Goal: Transaction & Acquisition: Obtain resource

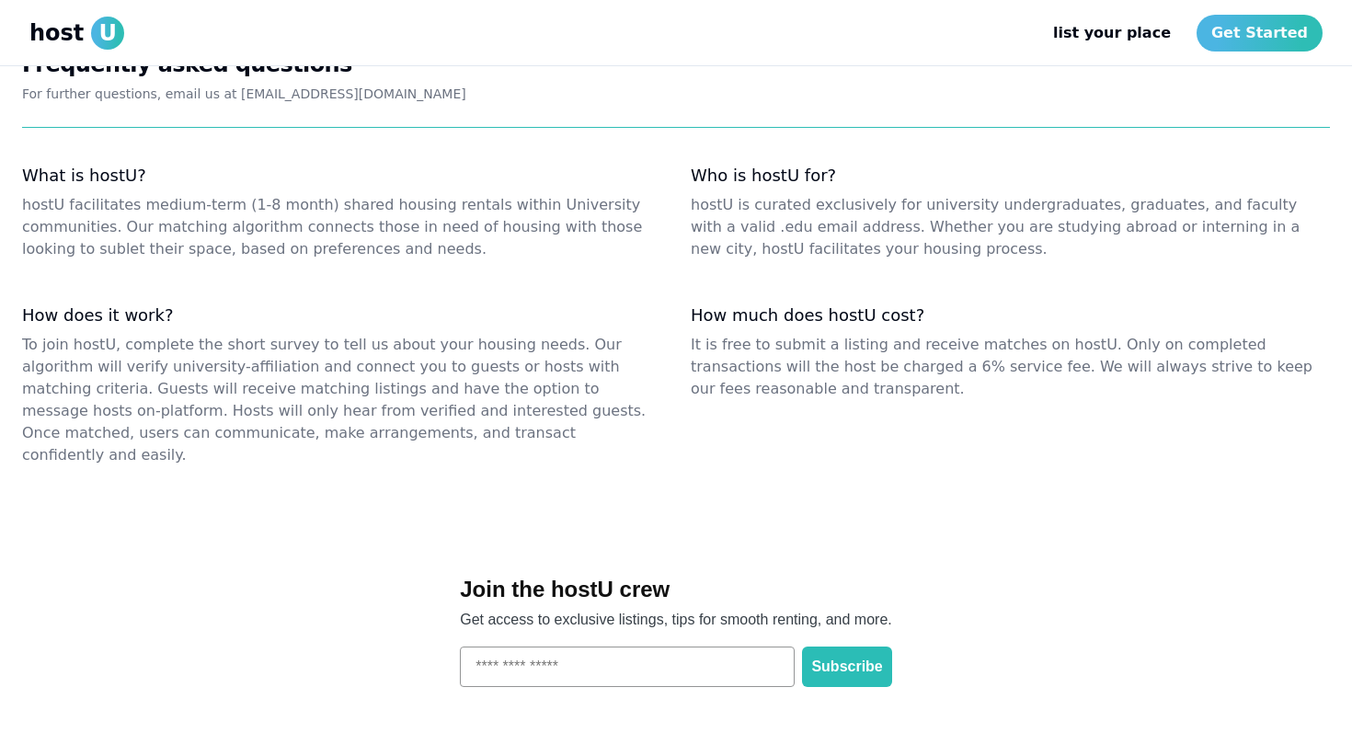
scroll to position [2203, 0]
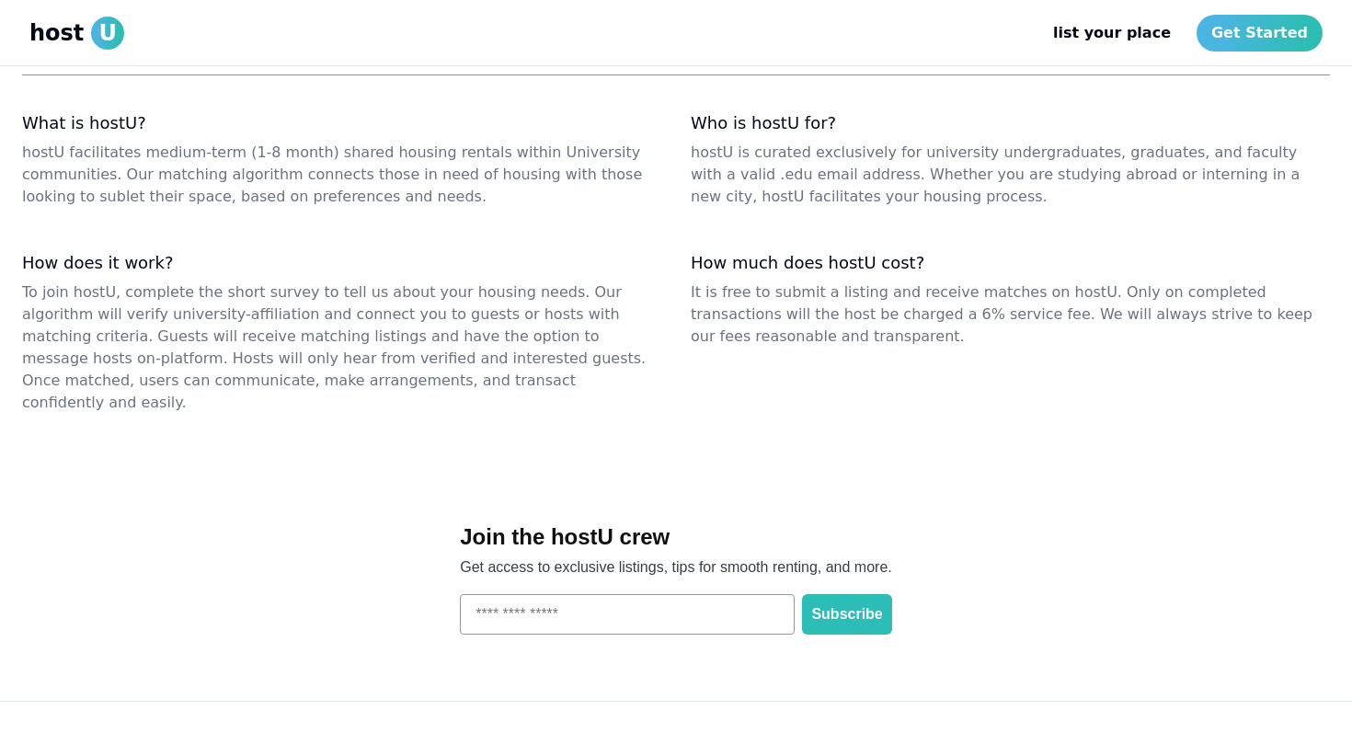
click at [98, 40] on span "U" at bounding box center [107, 33] width 33 height 33
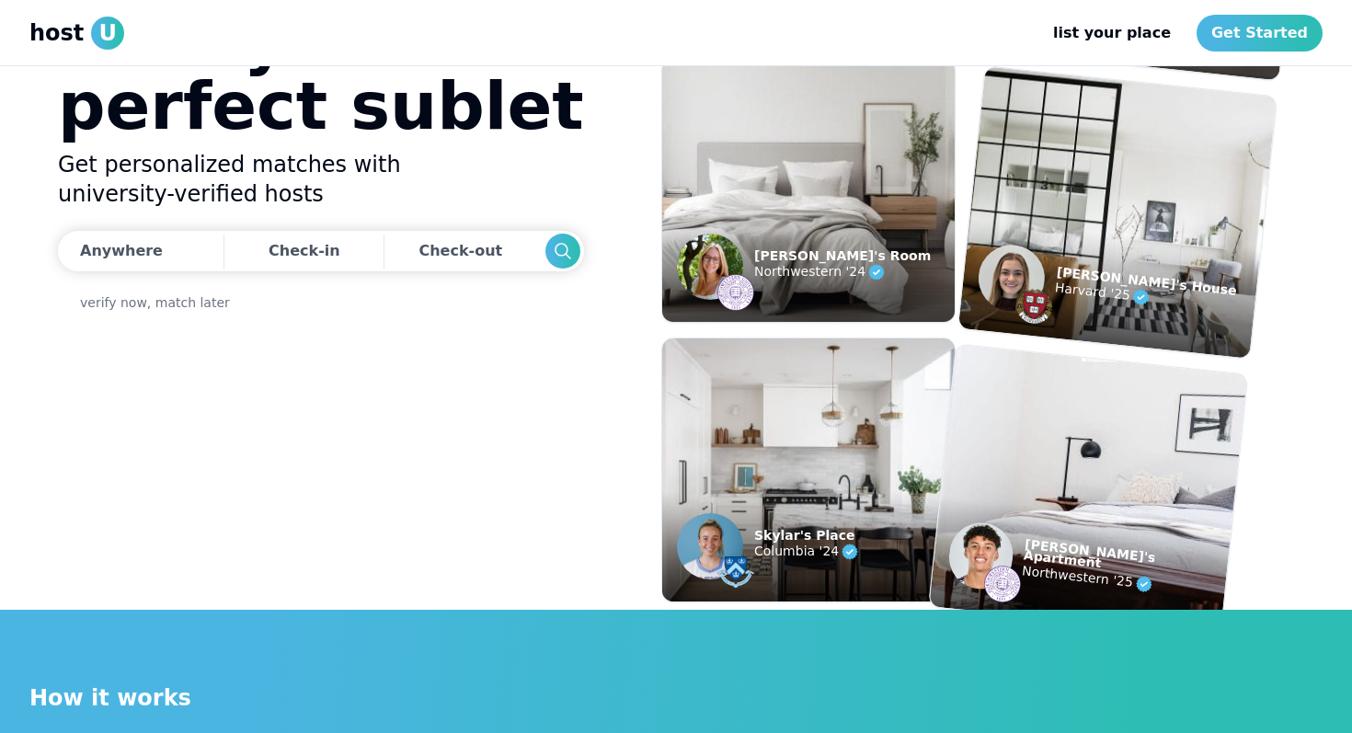
scroll to position [0, 0]
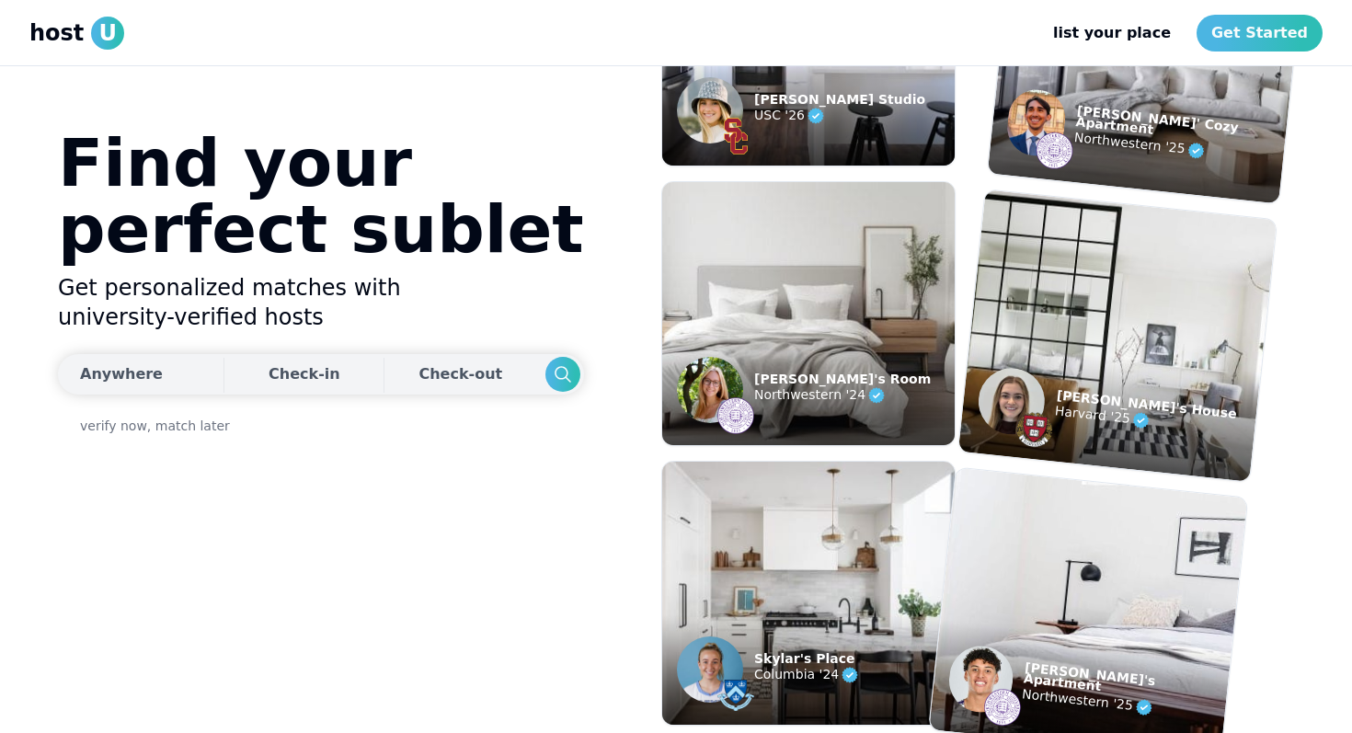
click at [280, 385] on div "Check-in" at bounding box center [304, 374] width 72 height 37
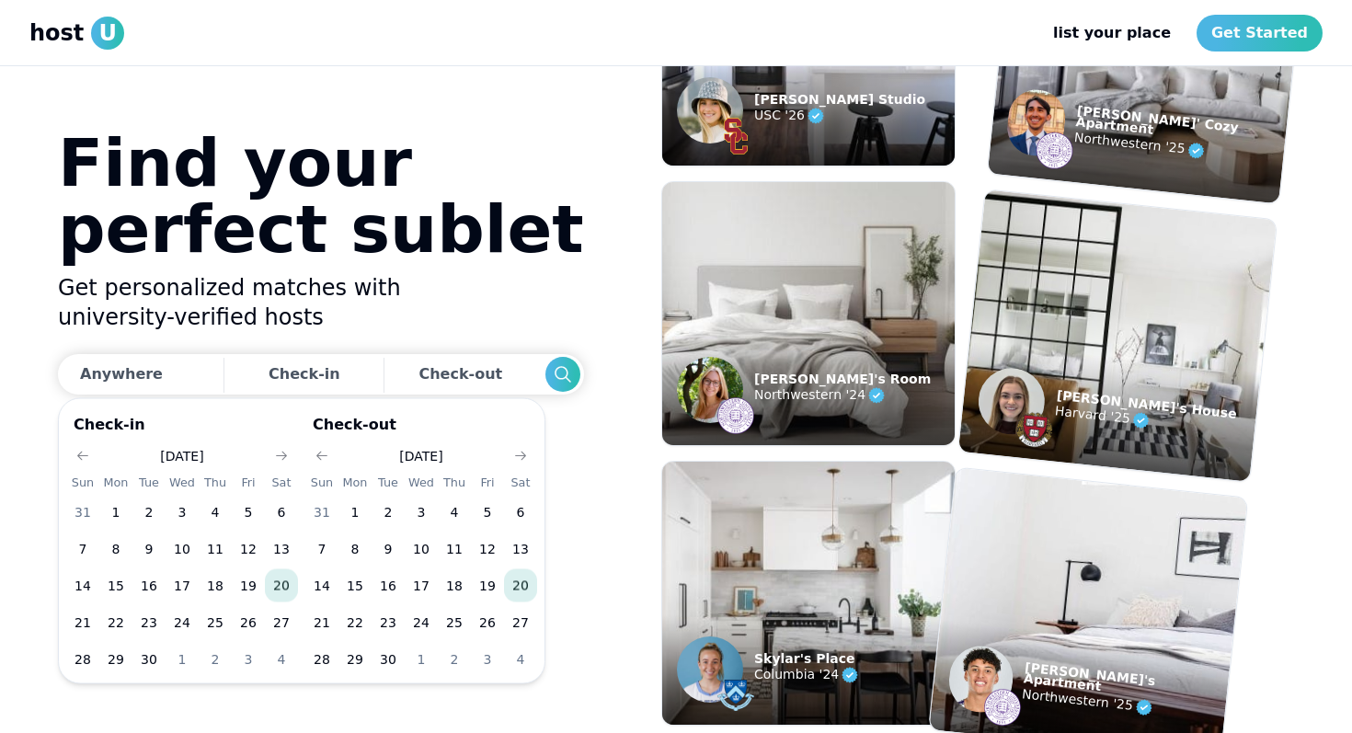
click at [315, 300] on h2 "Get personalized matches with university-verified hosts" at bounding box center [321, 302] width 526 height 59
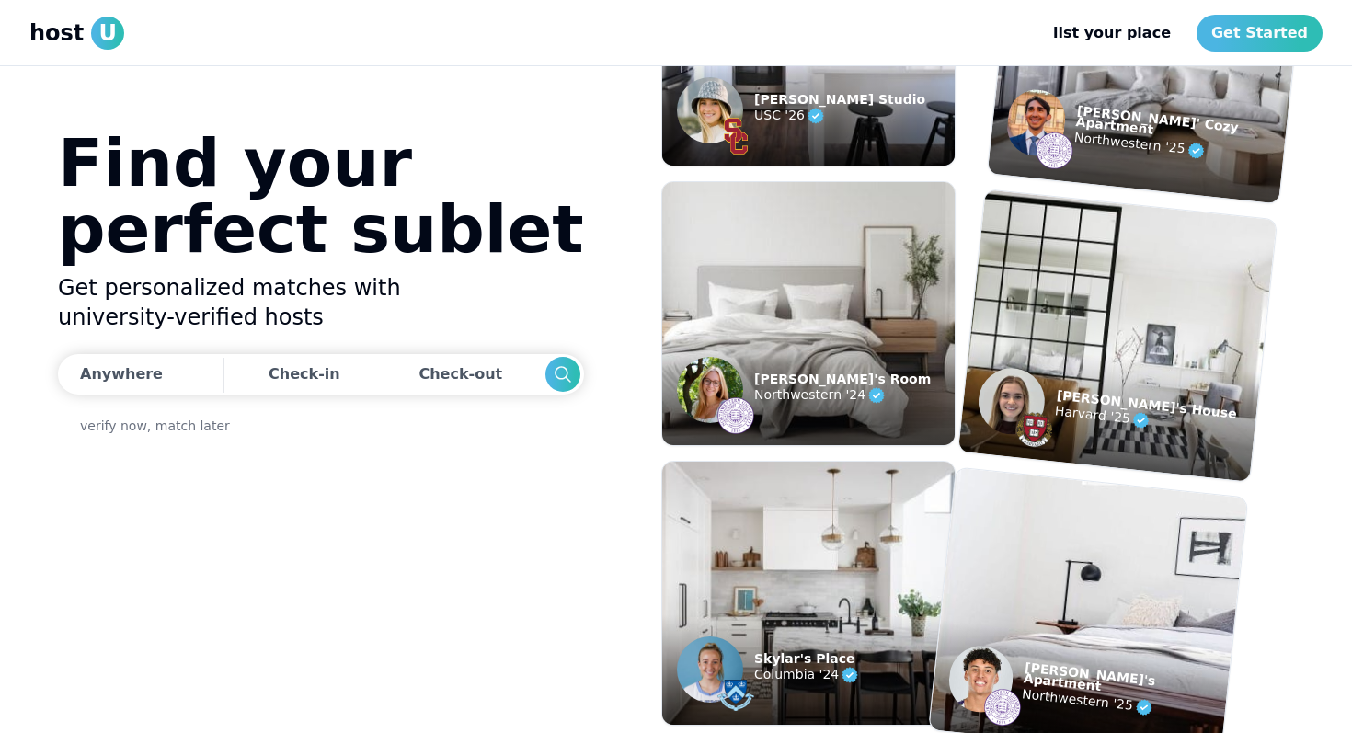
click at [1267, 11] on header "host U list your place list Get Started" at bounding box center [676, 33] width 1352 height 66
click at [1267, 20] on link "Get Started" at bounding box center [1259, 33] width 126 height 37
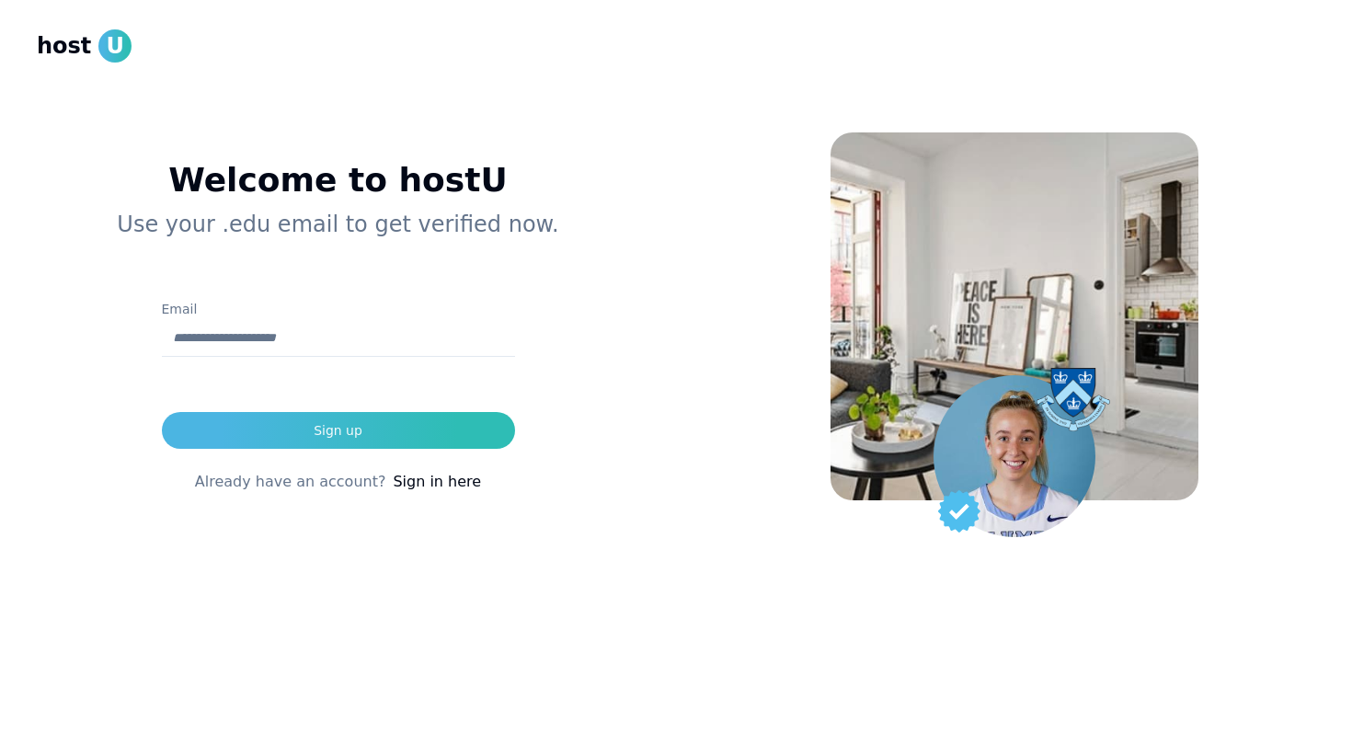
click at [408, 482] on link "Sign in here" at bounding box center [437, 482] width 88 height 22
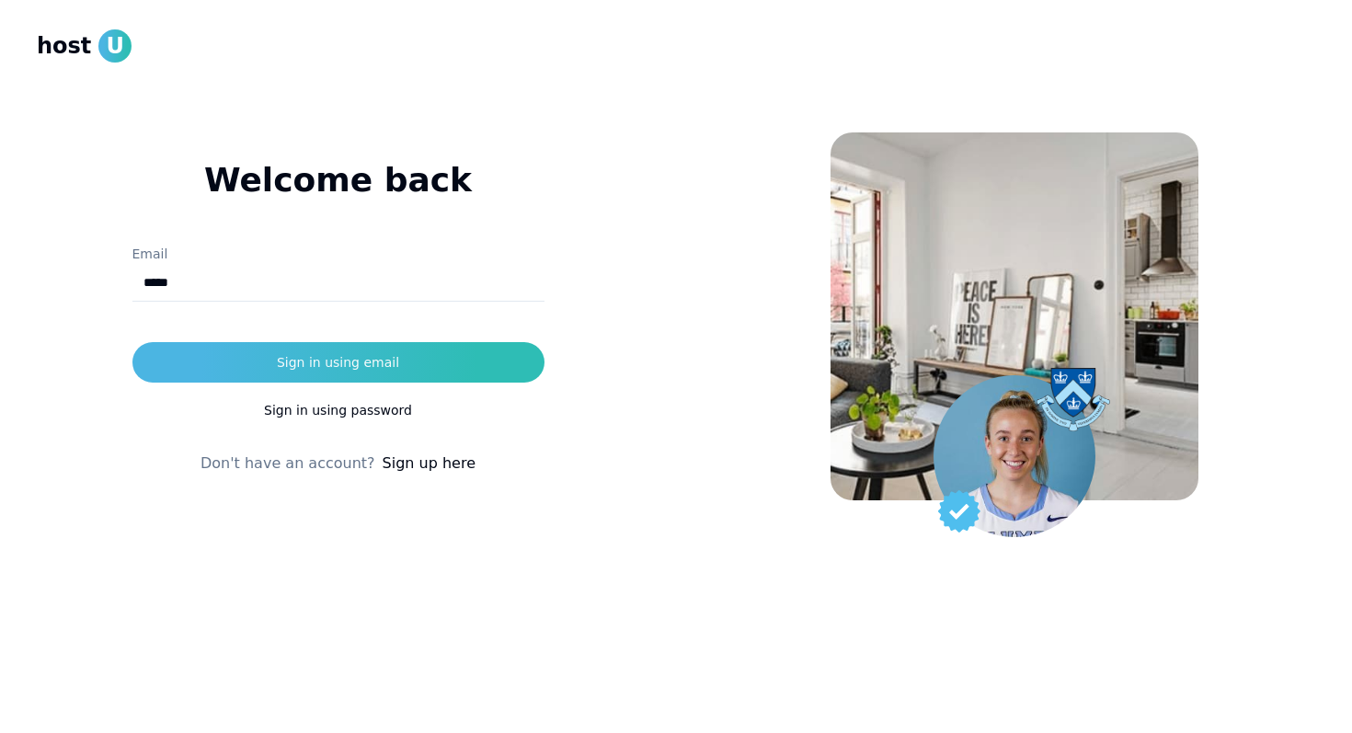
type input "**********"
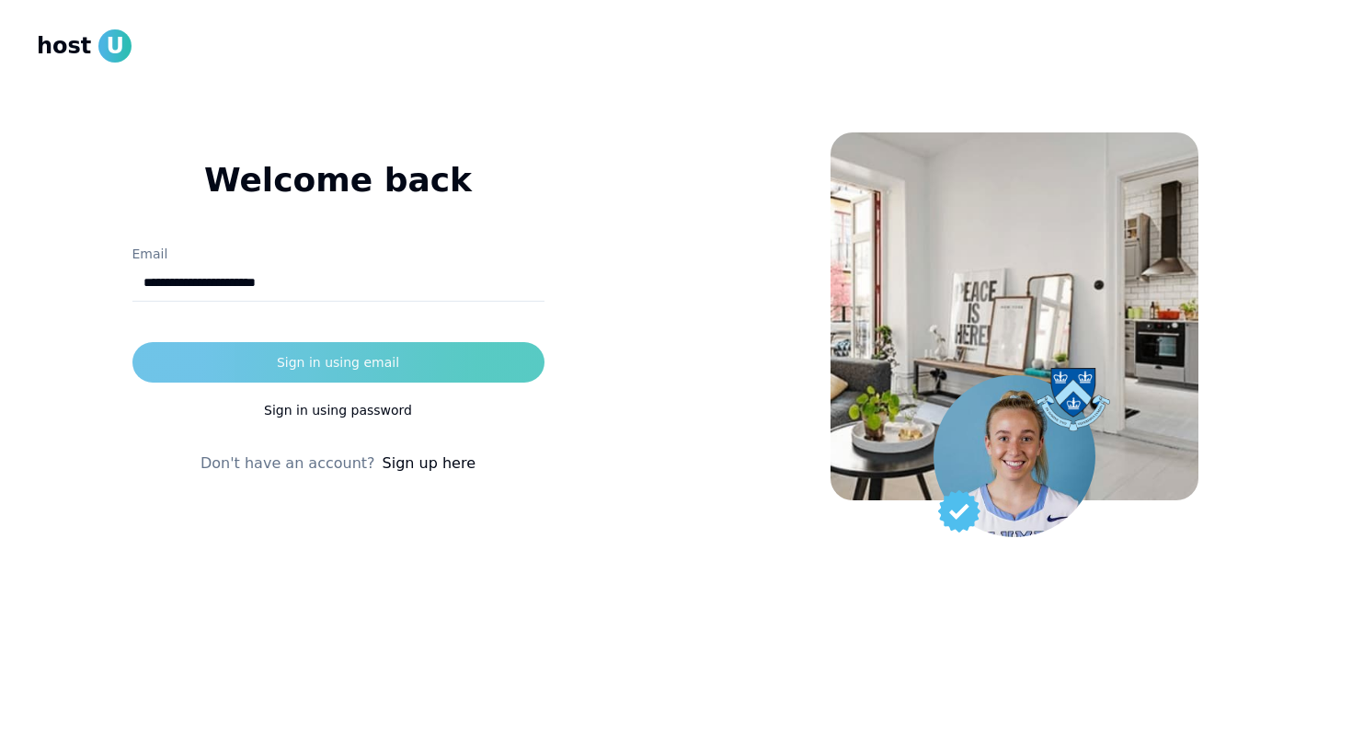
click at [323, 352] on button "Sign in using email" at bounding box center [338, 362] width 412 height 40
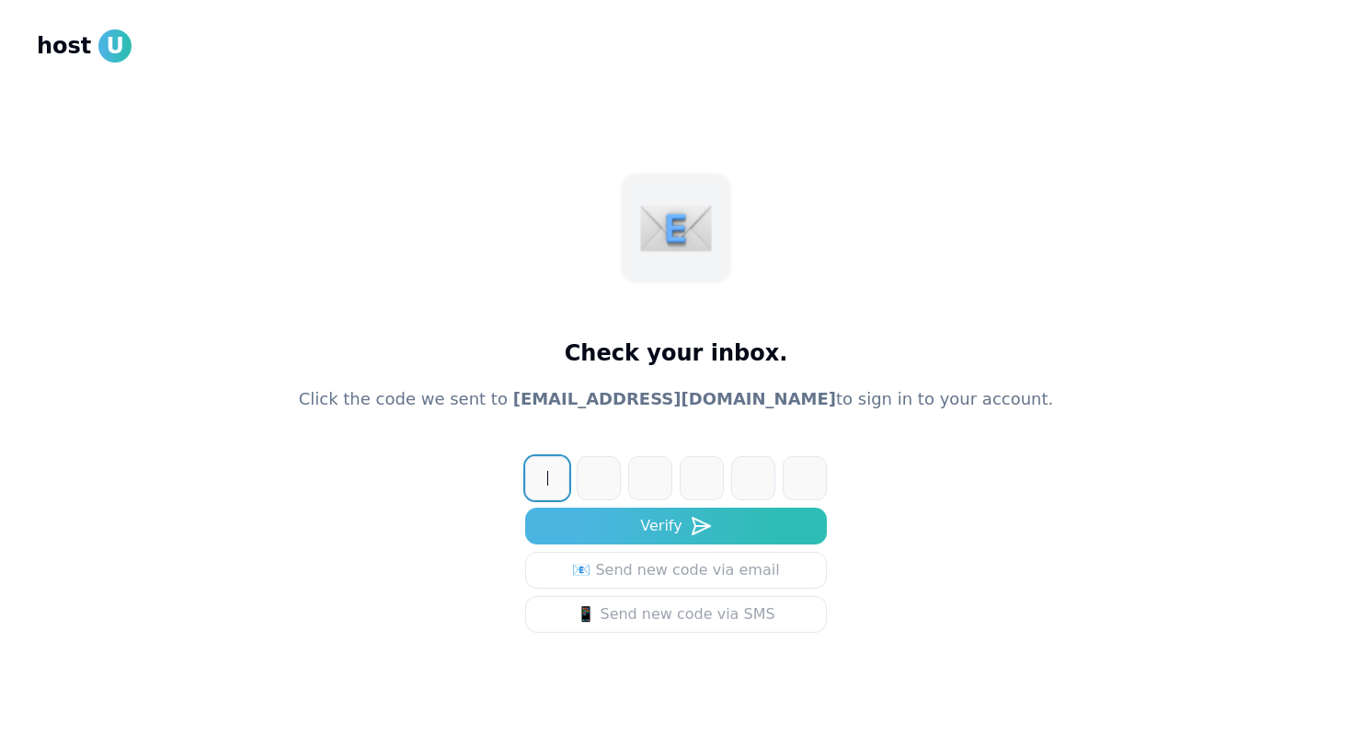
click at [527, 481] on input at bounding box center [694, 478] width 338 height 44
click at [648, 612] on div "📱 Send new code via SMS" at bounding box center [675, 614] width 198 height 22
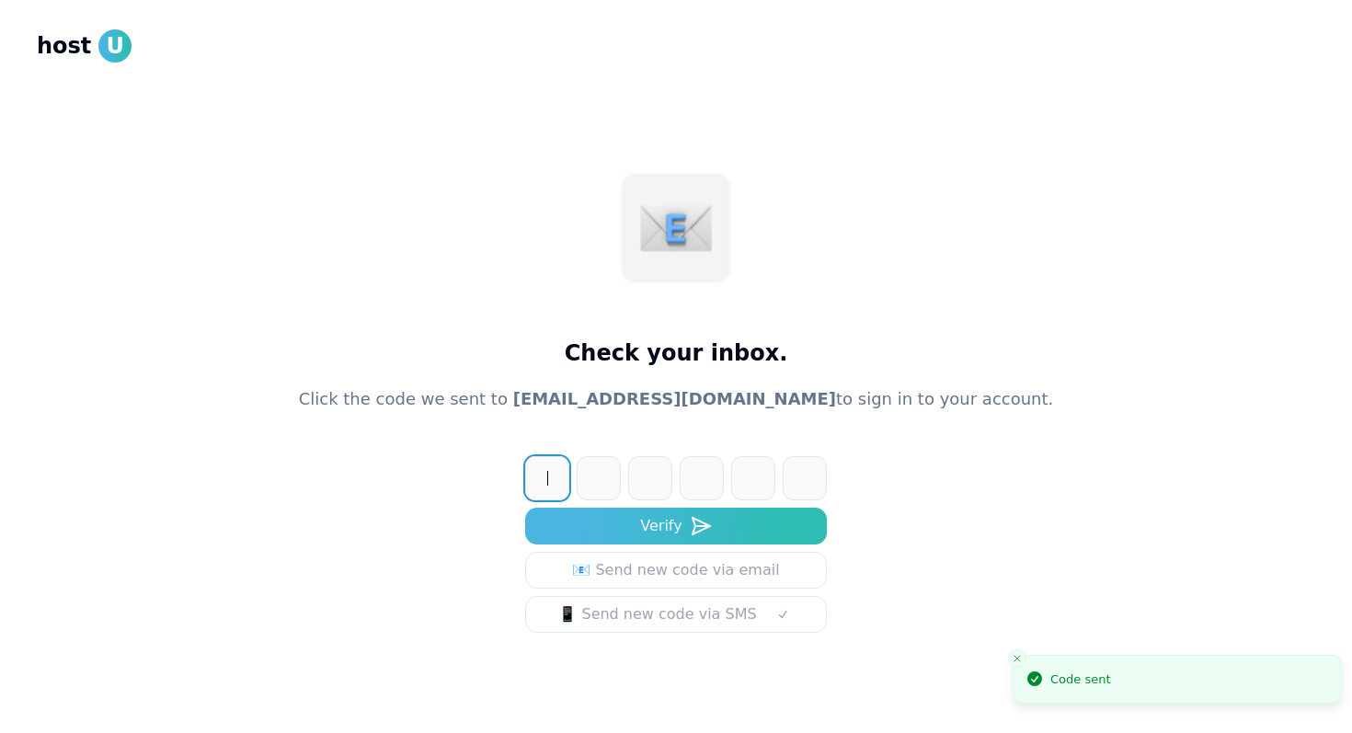
click at [545, 485] on input at bounding box center [694, 478] width 338 height 44
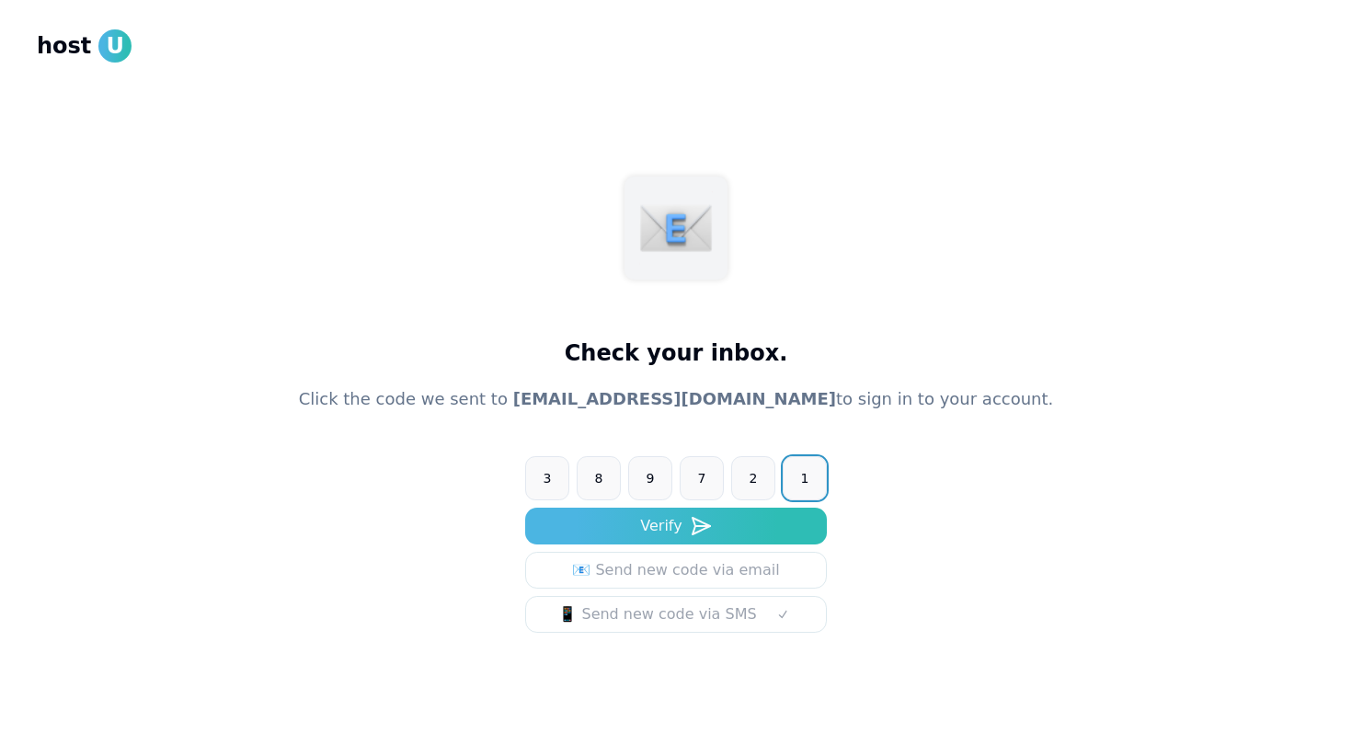
type input "******"
click at [525, 508] on button "Verify" at bounding box center [676, 526] width 302 height 37
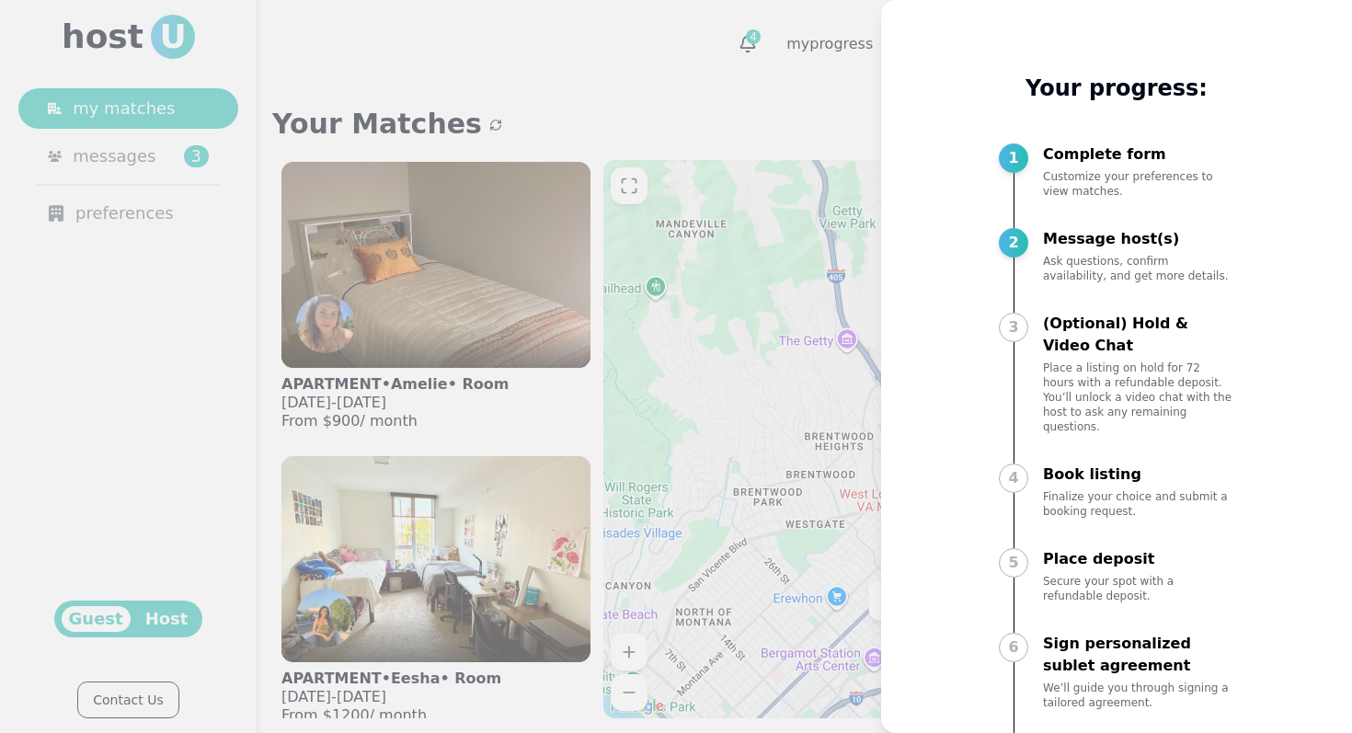
click at [759, 86] on div at bounding box center [676, 366] width 1352 height 733
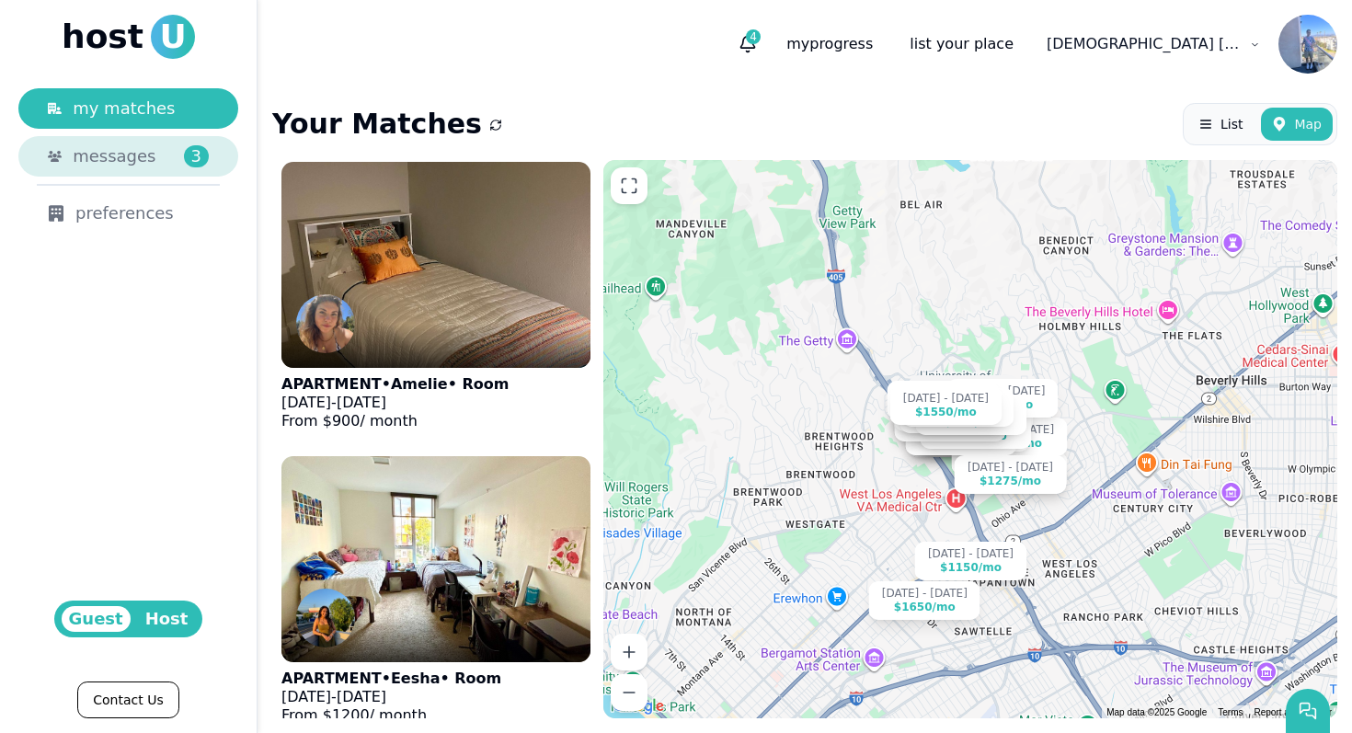
click at [183, 165] on div "messages 3" at bounding box center [141, 156] width 136 height 26
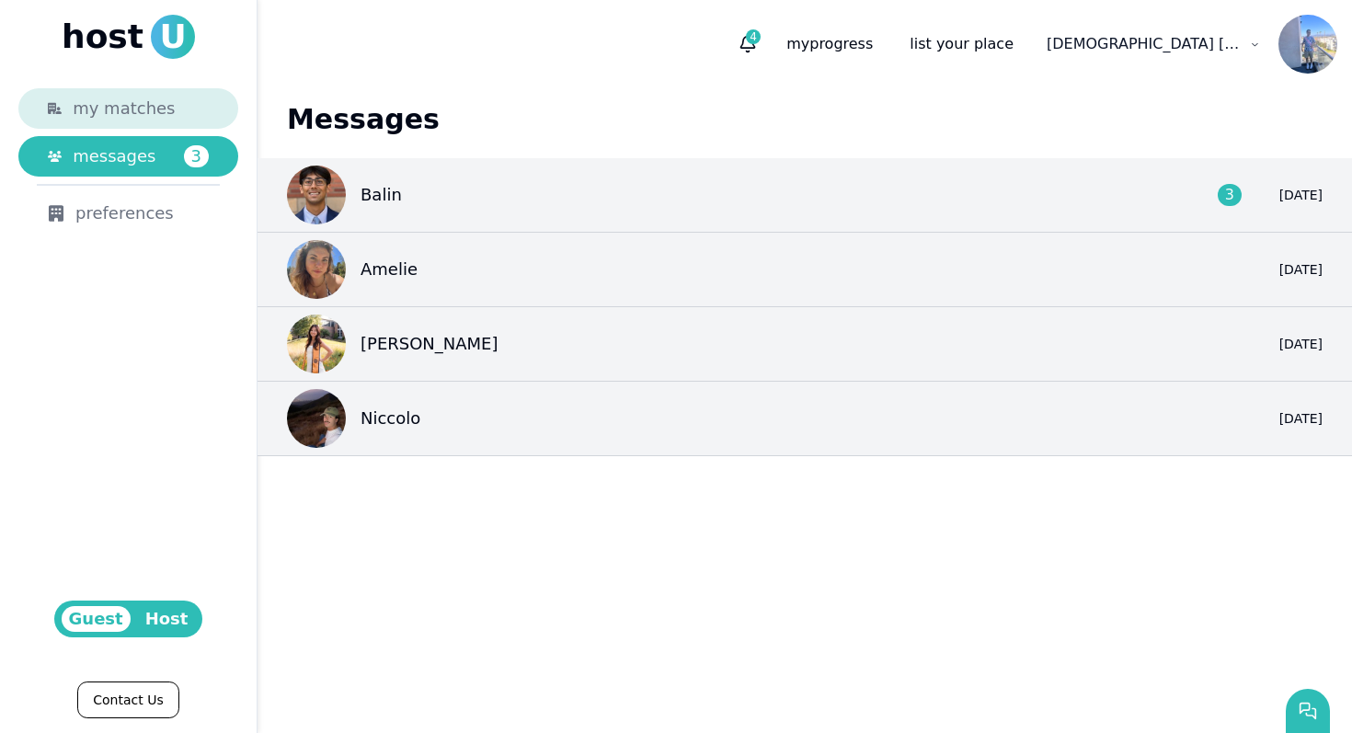
click at [163, 114] on span "my matches" at bounding box center [124, 109] width 102 height 26
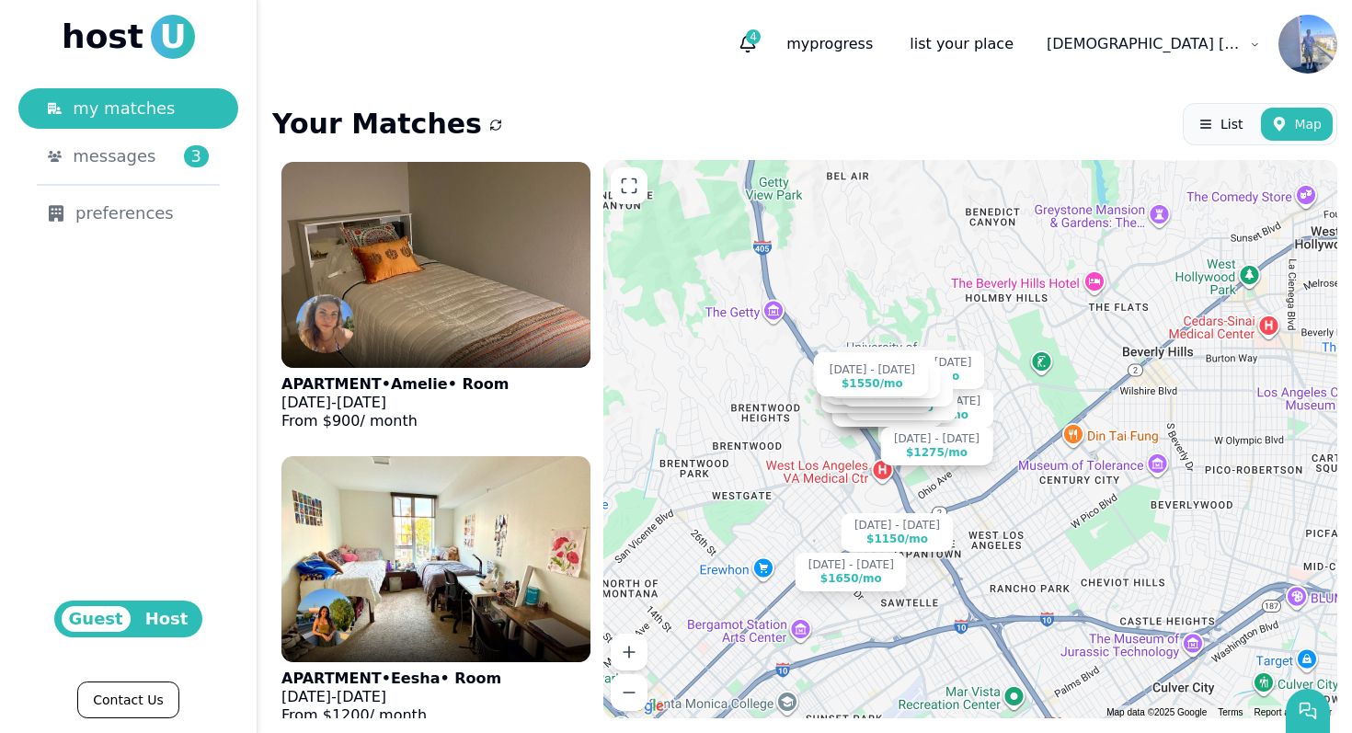
drag, startPoint x: 830, startPoint y: 391, endPoint x: 747, endPoint y: 362, distance: 87.5
click at [749, 362] on div "[DATE] - [DATE] $900 /[DATE] - [DATE] $1200 /[DATE] - [DATE] $1400 /[DATE] - [D…" at bounding box center [970, 439] width 734 height 558
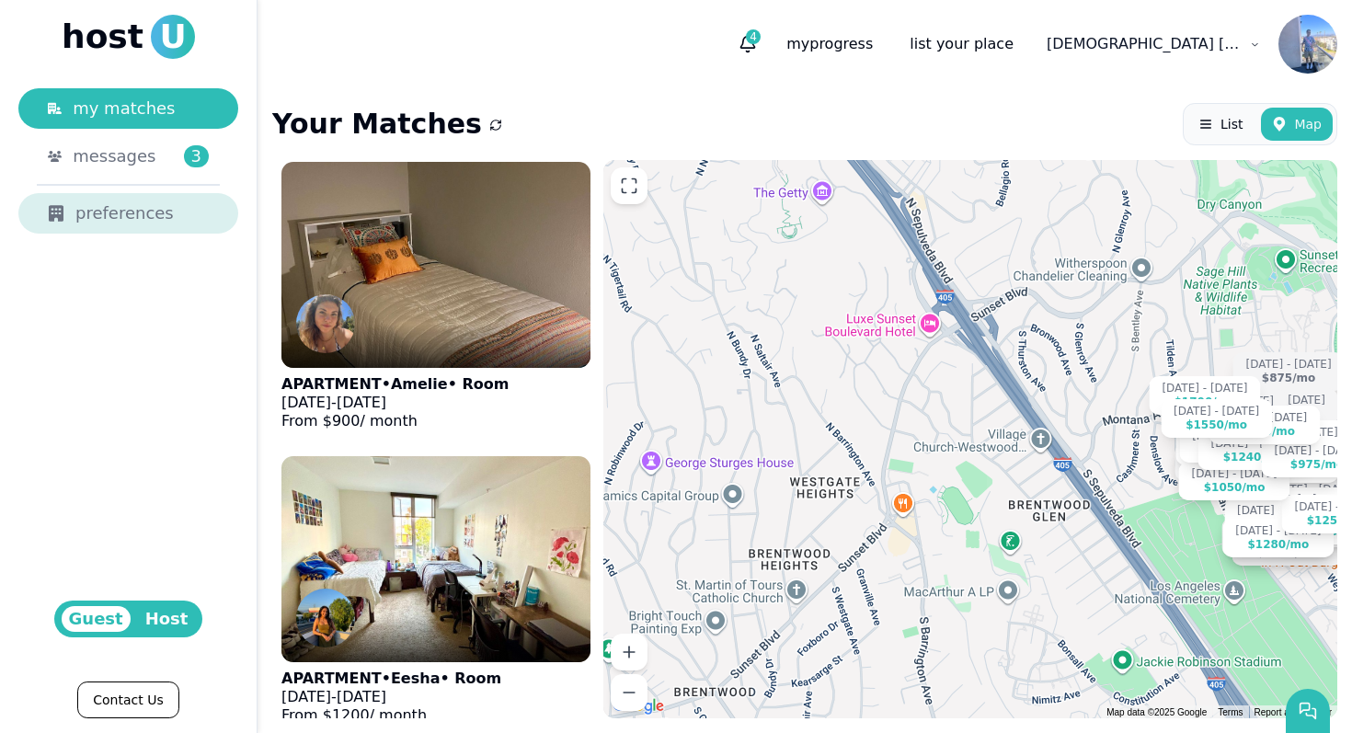
click at [157, 223] on div "preferences" at bounding box center [128, 213] width 161 height 26
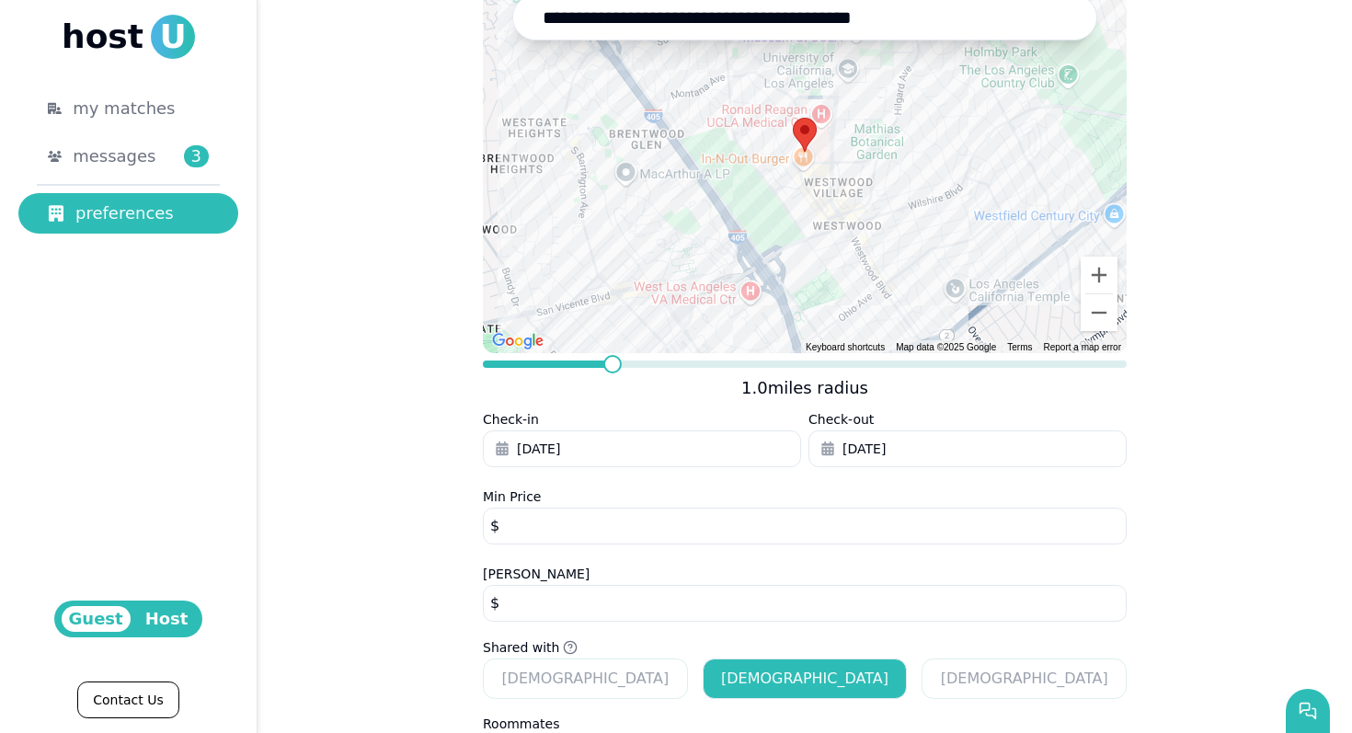
scroll to position [310, 0]
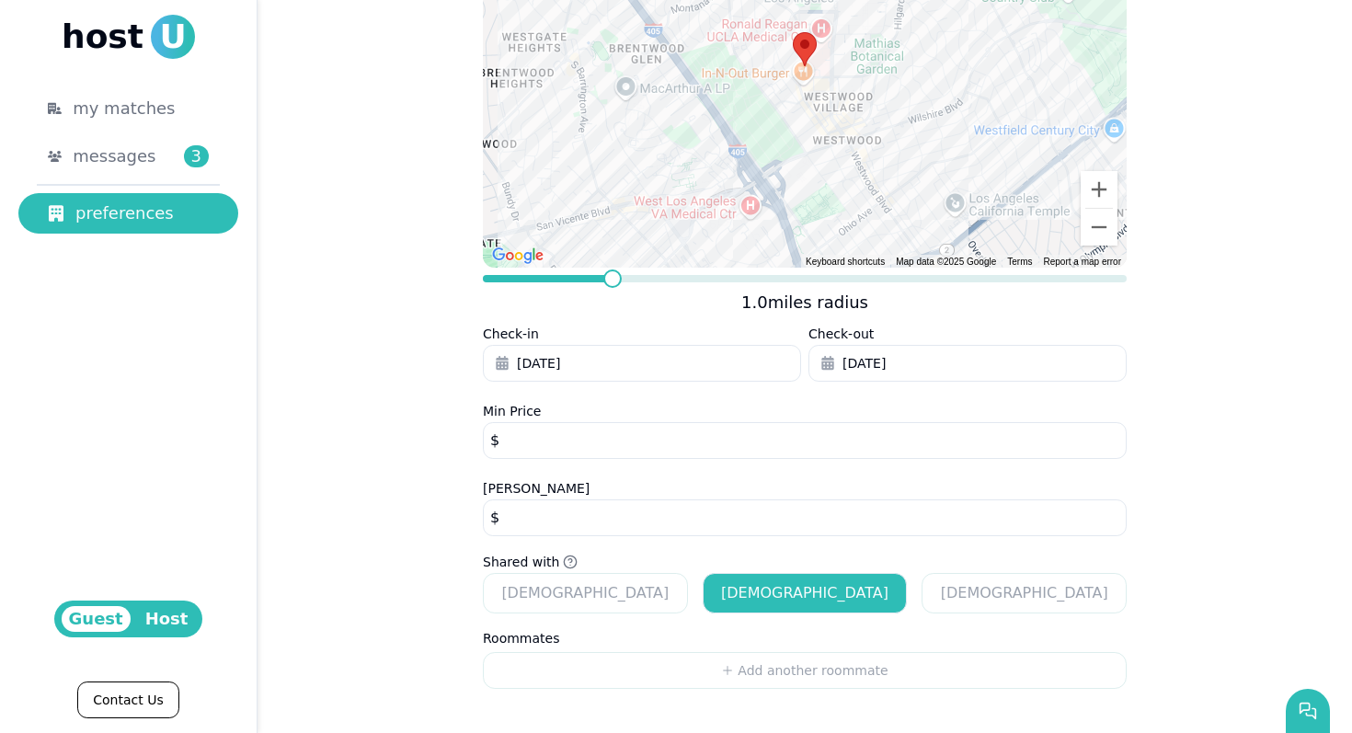
click at [705, 378] on button "[DATE]" at bounding box center [642, 363] width 318 height 37
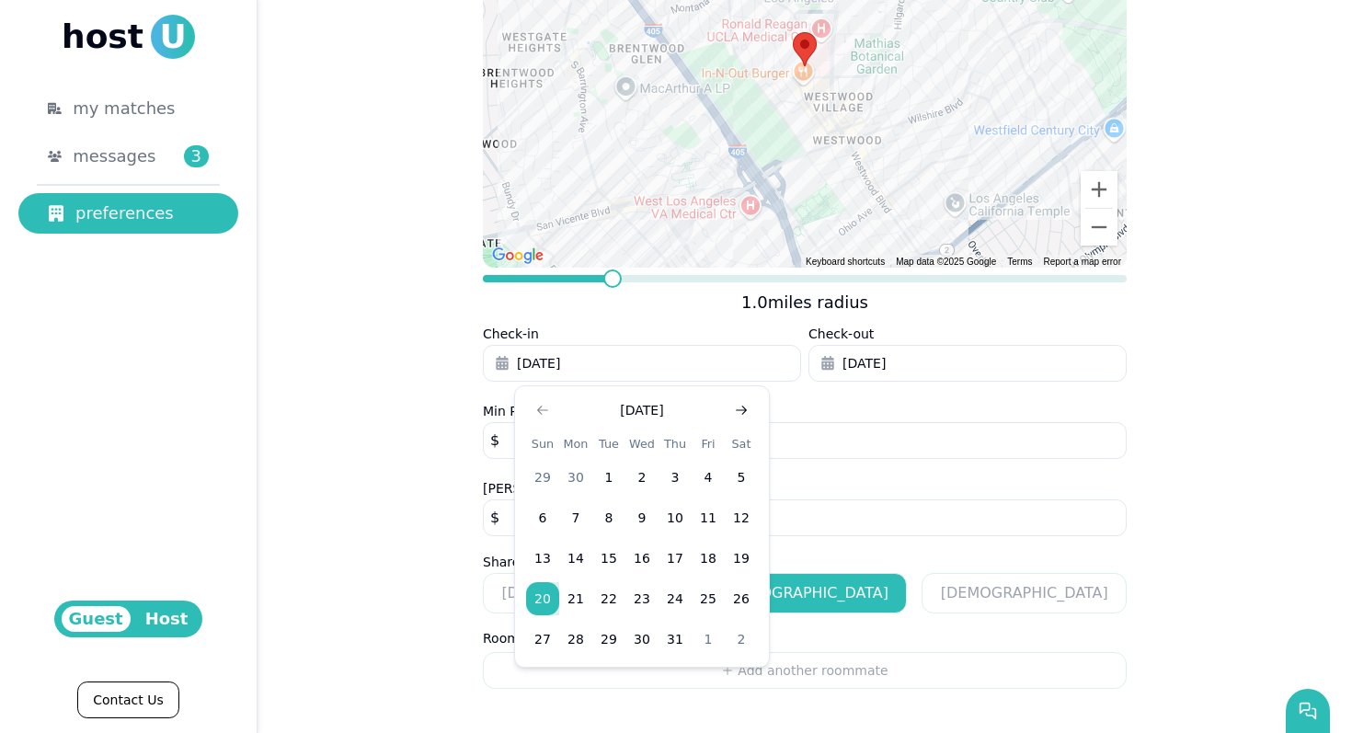
click at [738, 403] on icon "Go to next month" at bounding box center [741, 410] width 15 height 15
click at [567, 594] on button "22" at bounding box center [575, 598] width 33 height 33
click at [993, 351] on button "[DATE]" at bounding box center [967, 363] width 318 height 37
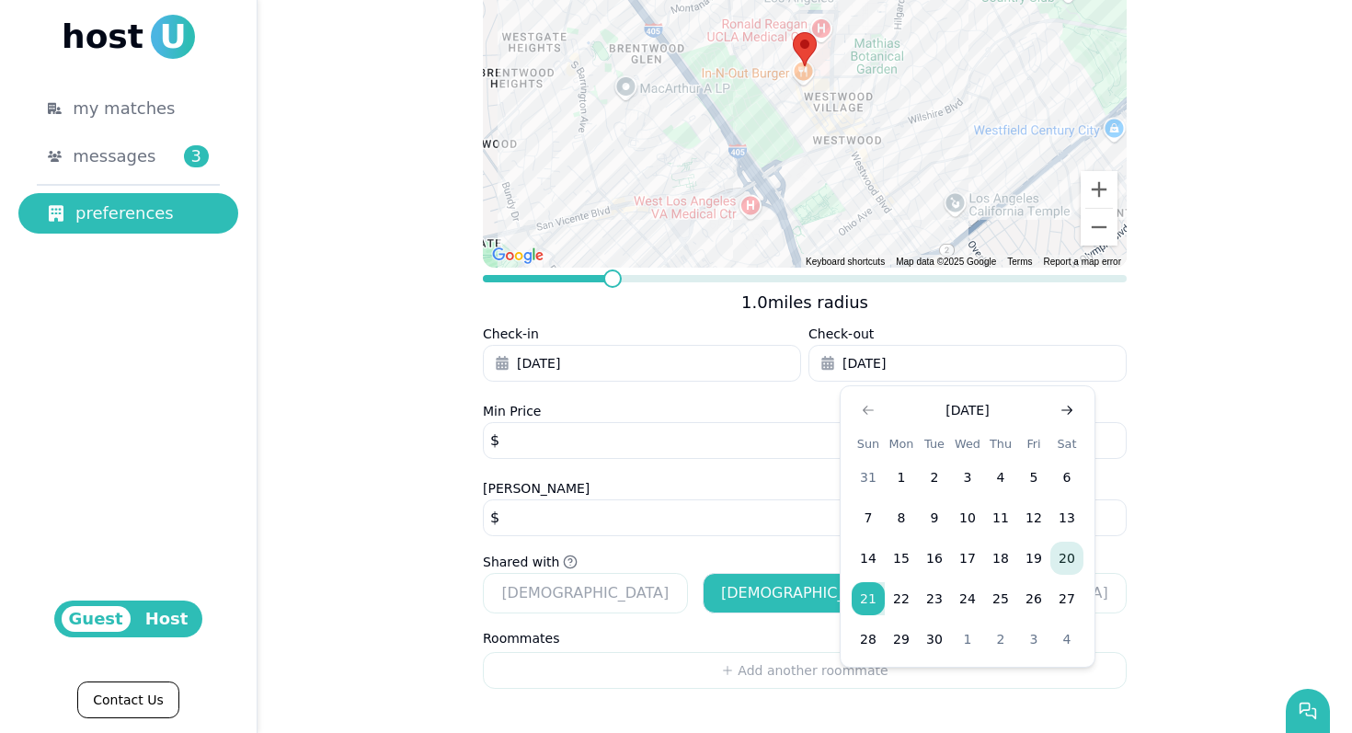
click at [1072, 408] on icon "Go to next month" at bounding box center [1066, 410] width 15 height 15
click at [1054, 527] on button "13" at bounding box center [1066, 517] width 33 height 33
click at [722, 402] on div "Min Price *** $" at bounding box center [805, 438] width 644 height 77
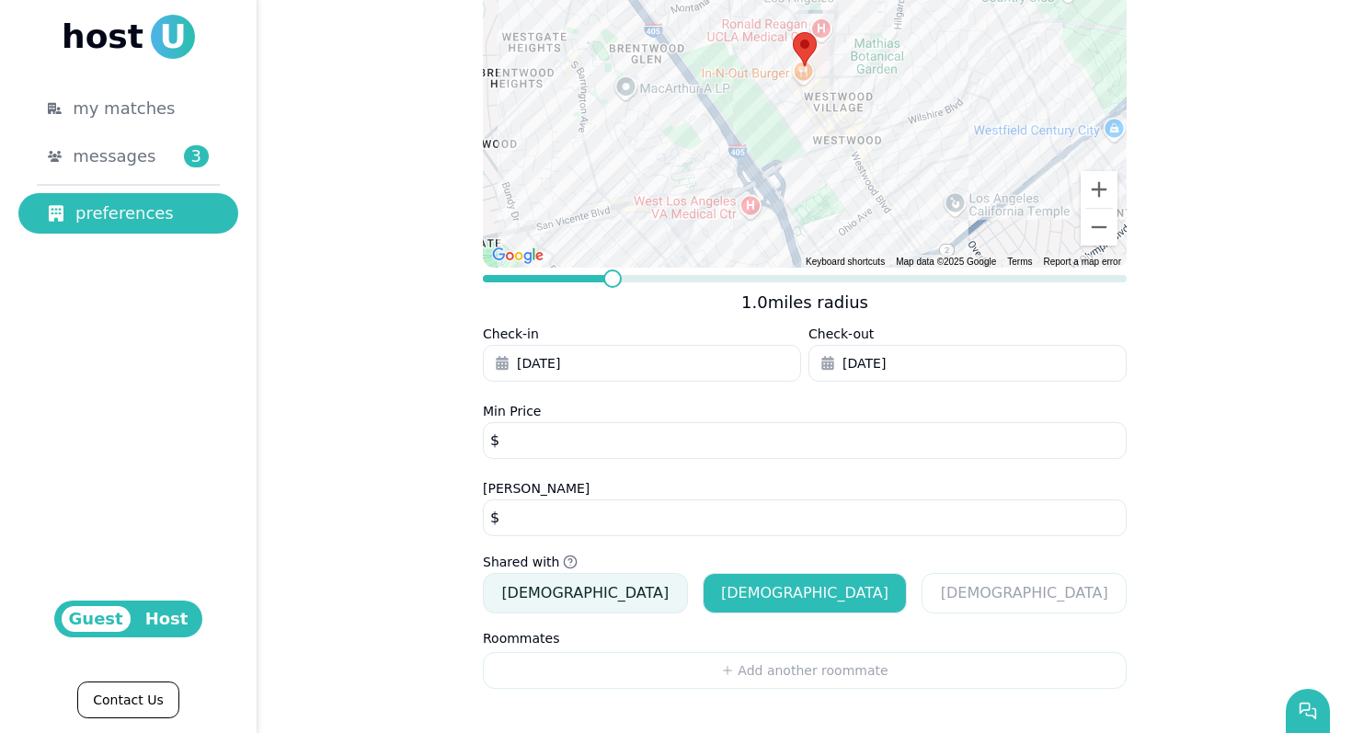
click at [645, 589] on button "[DEMOGRAPHIC_DATA]" at bounding box center [585, 593] width 205 height 40
click at [917, 583] on div "[DEMOGRAPHIC_DATA] [DEMOGRAPHIC_DATA] [DEMOGRAPHIC_DATA]" at bounding box center [805, 593] width 644 height 40
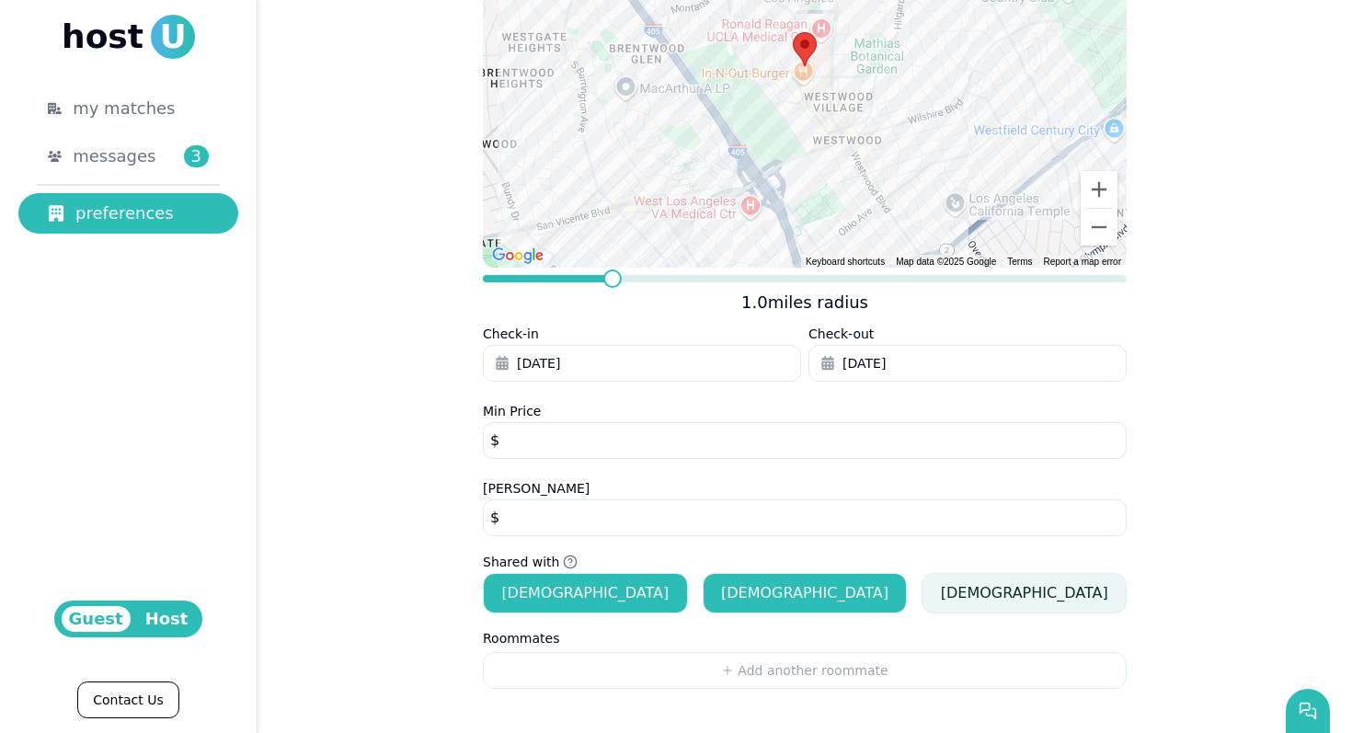
click at [944, 587] on button "[DEMOGRAPHIC_DATA]" at bounding box center [1023, 593] width 205 height 40
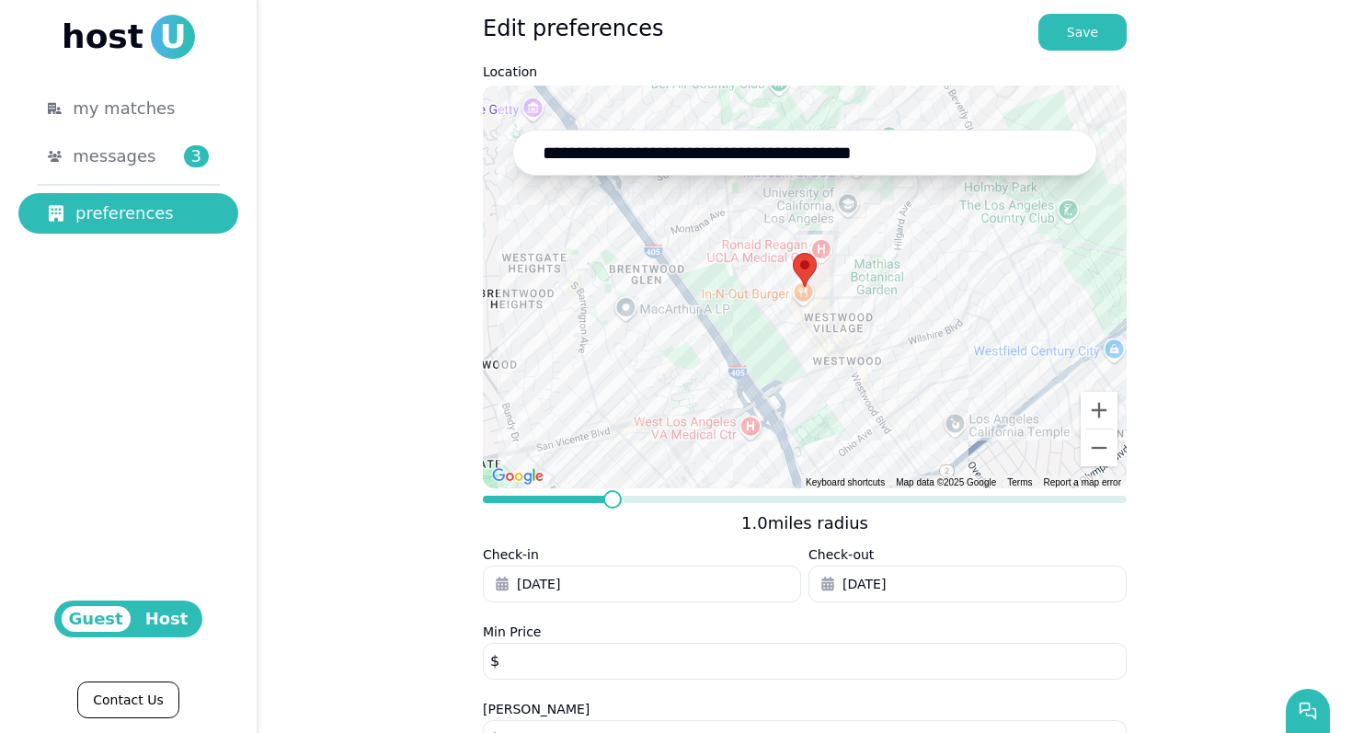
scroll to position [0, 0]
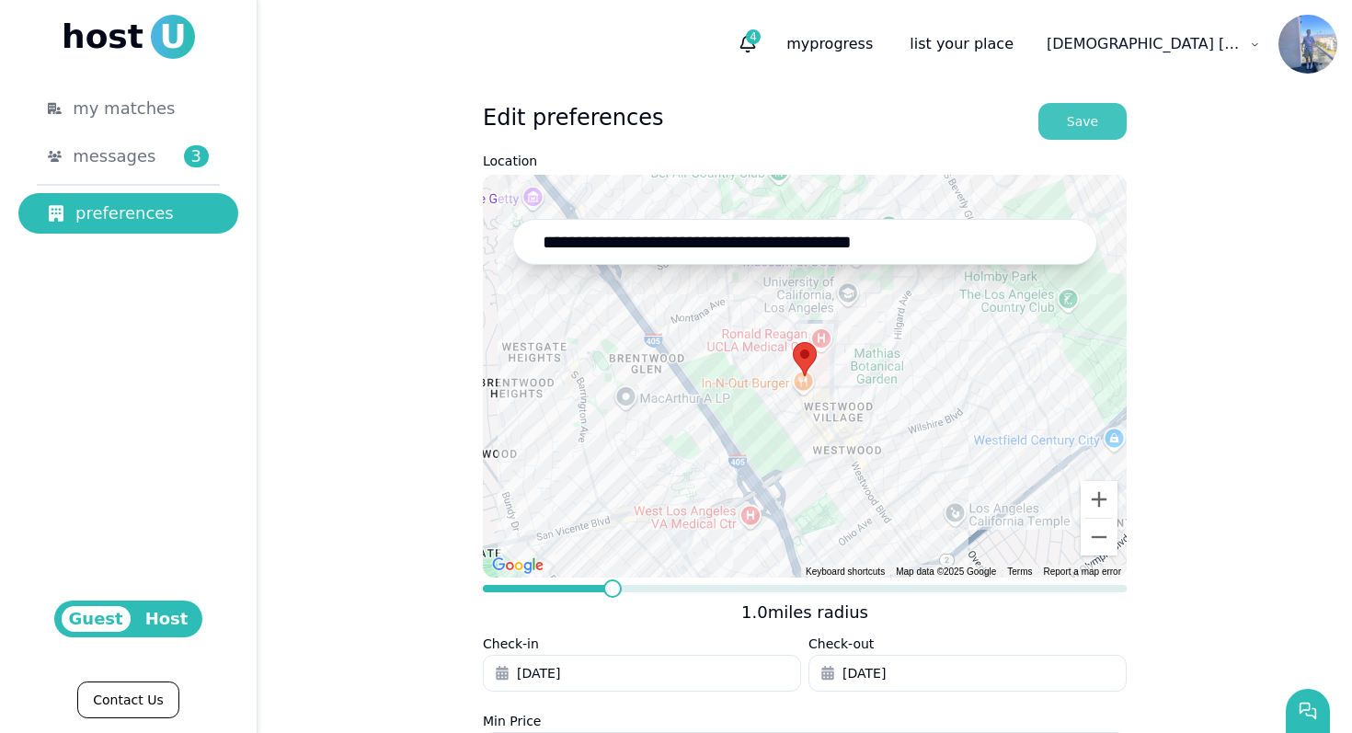
click at [1074, 125] on div "Save" at bounding box center [1082, 121] width 31 height 18
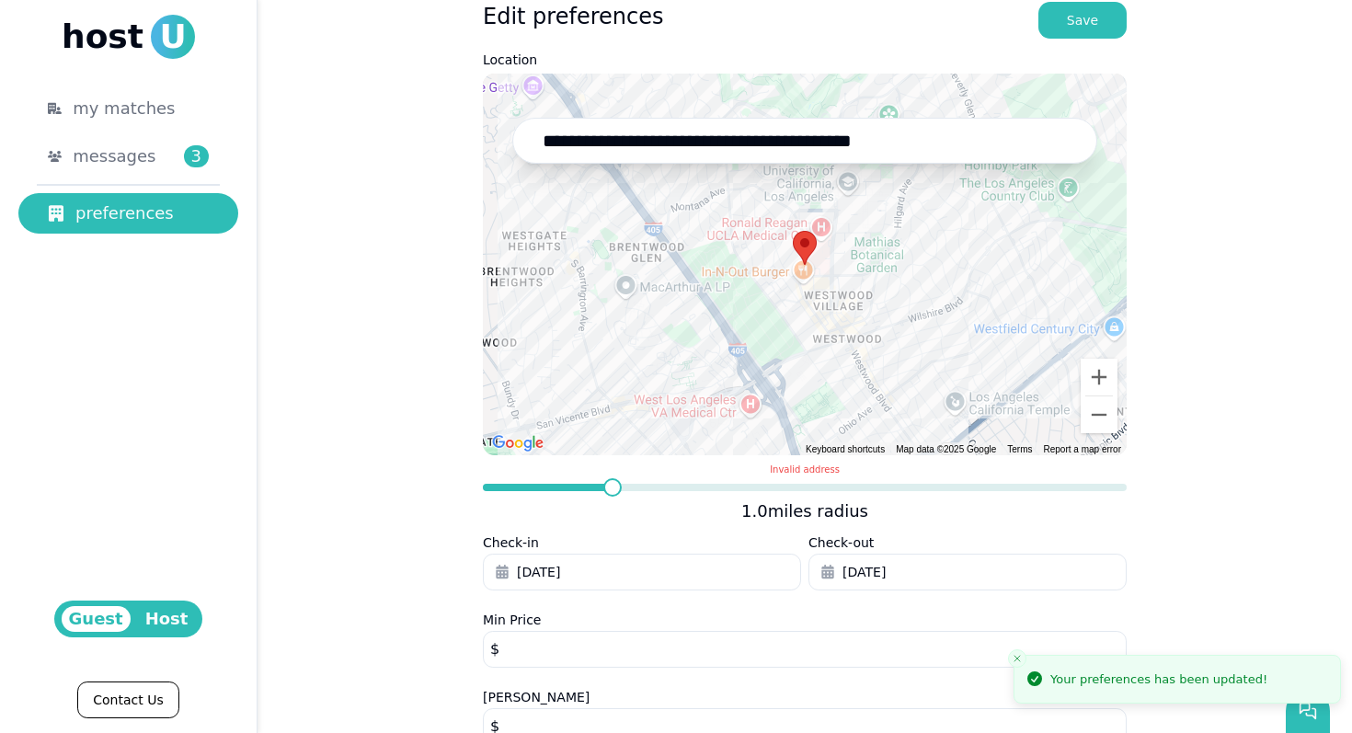
scroll to position [310, 0]
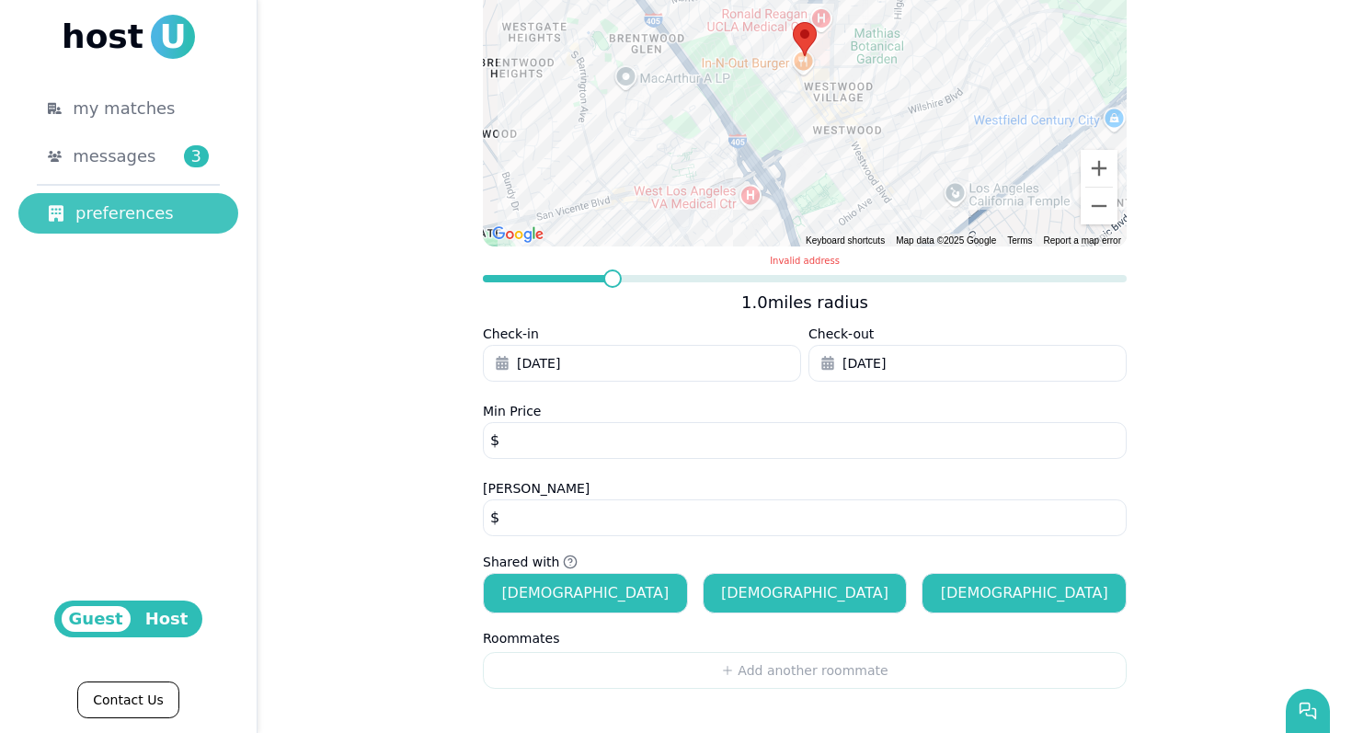
click at [202, 229] on link "preferences" at bounding box center [128, 213] width 220 height 40
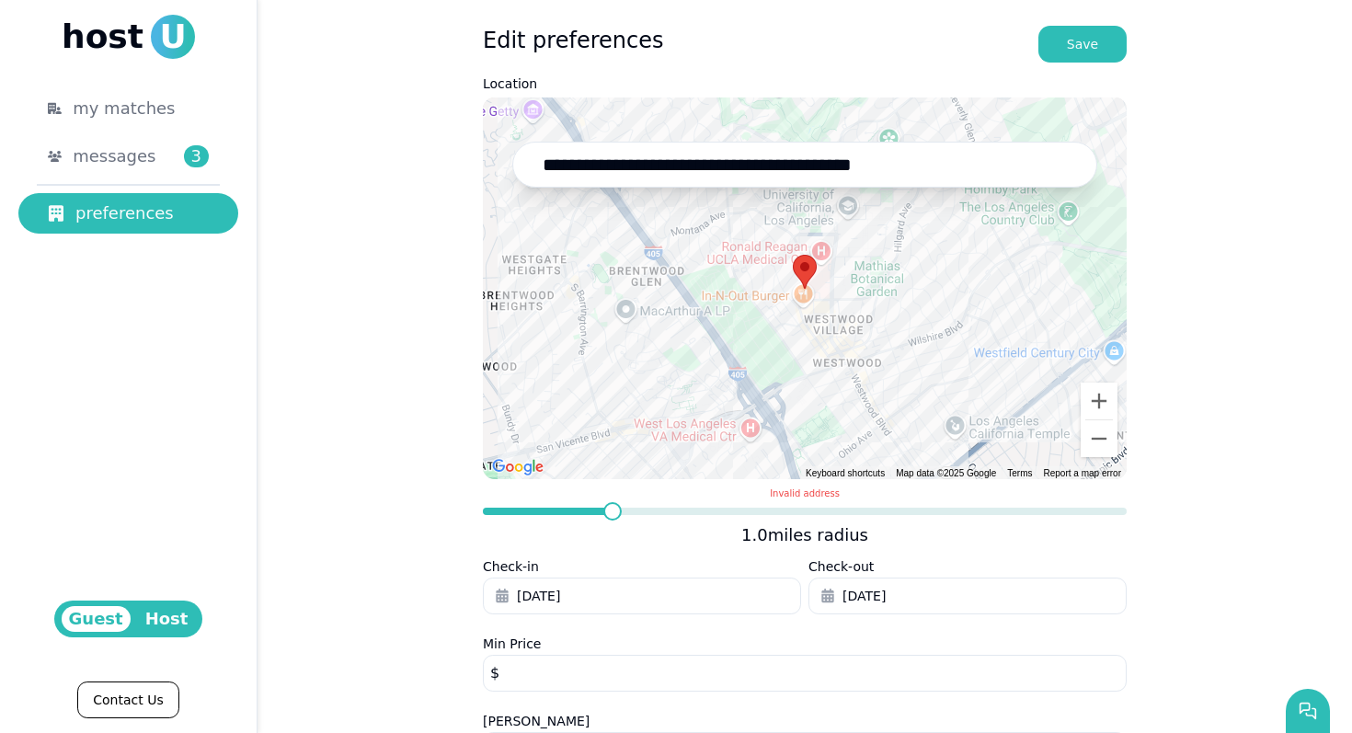
scroll to position [0, 0]
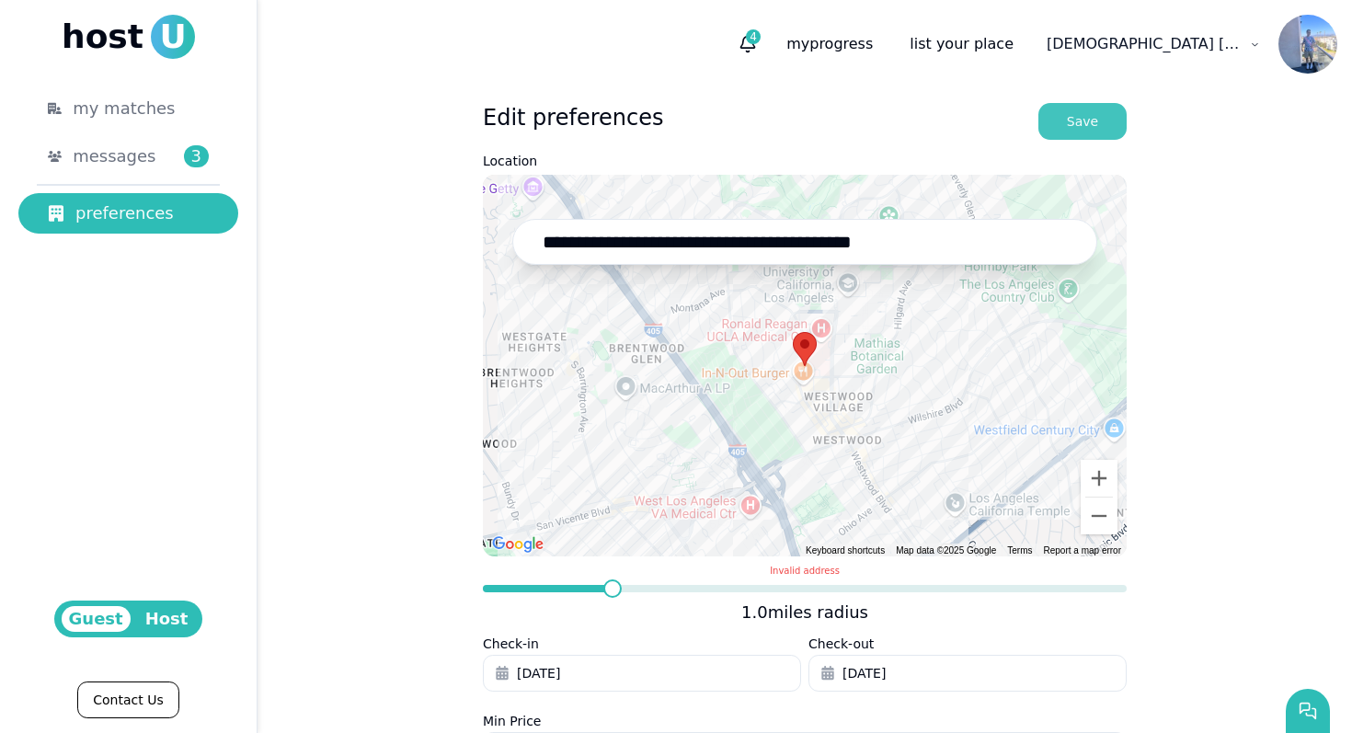
click at [1063, 123] on button "Save" at bounding box center [1082, 121] width 88 height 37
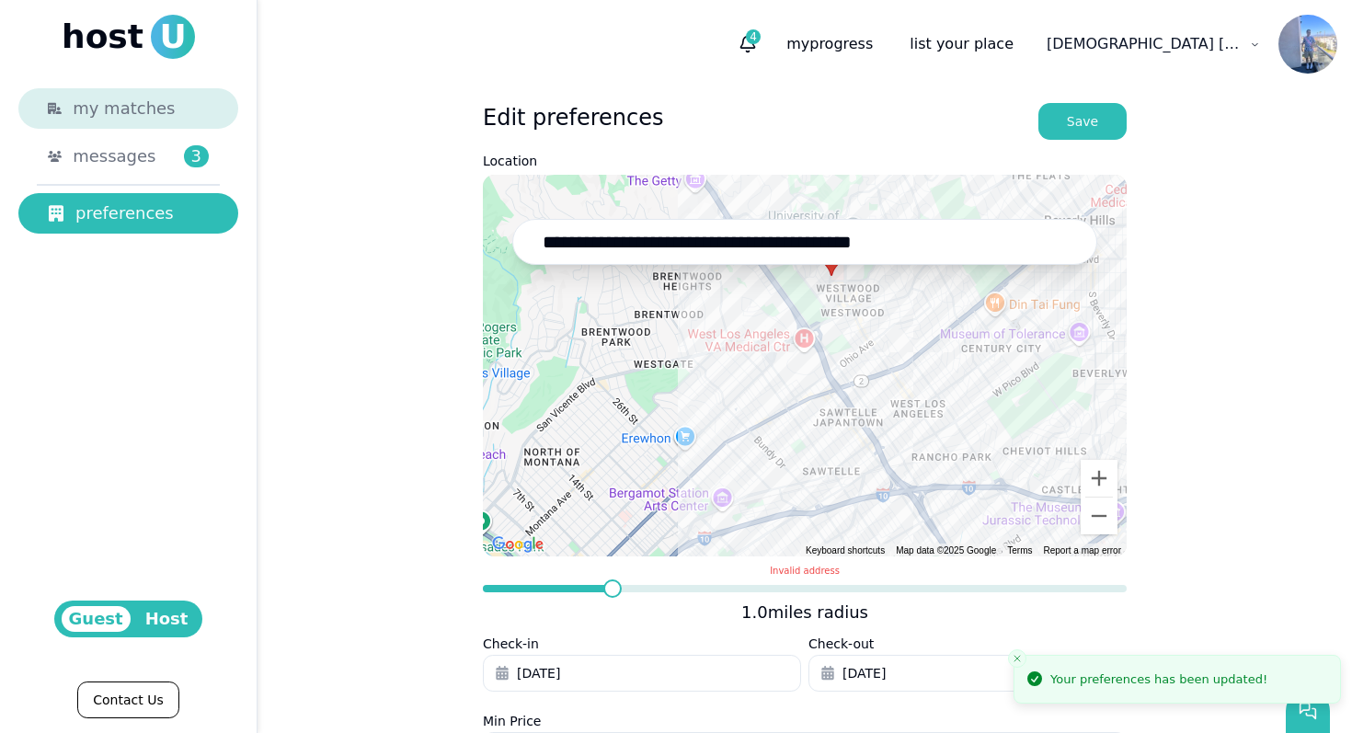
click at [140, 122] on link "my matches" at bounding box center [128, 108] width 220 height 40
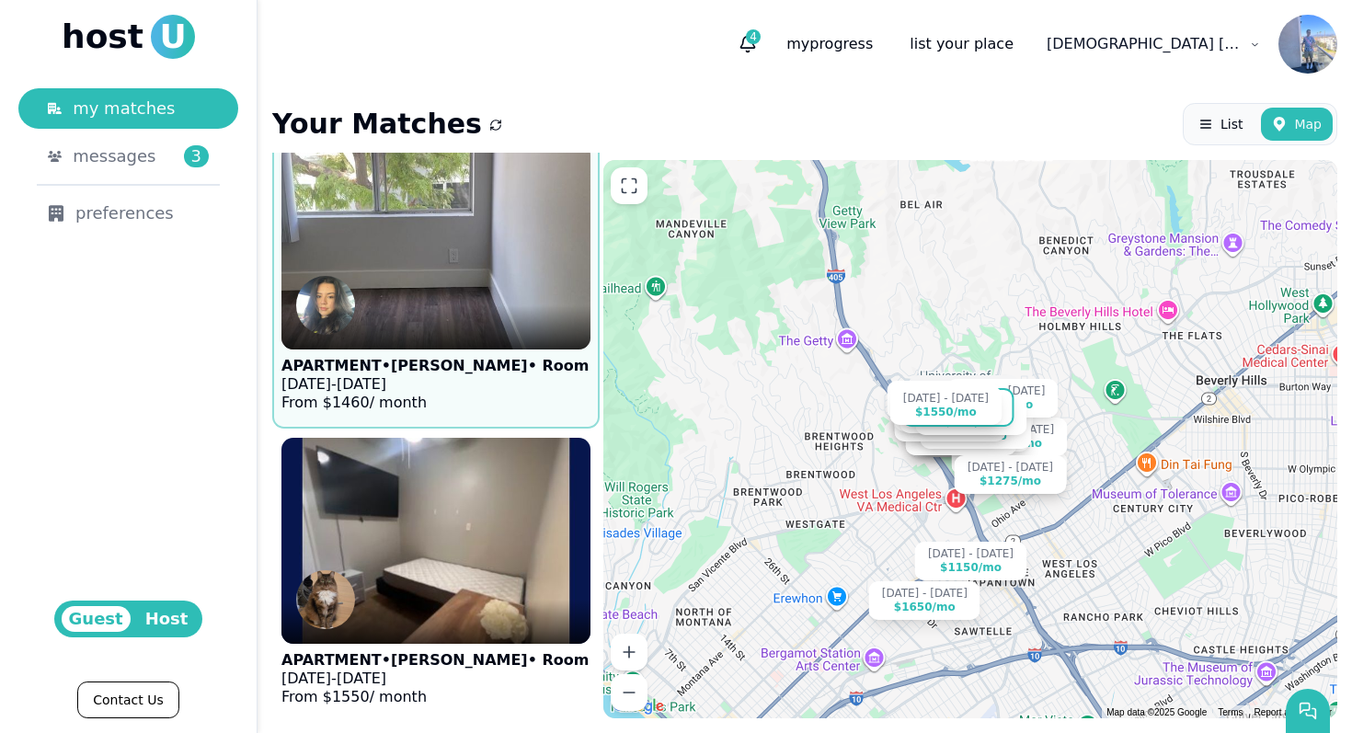
scroll to position [5966, 0]
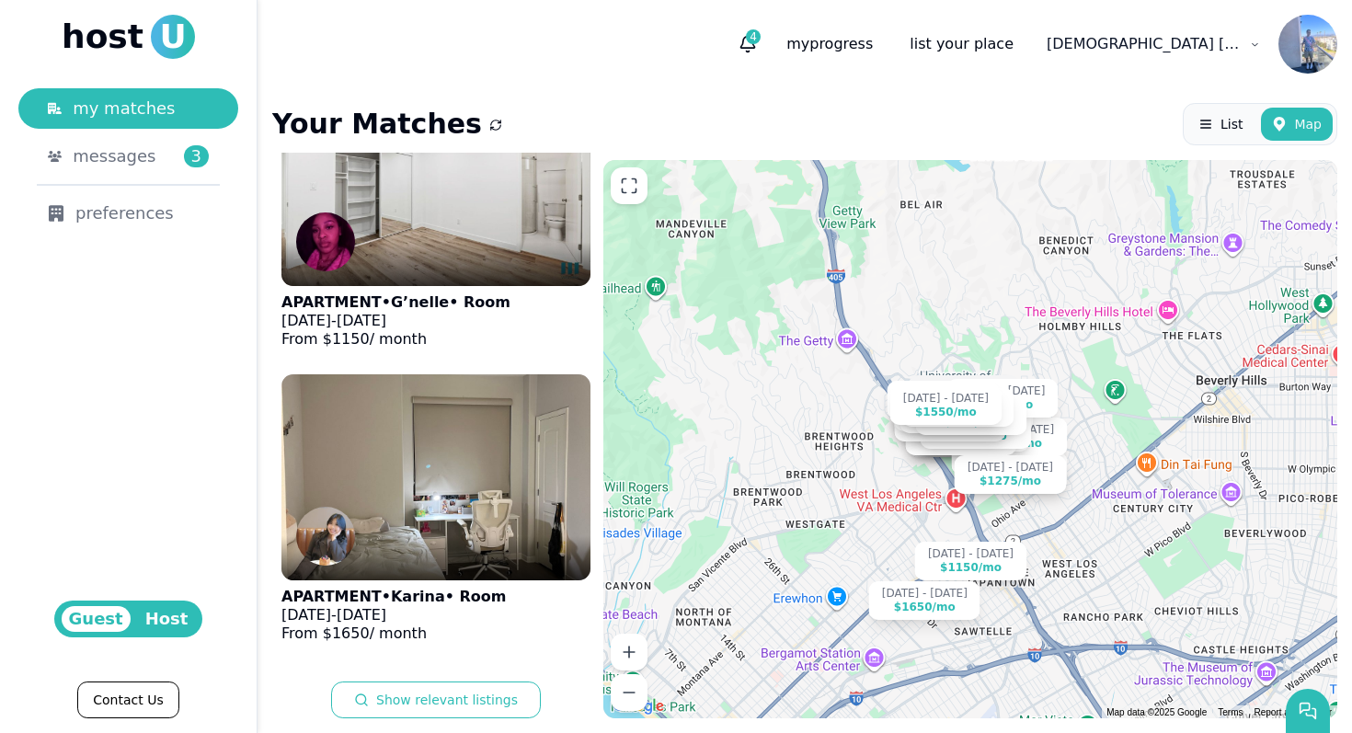
click at [1239, 143] on div "List Map" at bounding box center [1259, 124] width 154 height 42
click at [1239, 135] on button "List" at bounding box center [1220, 124] width 66 height 33
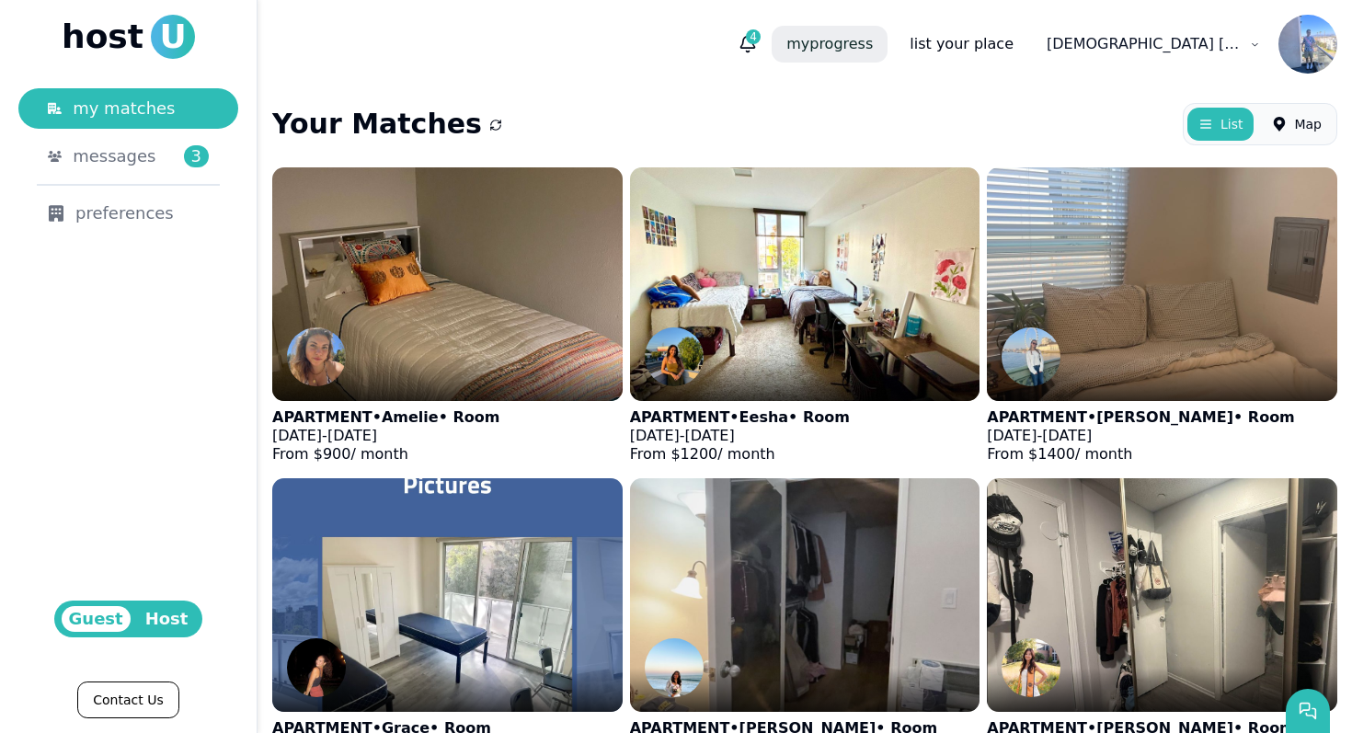
click at [887, 43] on p "my progress" at bounding box center [829, 44] width 116 height 37
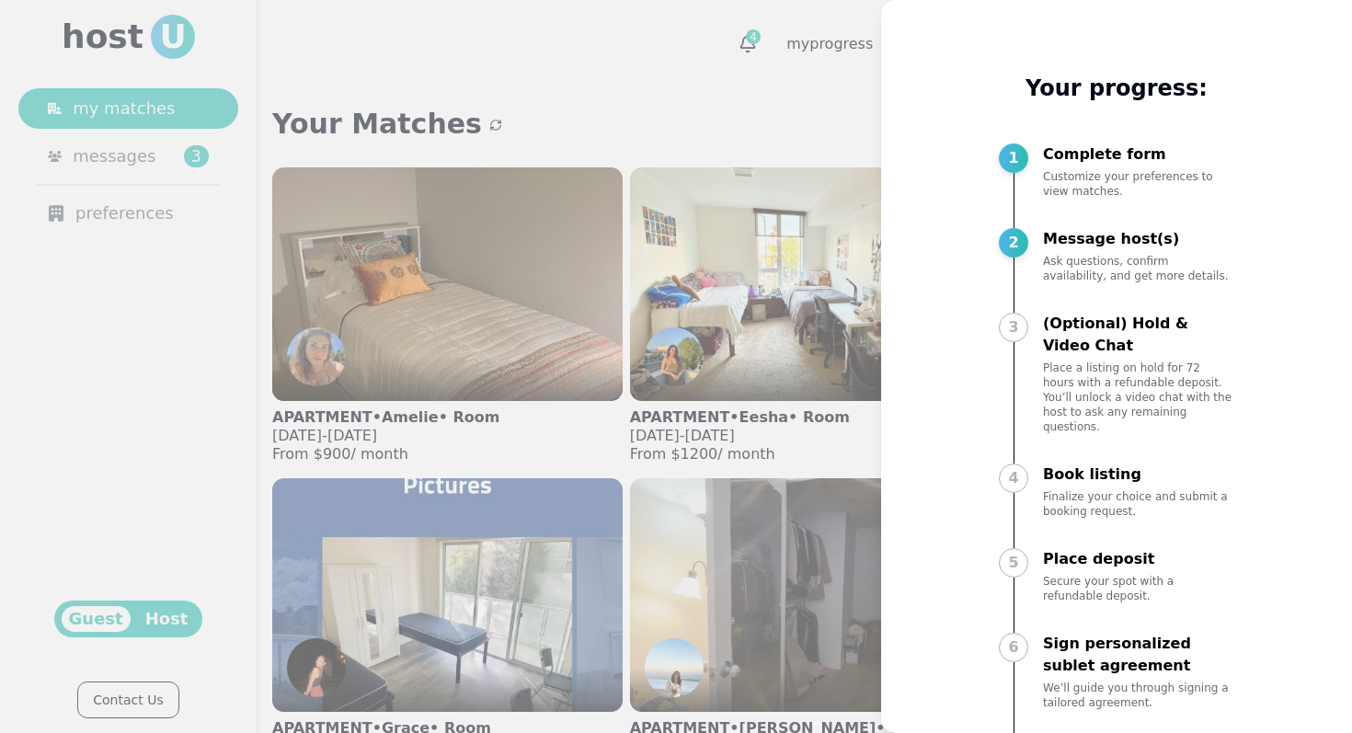
click at [750, 109] on div at bounding box center [676, 366] width 1352 height 733
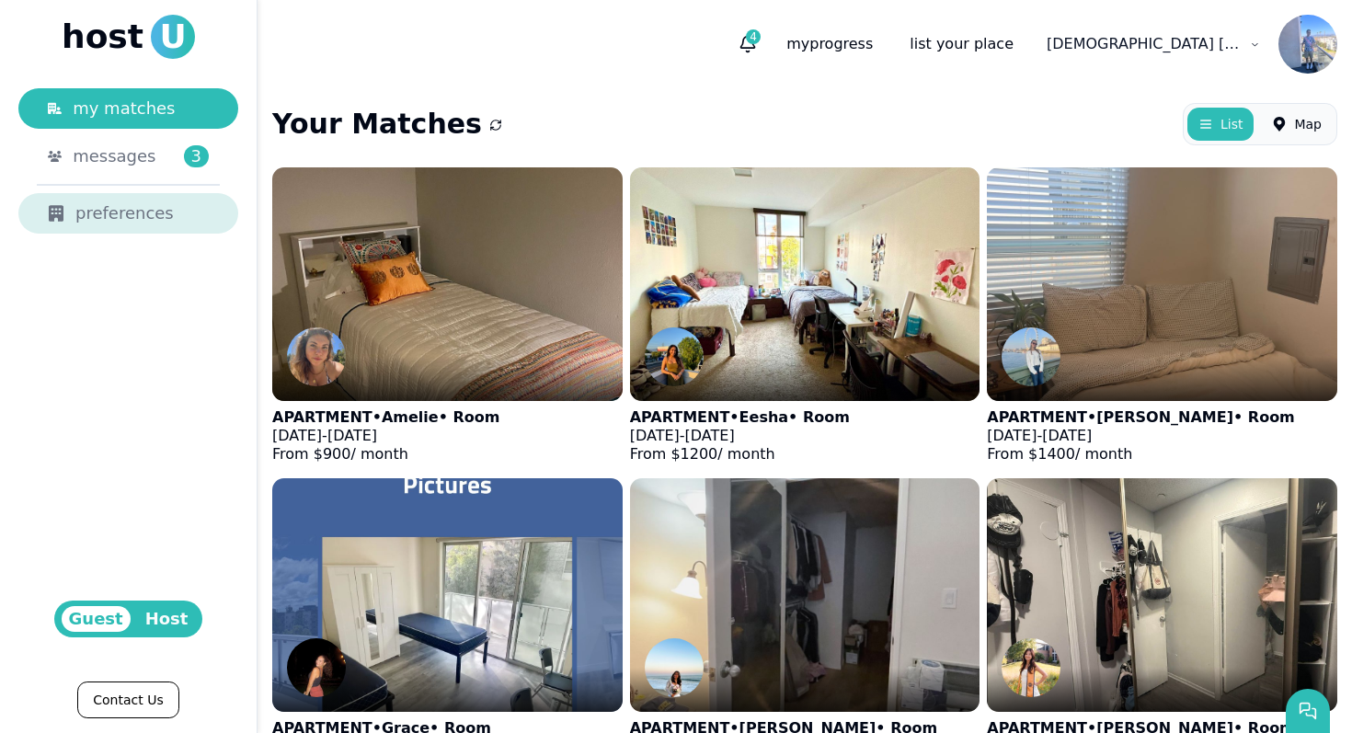
click at [113, 201] on div "preferences" at bounding box center [128, 213] width 161 height 26
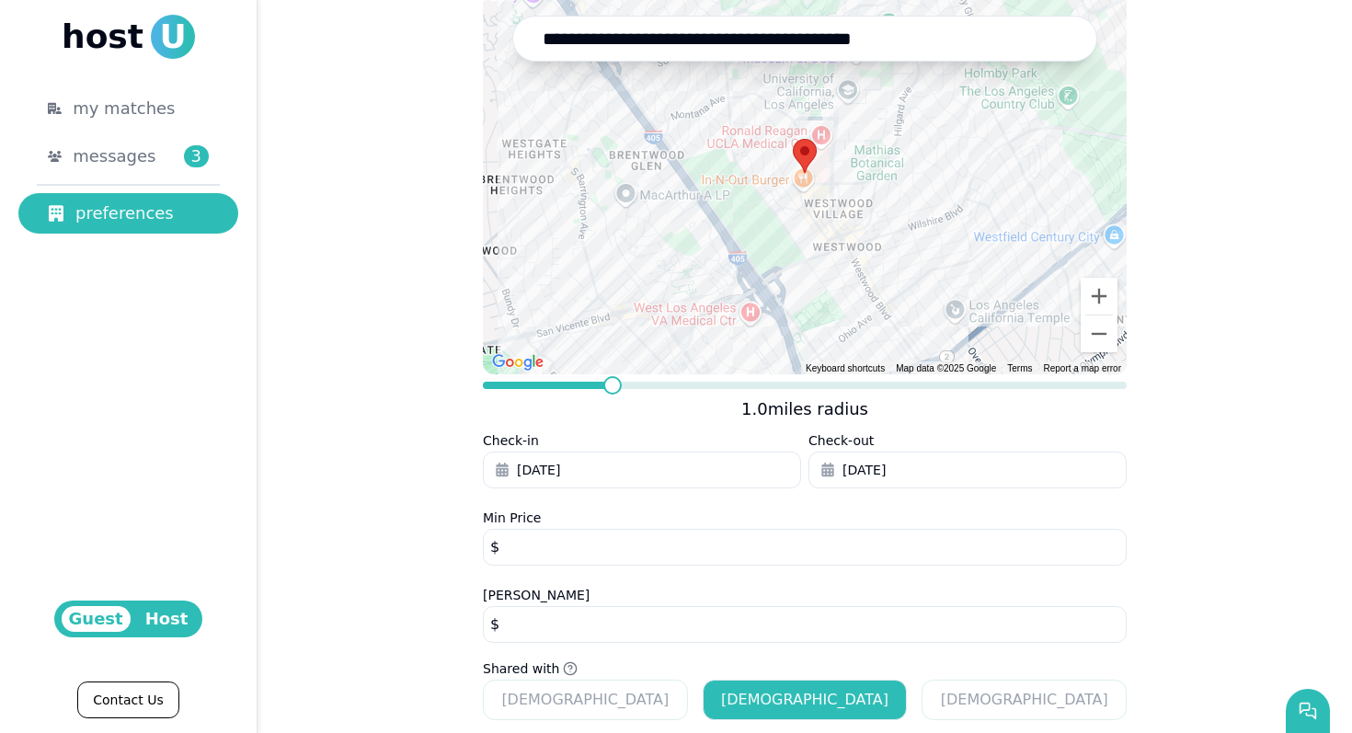
scroll to position [310, 0]
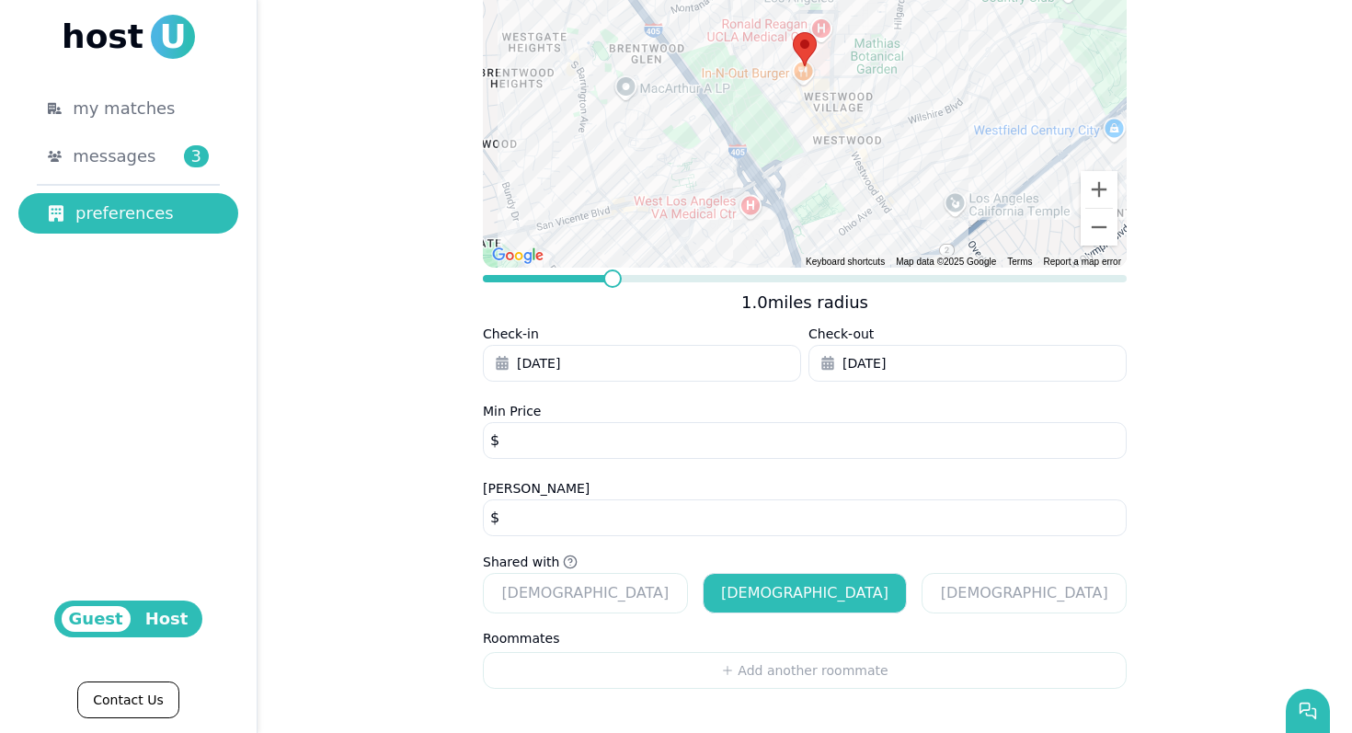
click at [736, 358] on button "[DATE]" at bounding box center [642, 363] width 318 height 37
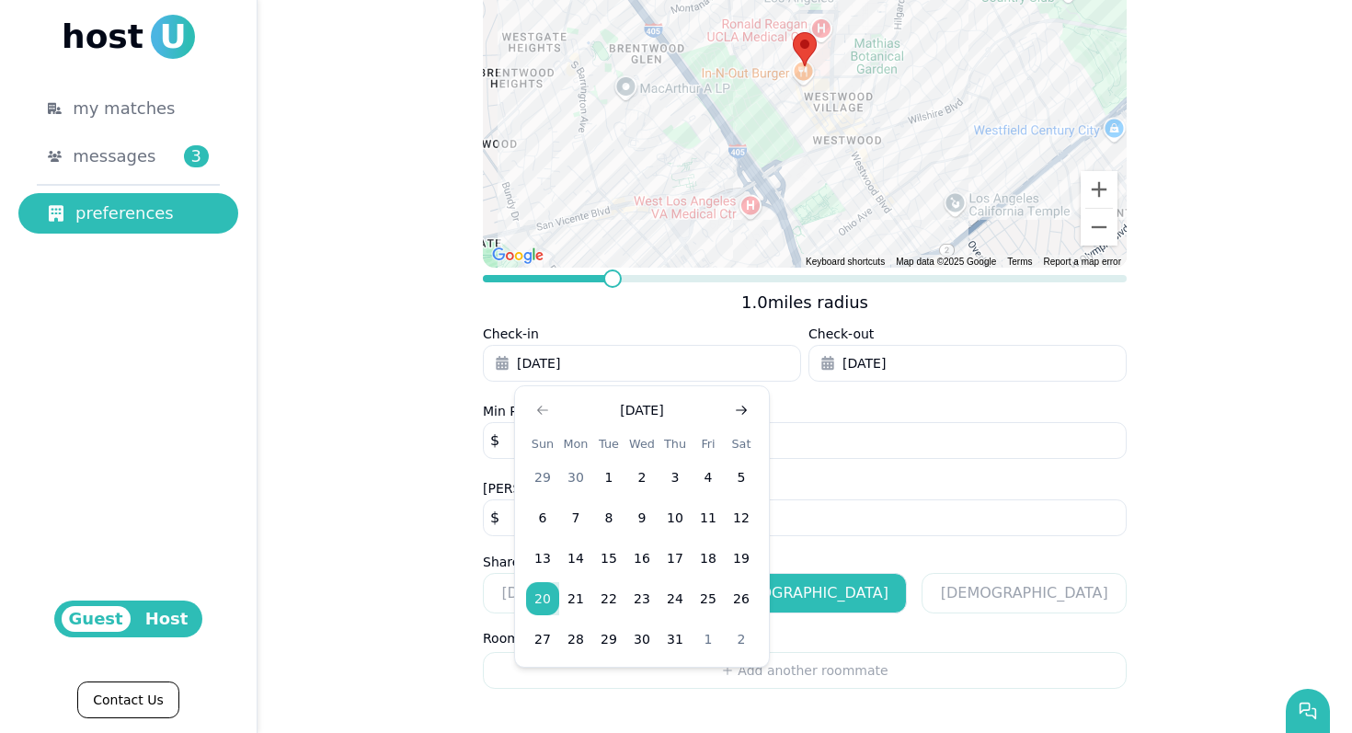
click at [738, 405] on icon "Go to next month" at bounding box center [741, 410] width 15 height 15
click at [755, 403] on div "[DATE]" at bounding box center [642, 408] width 232 height 22
click at [750, 405] on button "Go to next month" at bounding box center [741, 410] width 26 height 26
click at [573, 597] on button "22" at bounding box center [575, 598] width 33 height 33
click at [954, 353] on button "[DATE]" at bounding box center [967, 363] width 318 height 37
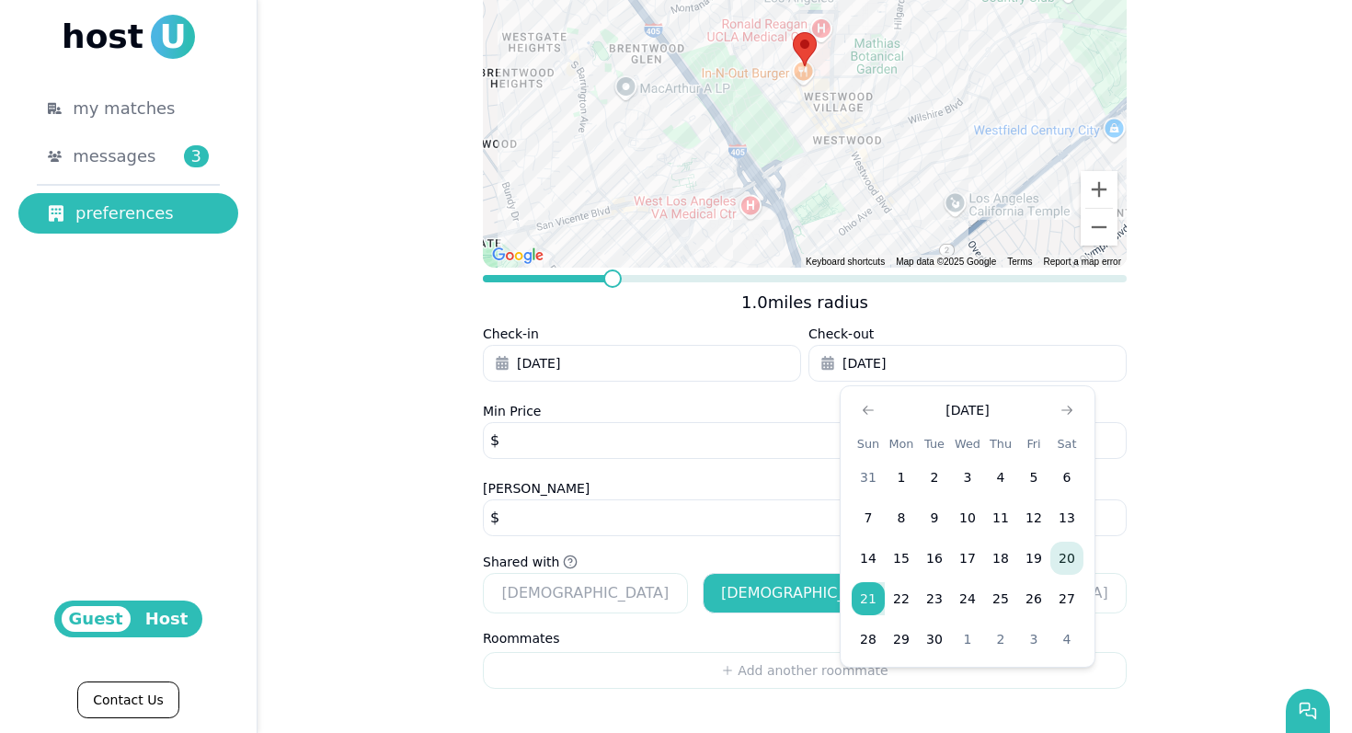
click at [954, 353] on button "[DATE]" at bounding box center [967, 363] width 318 height 37
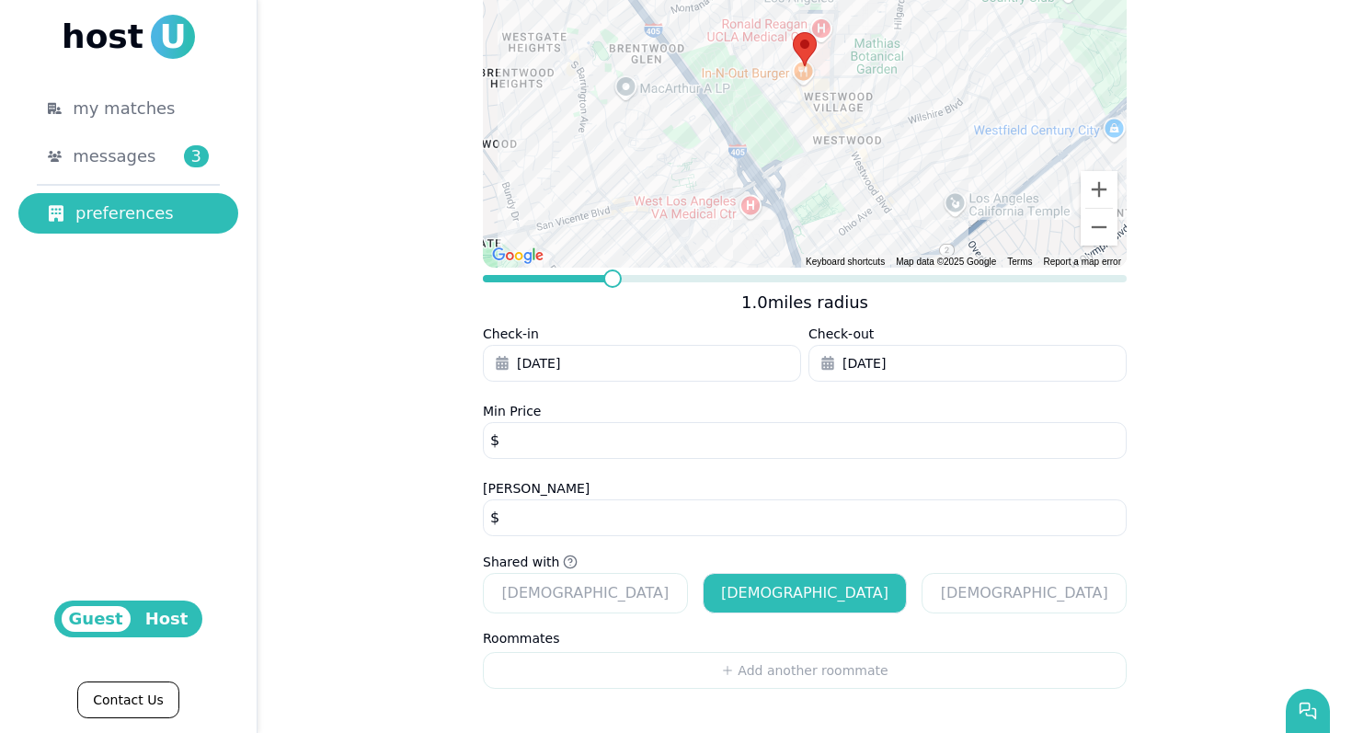
click at [969, 353] on button "[DATE]" at bounding box center [967, 363] width 318 height 37
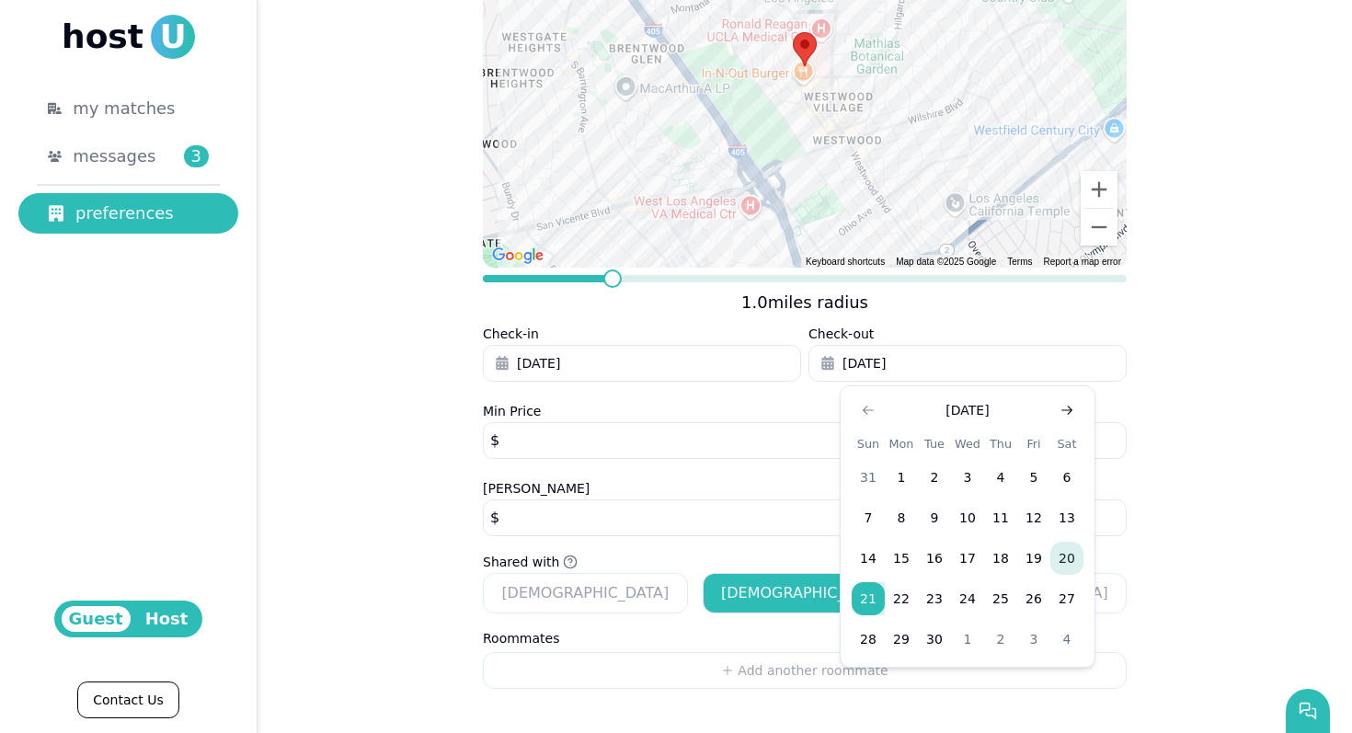
click at [1059, 403] on icon "Go to next month" at bounding box center [1066, 410] width 15 height 15
click at [1062, 414] on icon "Go to next month" at bounding box center [1066, 410] width 15 height 15
drag, startPoint x: 1037, startPoint y: 560, endPoint x: 1156, endPoint y: 561, distance: 118.6
click at [1156, 561] on body "**********" at bounding box center [676, 366] width 1352 height 733
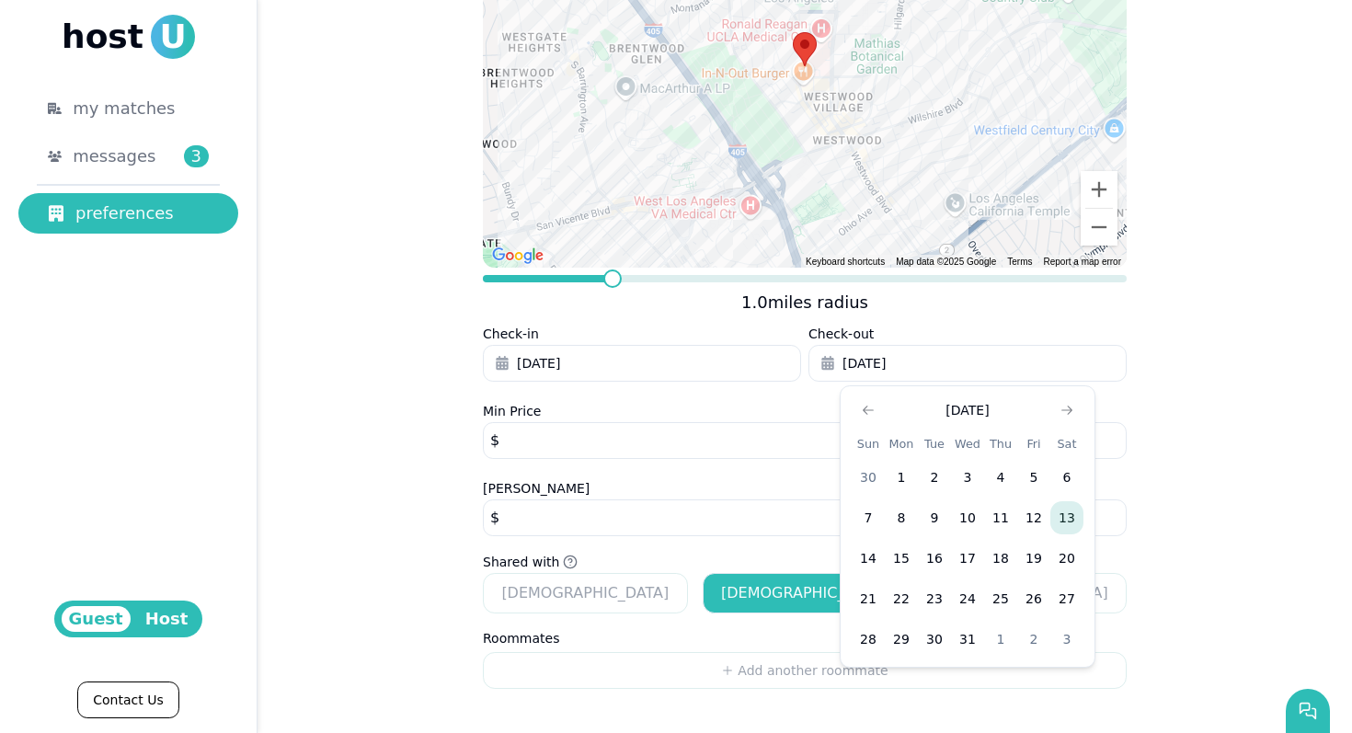
click at [1074, 525] on button "13" at bounding box center [1066, 517] width 33 height 33
click at [1189, 398] on div "**********" at bounding box center [804, 255] width 1094 height 954
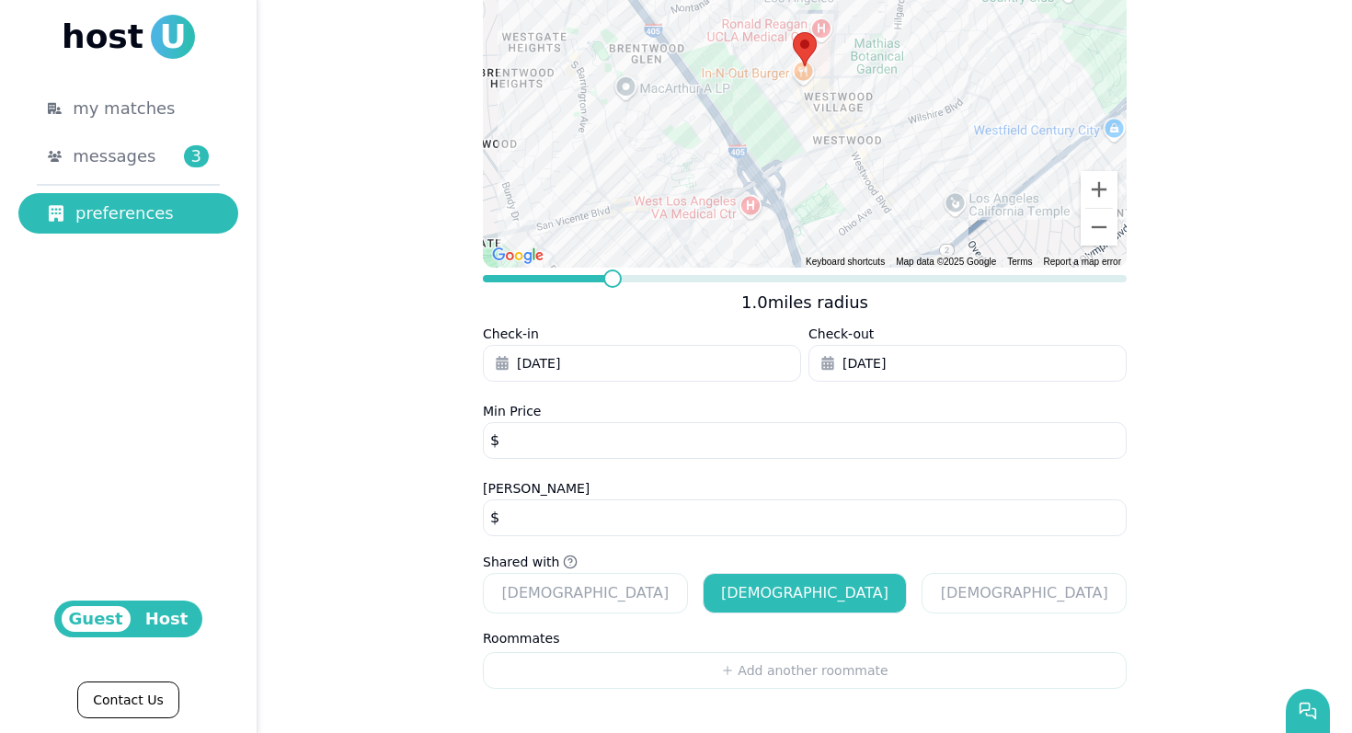
scroll to position [0, 0]
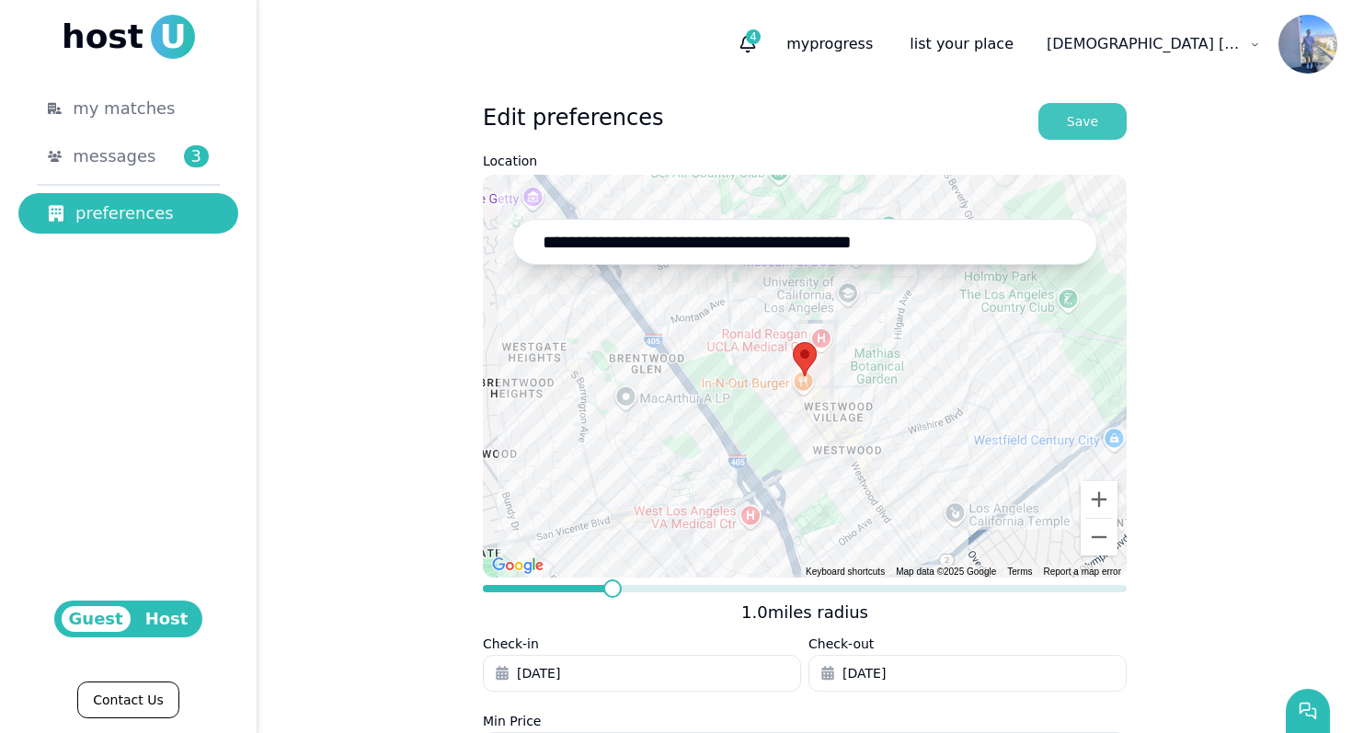
click at [1070, 122] on div "Save" at bounding box center [1082, 121] width 31 height 18
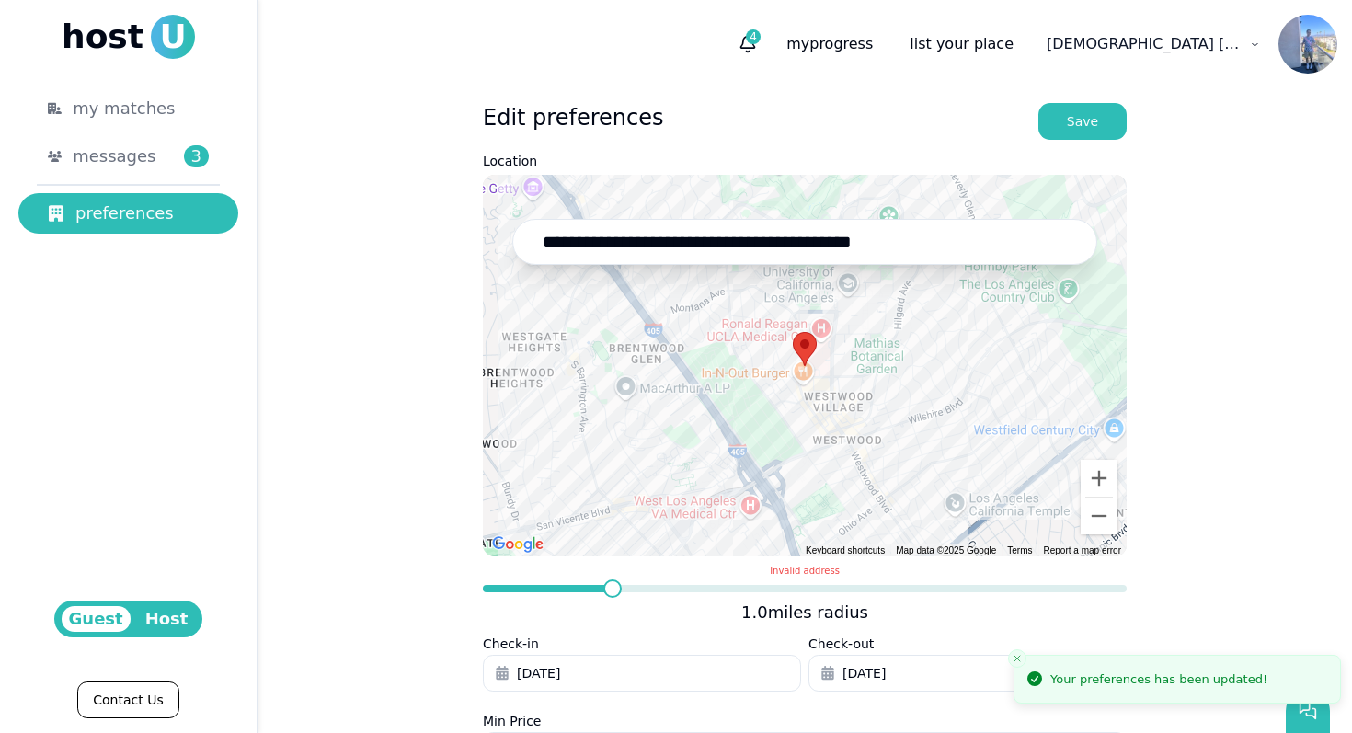
scroll to position [310, 0]
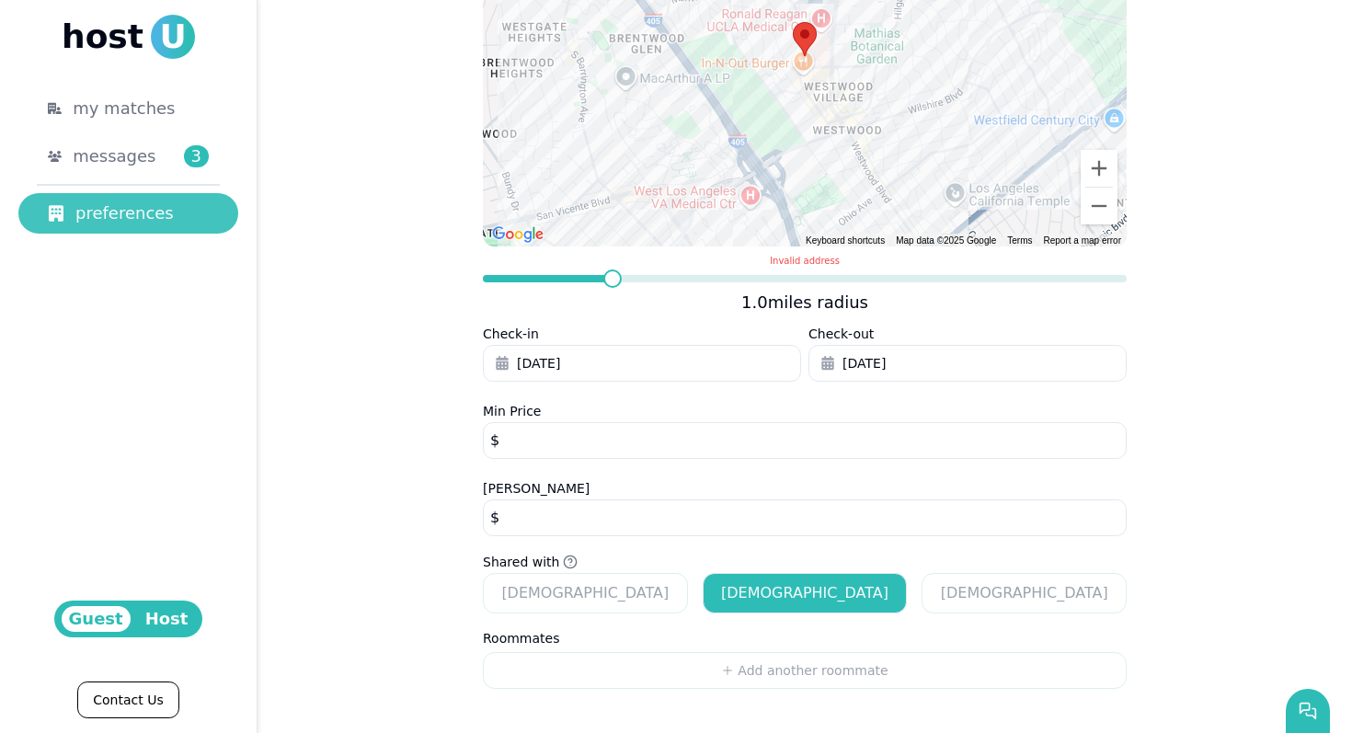
click at [151, 209] on div "preferences" at bounding box center [128, 213] width 161 height 26
click at [345, 307] on div "**********" at bounding box center [804, 255] width 1094 height 954
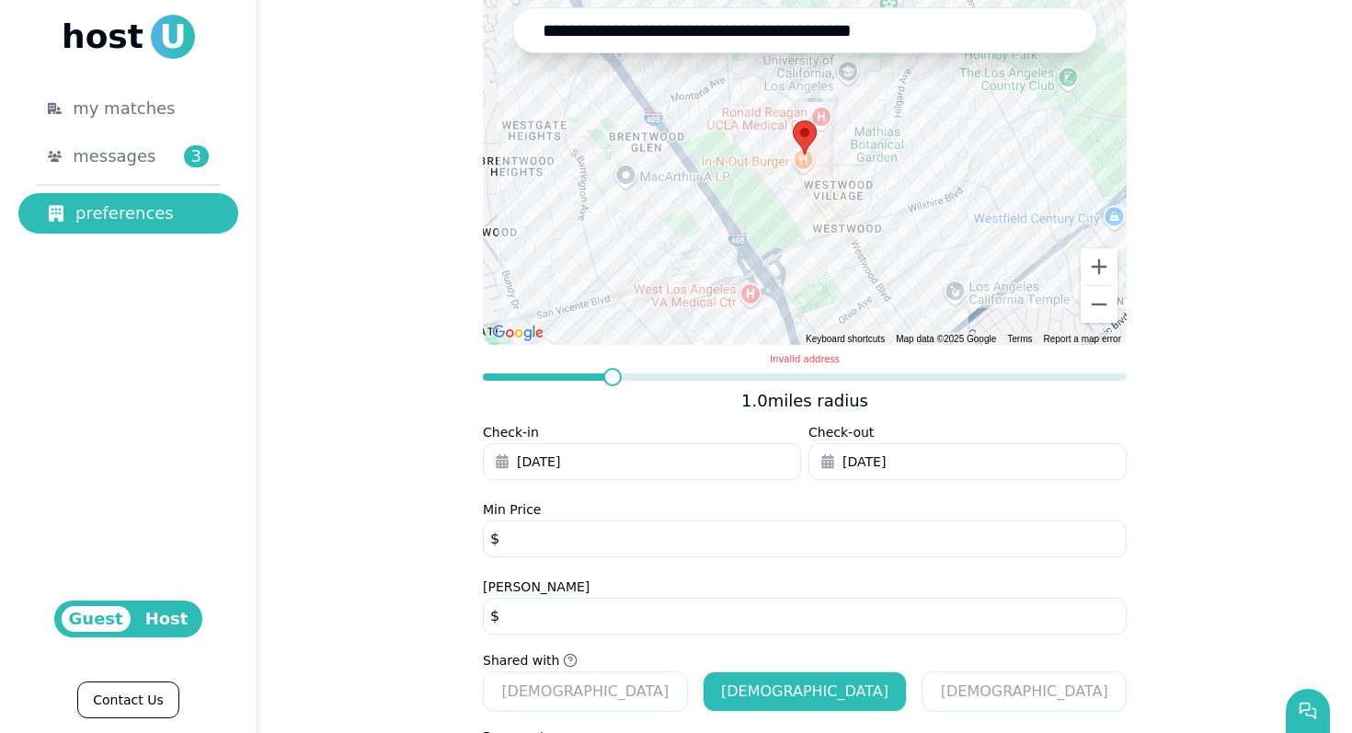
scroll to position [0, 0]
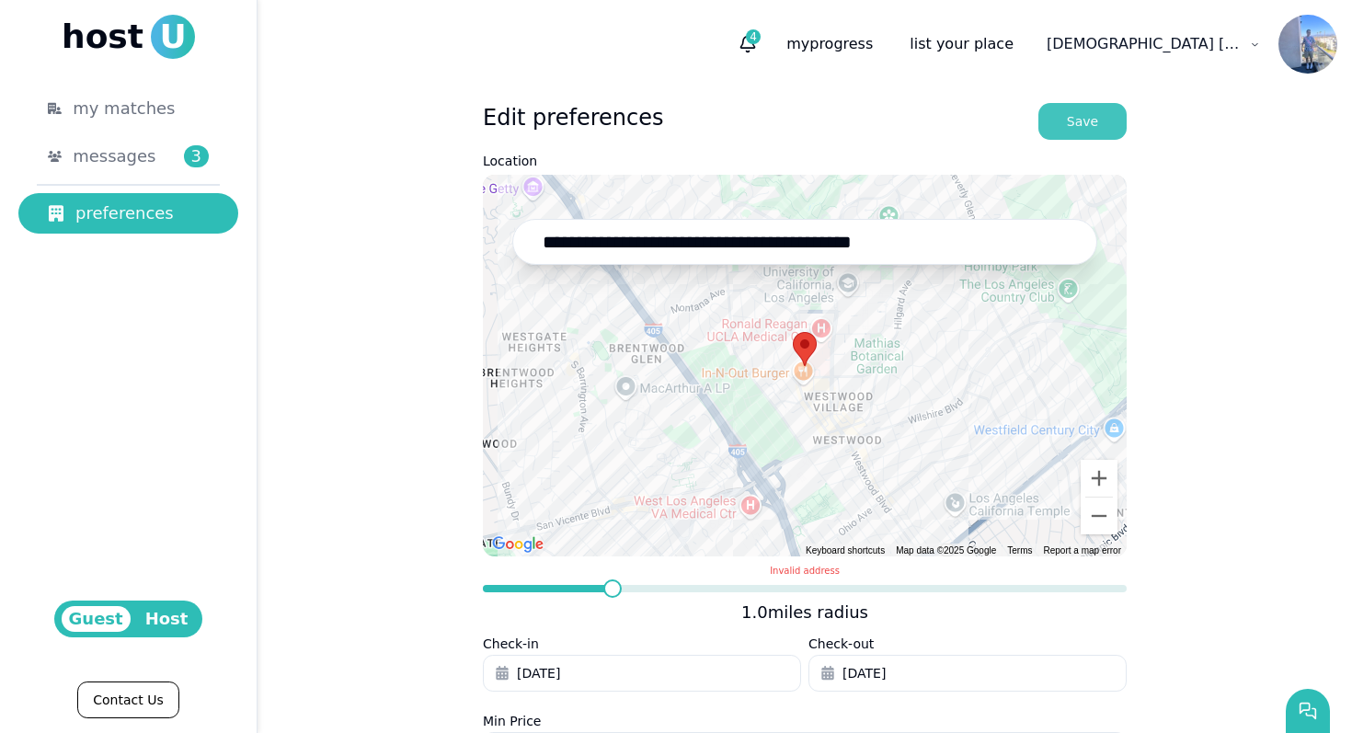
click at [1071, 131] on button "Save" at bounding box center [1082, 121] width 88 height 37
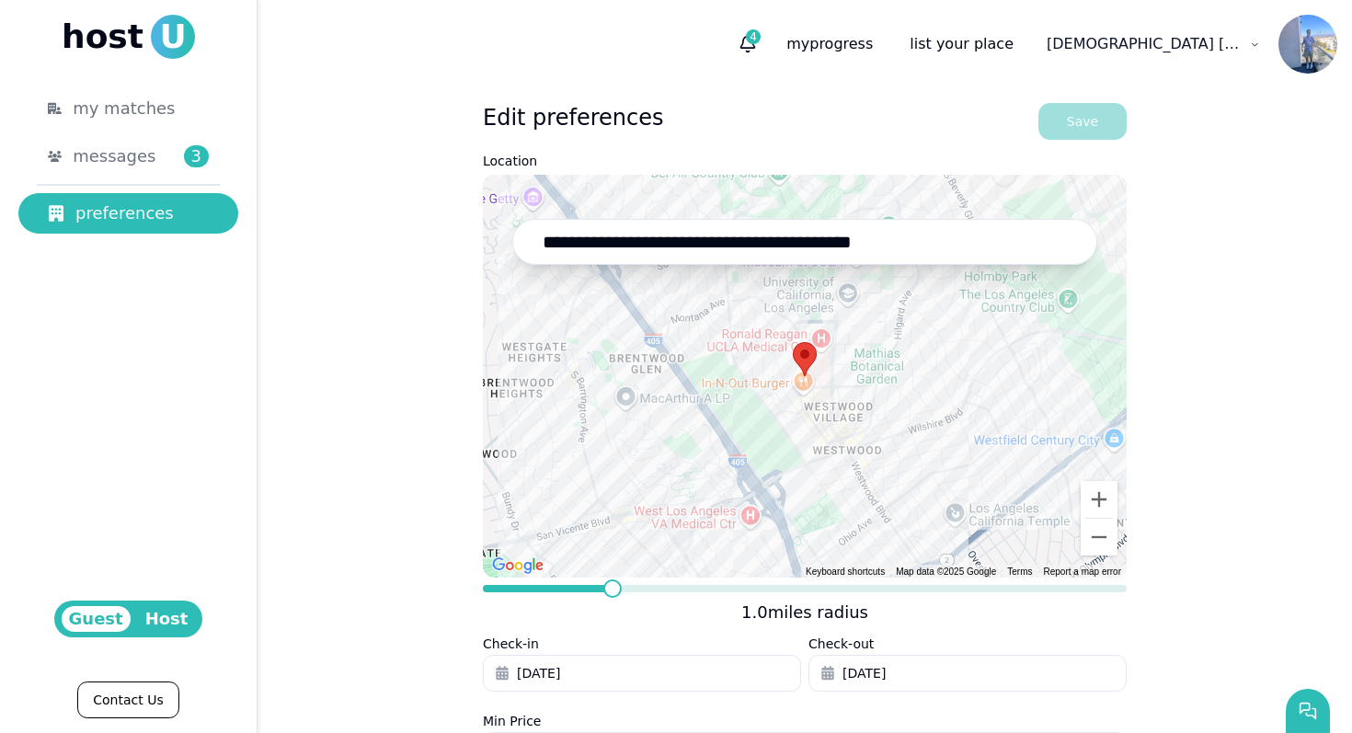
click at [1071, 131] on button "Save" at bounding box center [1082, 121] width 88 height 37
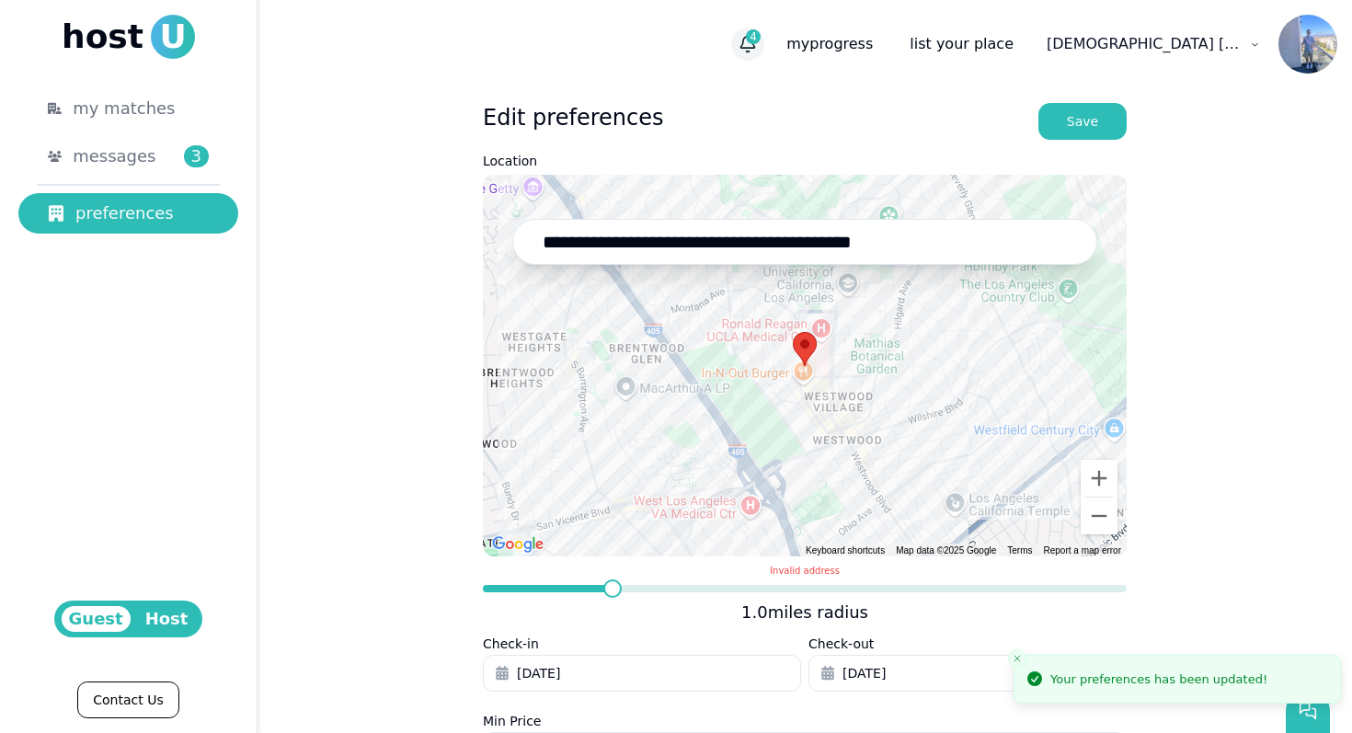
click at [757, 42] on icon "button" at bounding box center [747, 44] width 18 height 18
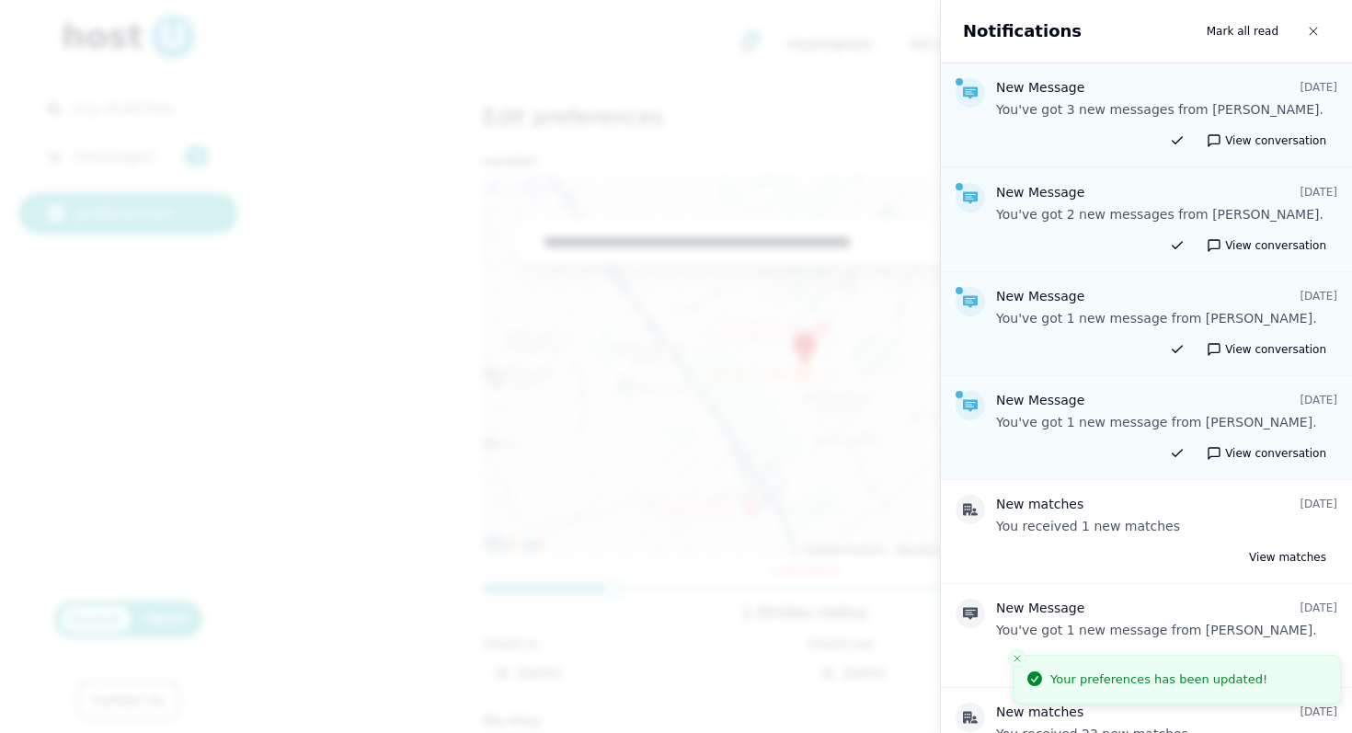
click at [759, 100] on div at bounding box center [676, 366] width 1352 height 733
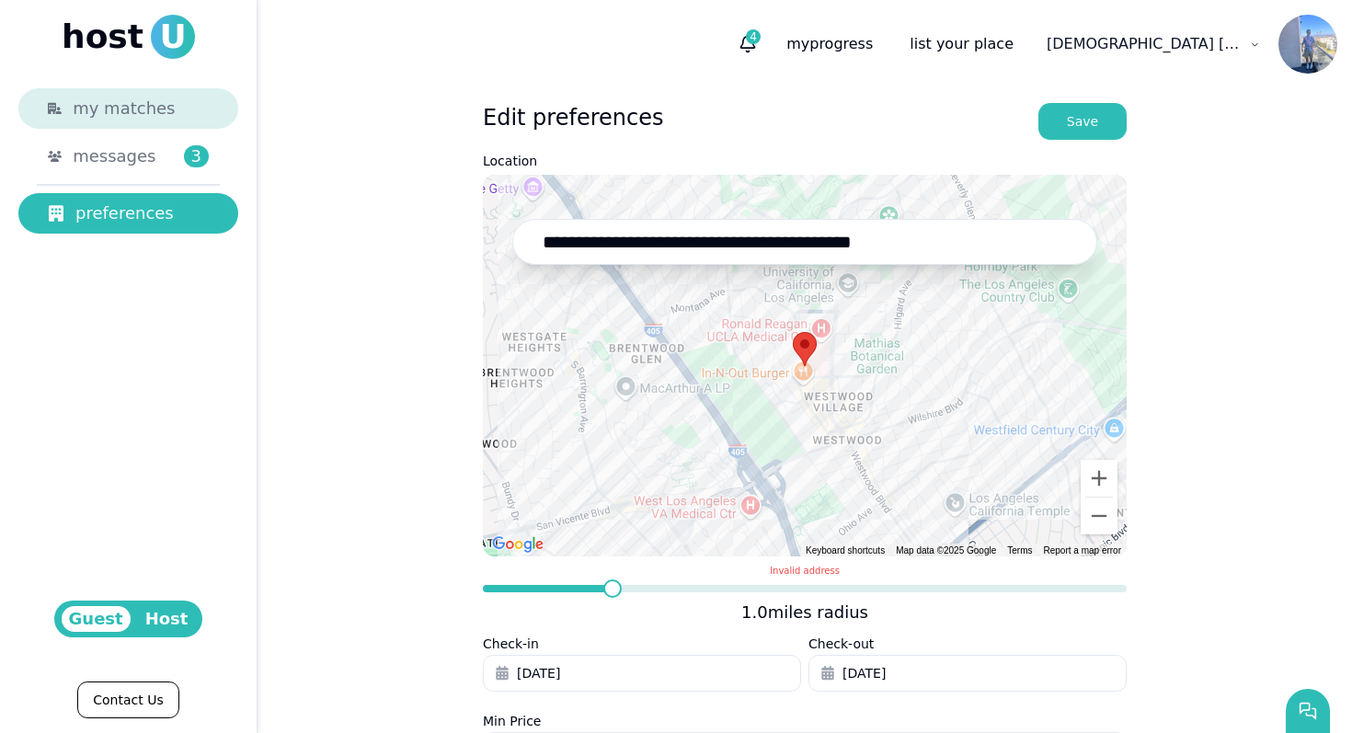
click at [120, 118] on span "my matches" at bounding box center [124, 109] width 102 height 26
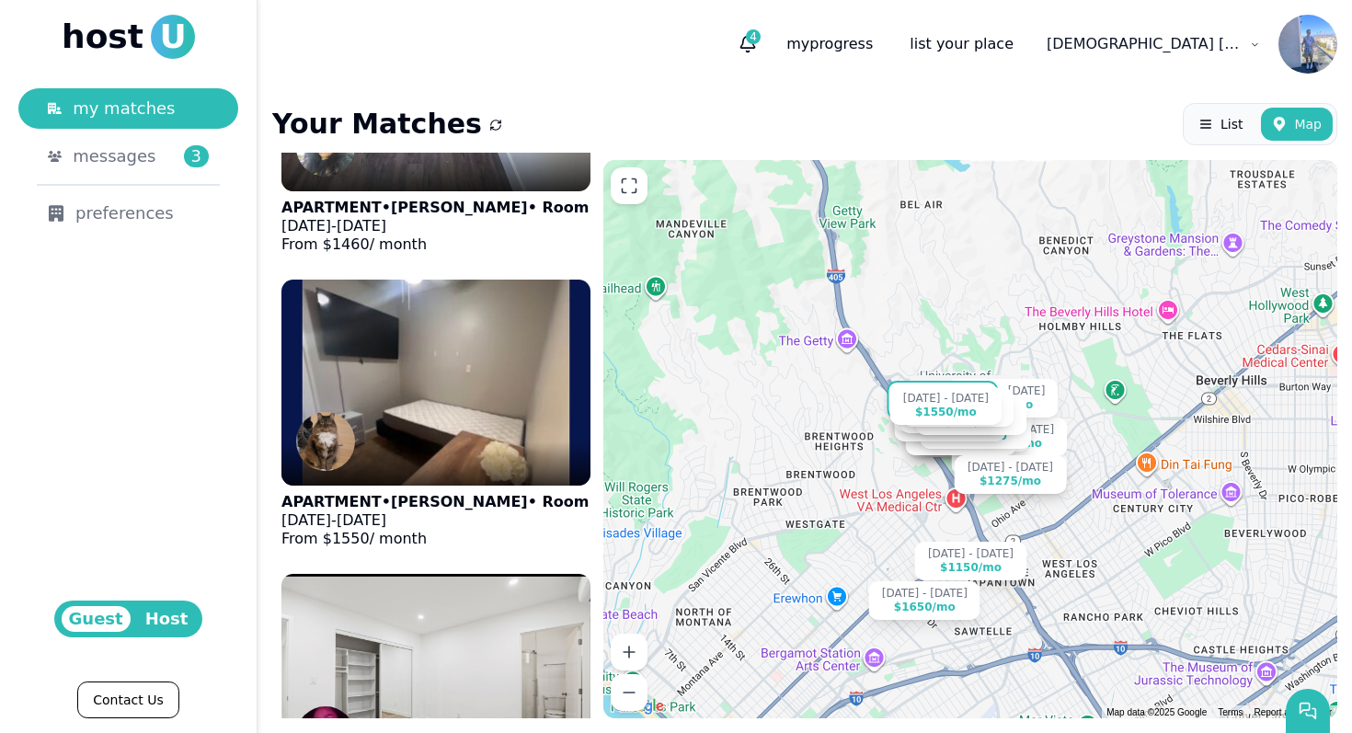
scroll to position [5966, 0]
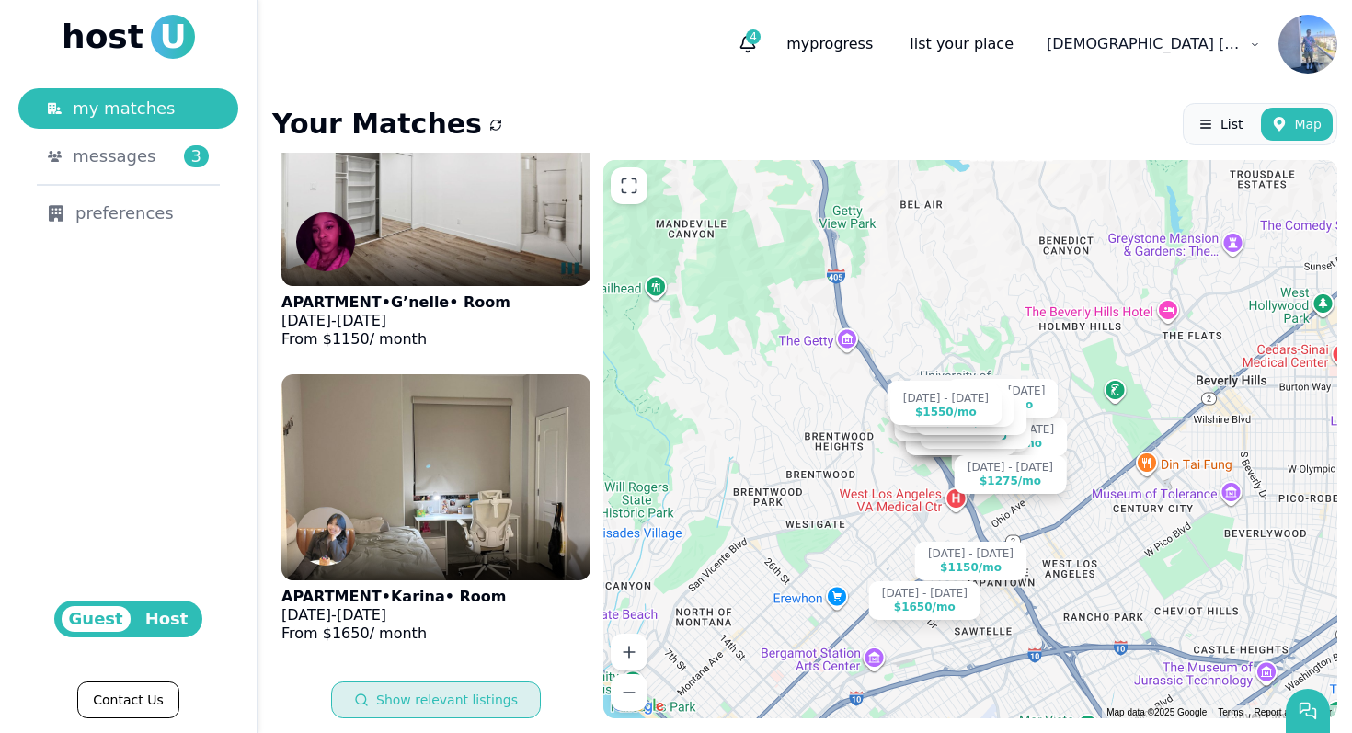
click at [473, 690] on button "Show relevant listings" at bounding box center [436, 699] width 210 height 37
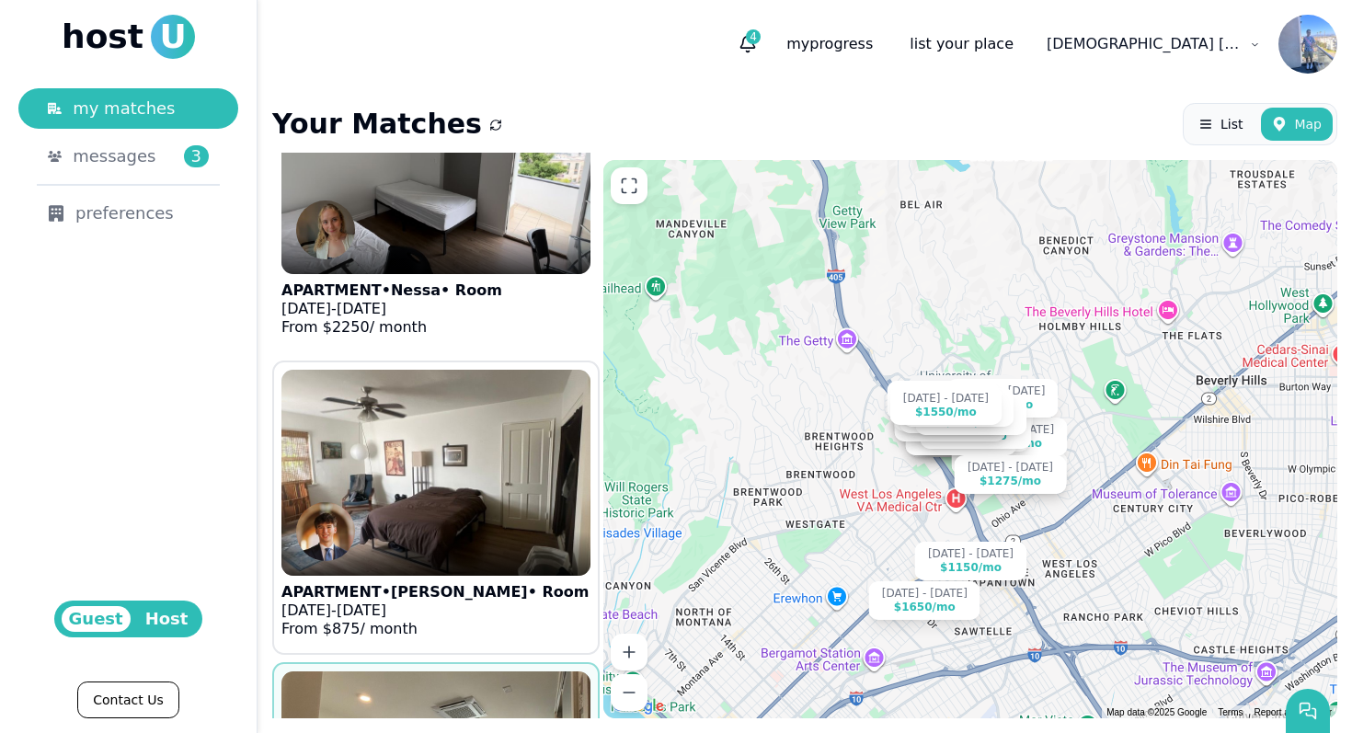
scroll to position [6646, 0]
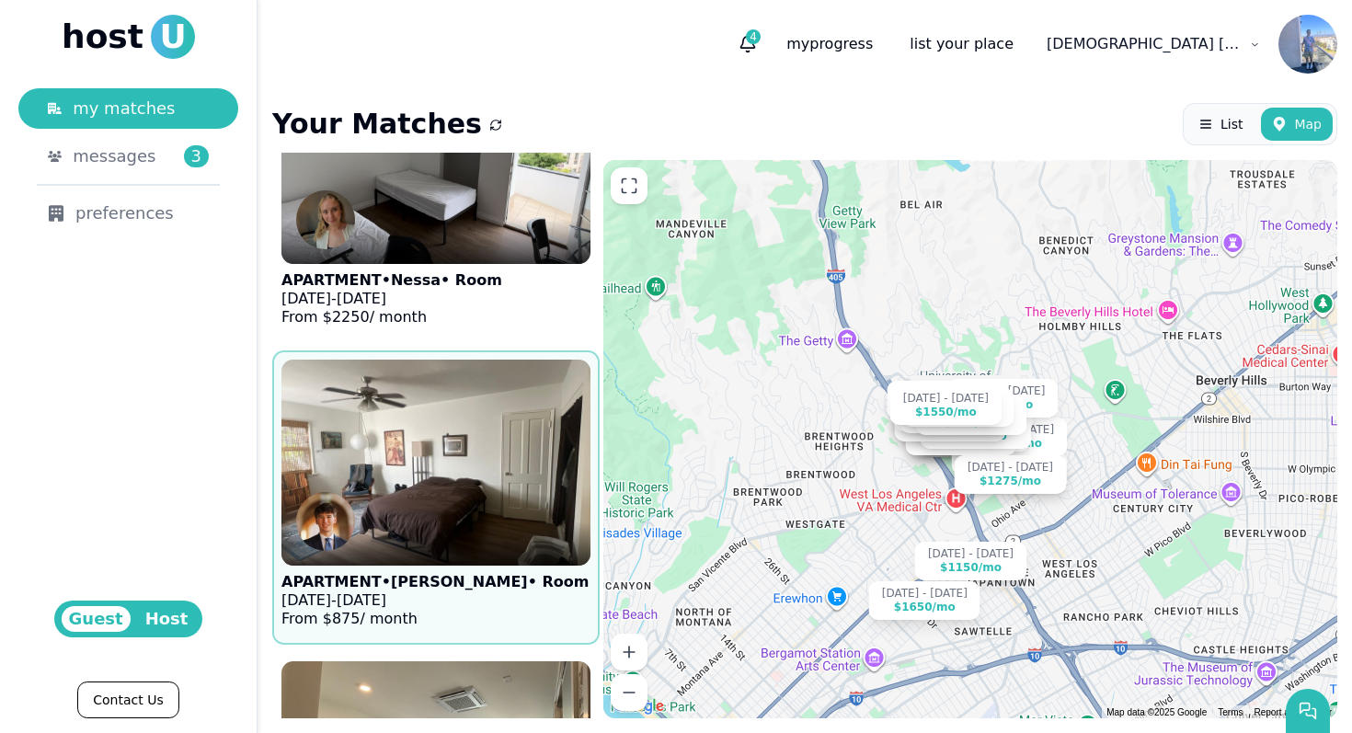
click at [465, 599] on p "[DATE] - [DATE]" at bounding box center [434, 600] width 307 height 18
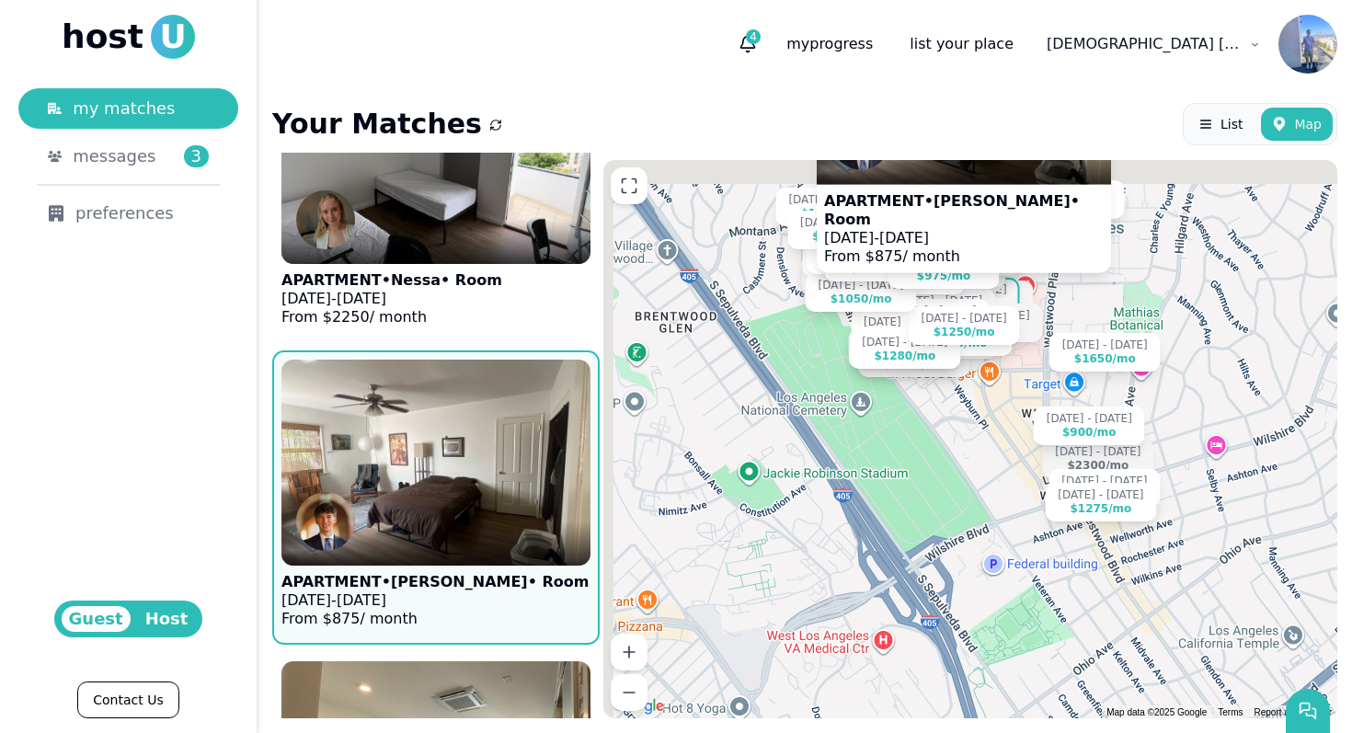
drag, startPoint x: 921, startPoint y: 490, endPoint x: 964, endPoint y: 599, distance: 117.6
click at [964, 599] on div "[DATE] - [DATE] $900 /[DATE] - [DATE] $1200 /[DATE] - [DATE] $1400 /[DATE] - [D…" at bounding box center [970, 439] width 734 height 558
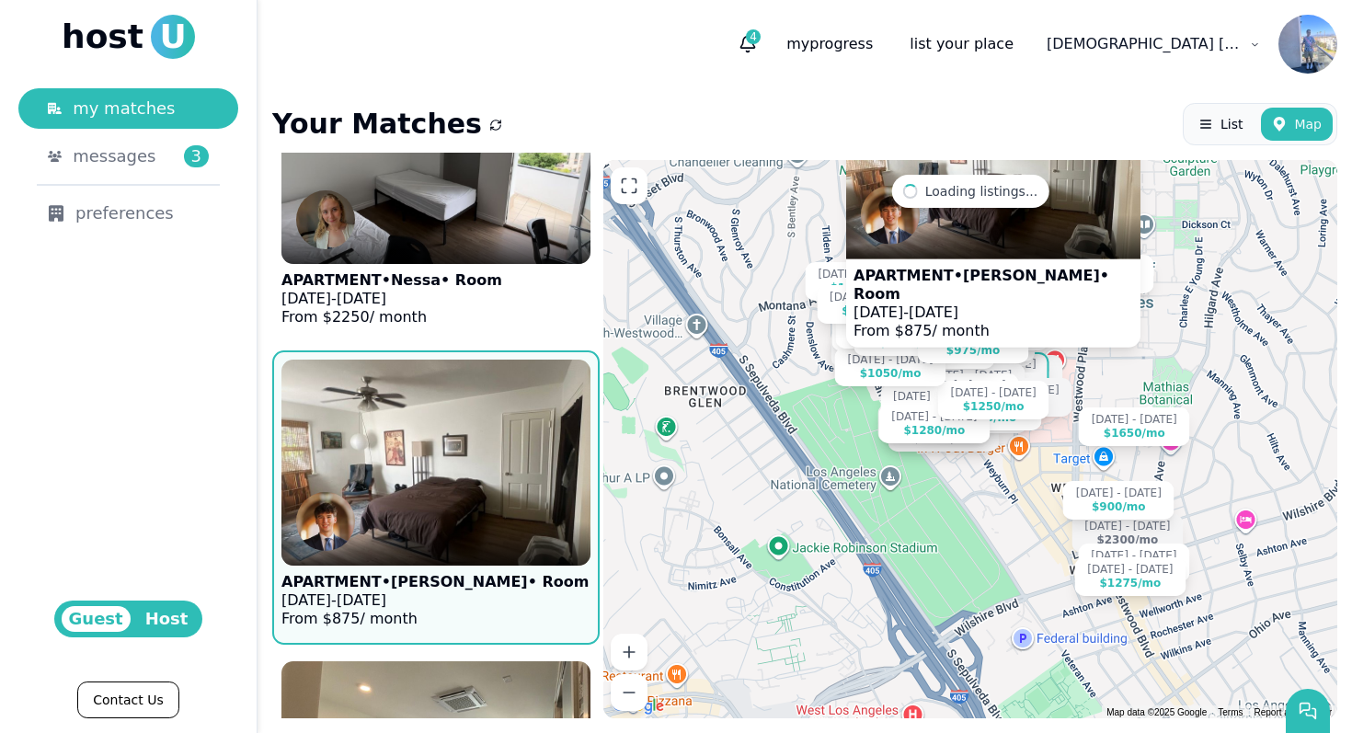
click at [426, 532] on div at bounding box center [435, 543] width 309 height 44
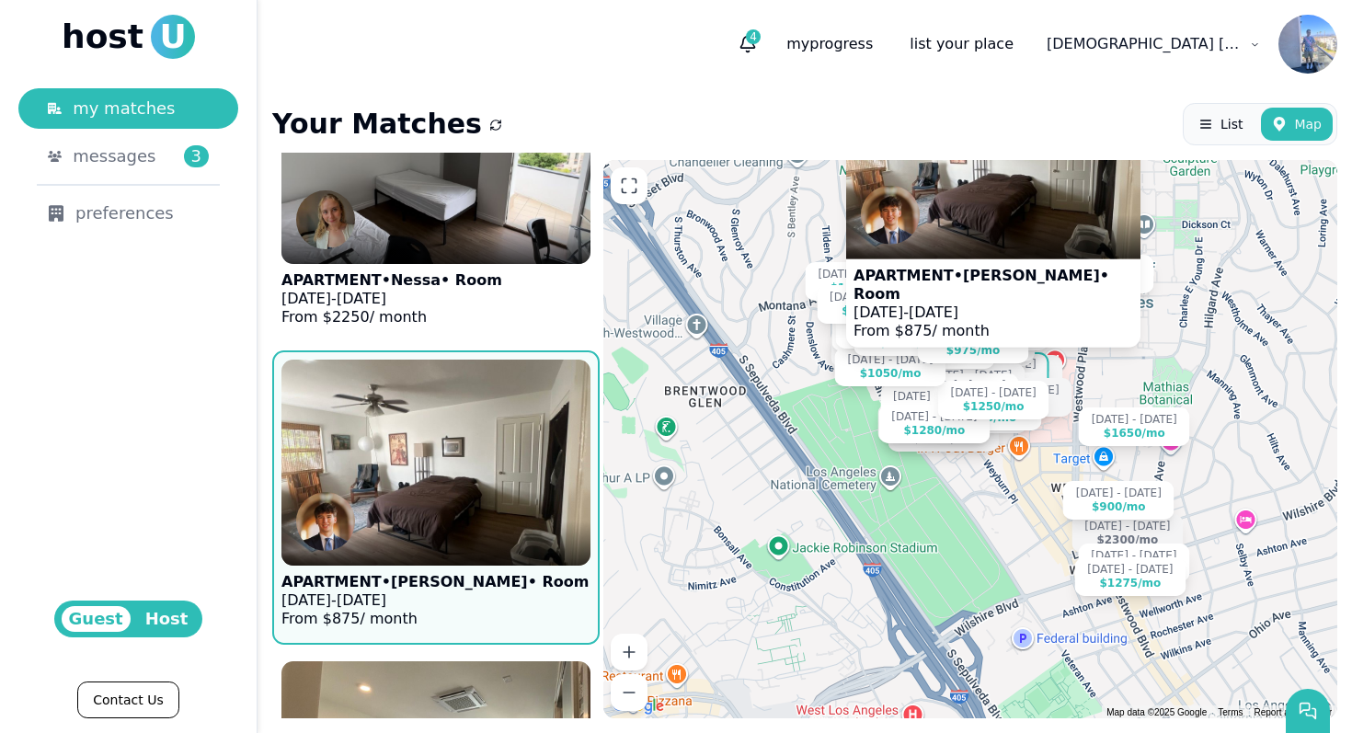
scroll to position [7479, 0]
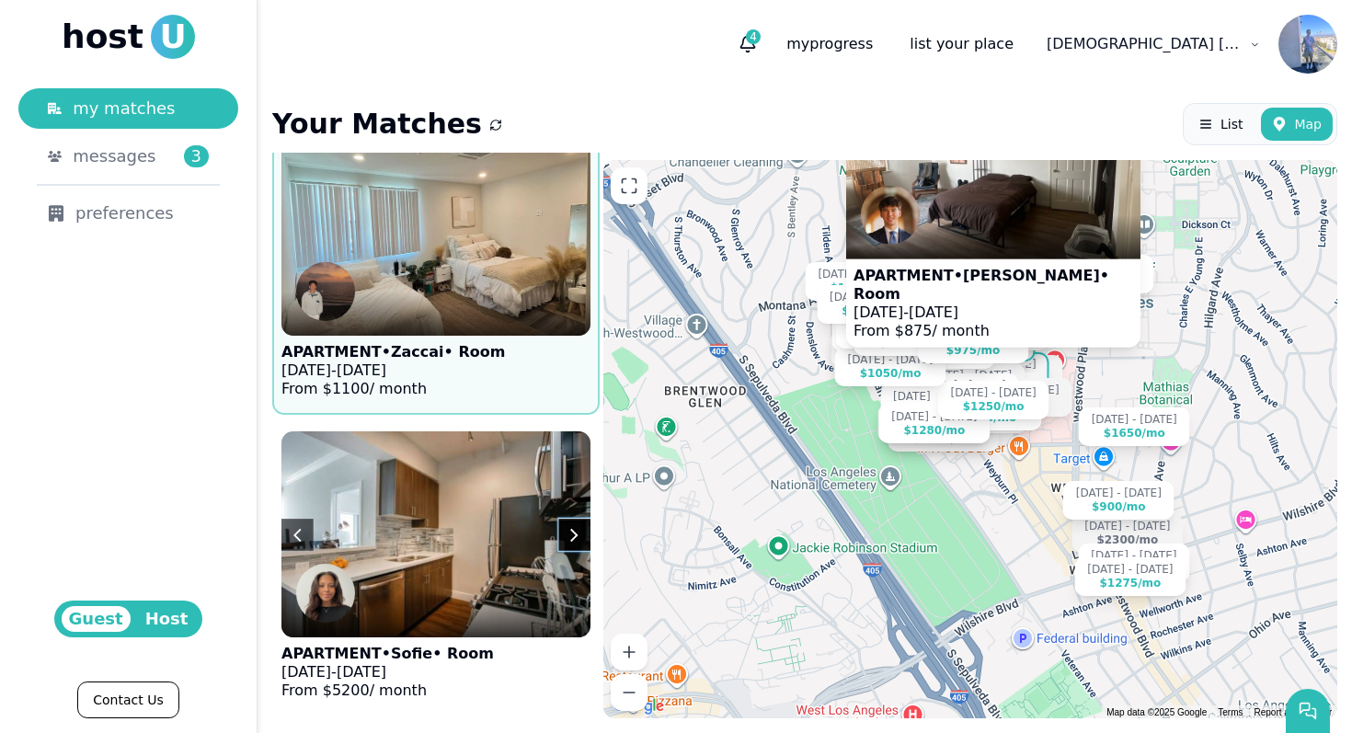
click at [451, 372] on p "[DATE] - [DATE]" at bounding box center [392, 370] width 223 height 18
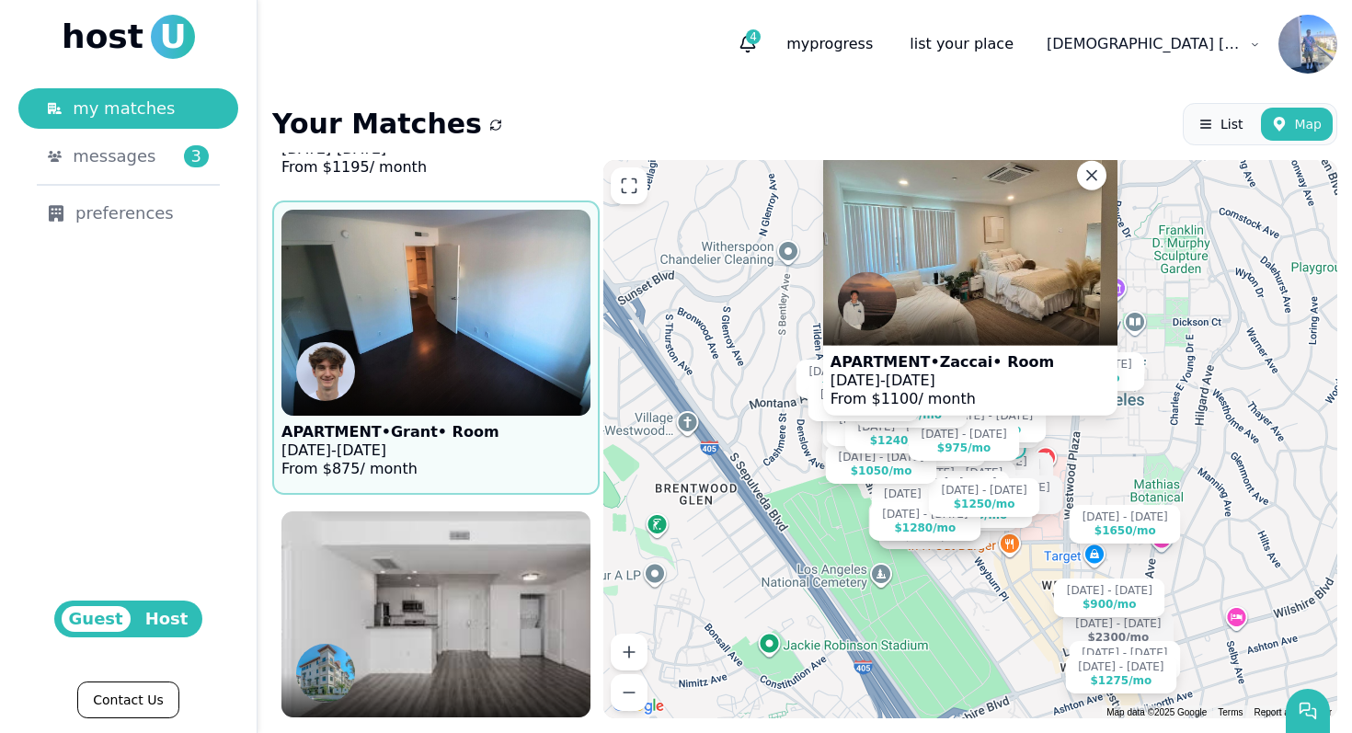
scroll to position [9212, 0]
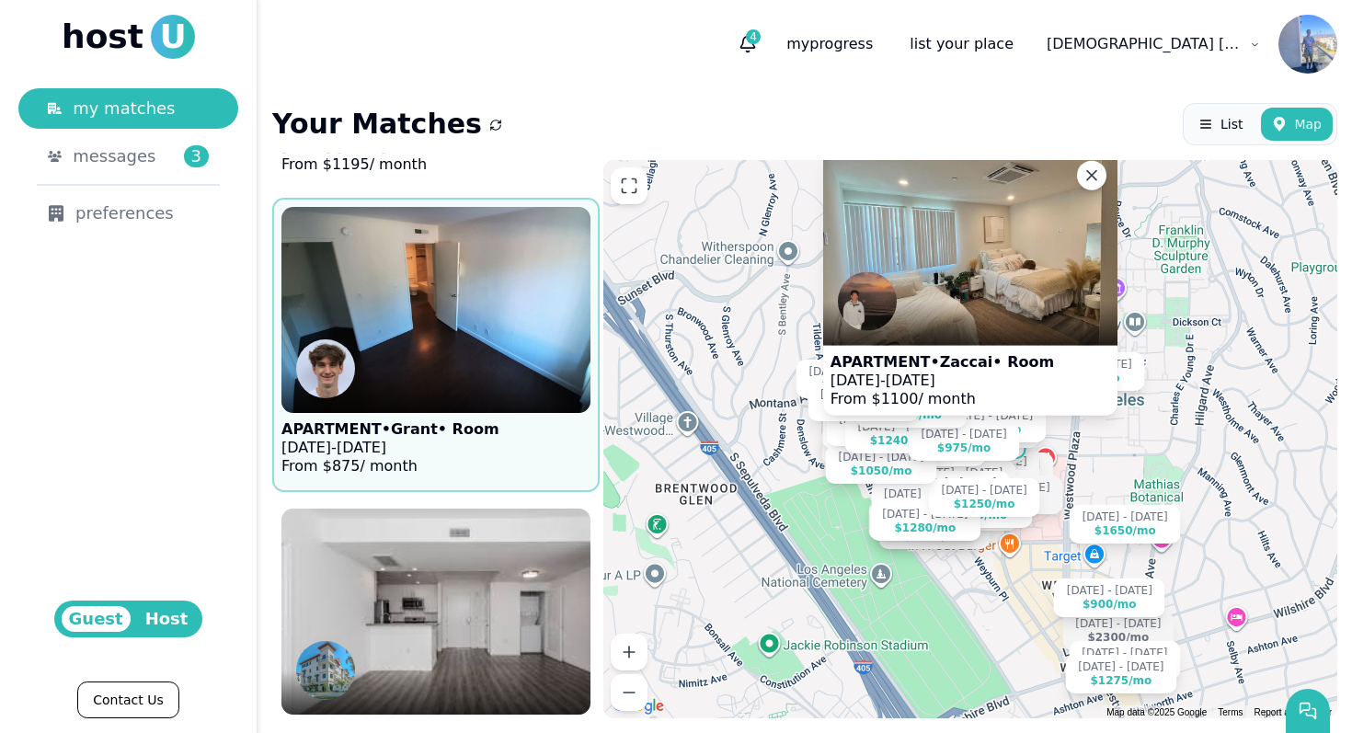
click at [430, 476] on figcaption "APARTMENT • Grant • Room [DATE] - [DATE] From $ 875 / month" at bounding box center [390, 448] width 218 height 70
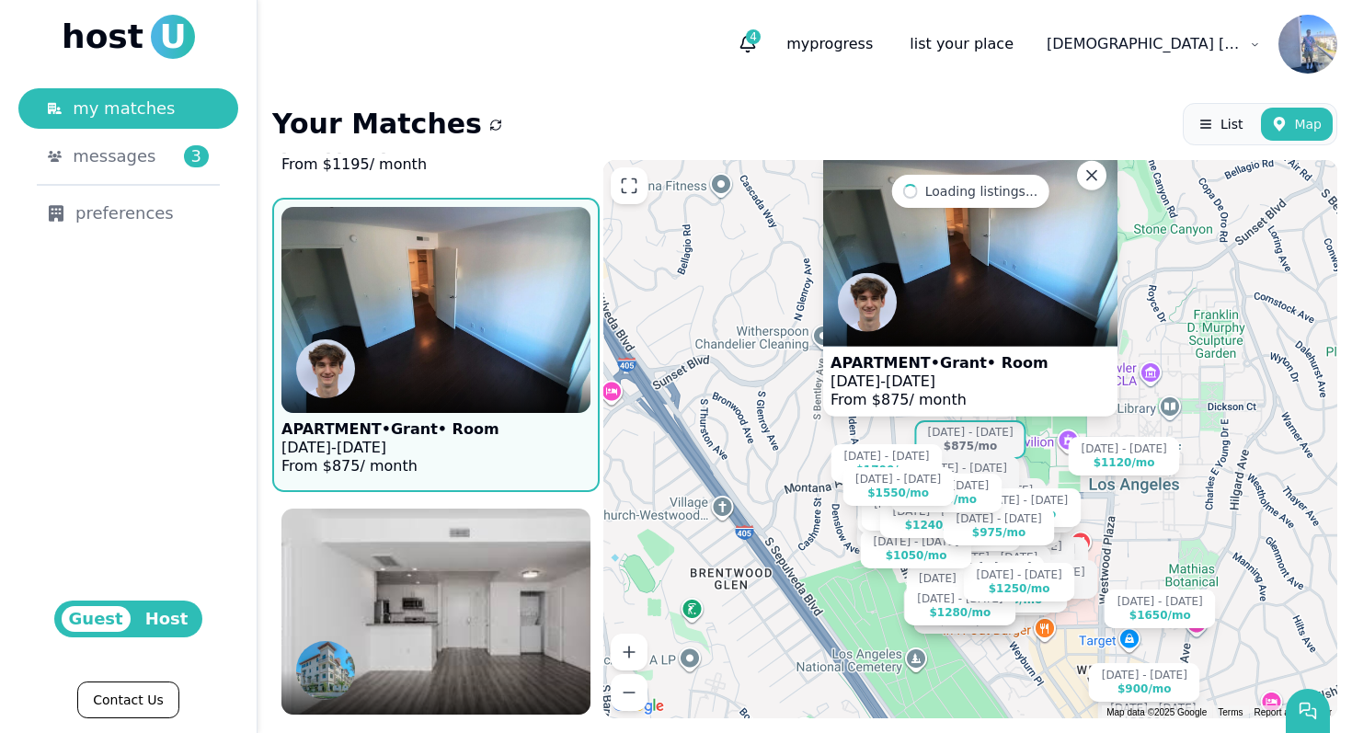
click at [999, 239] on img at bounding box center [970, 247] width 294 height 196
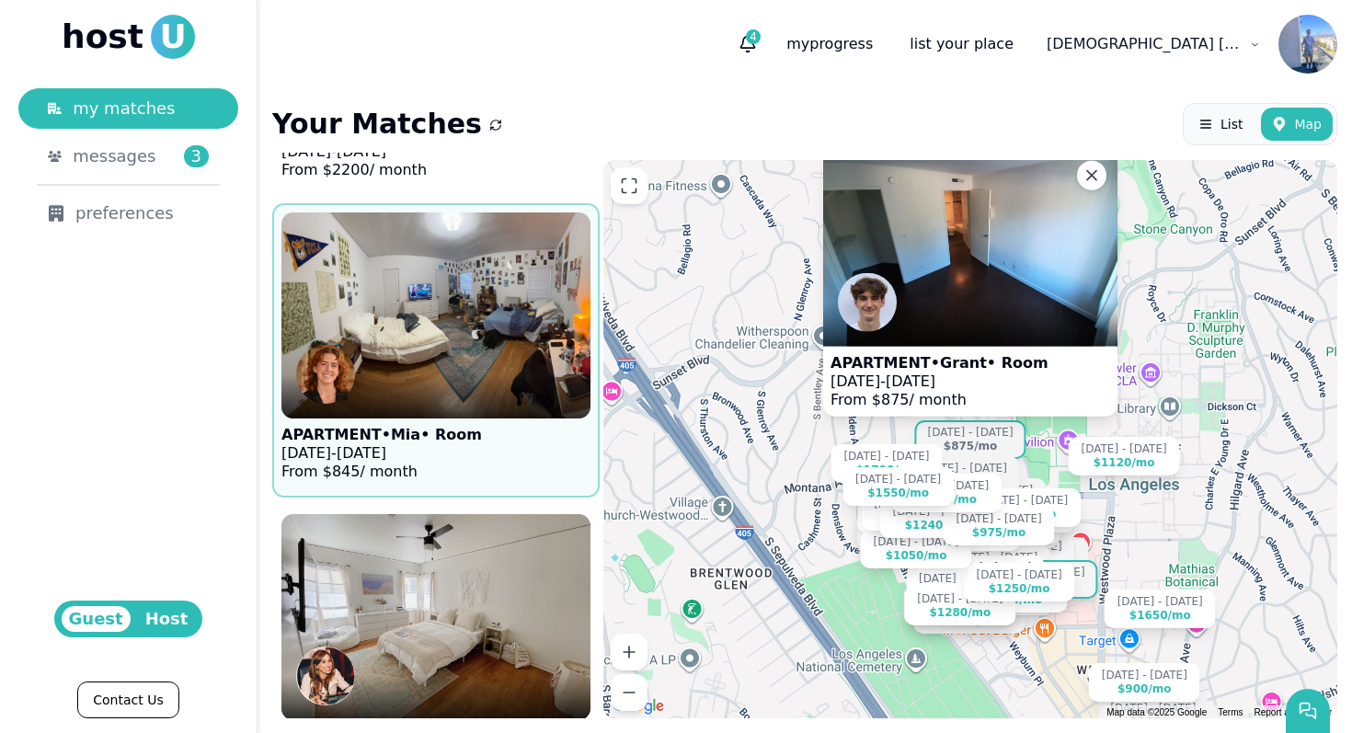
scroll to position [12053, 0]
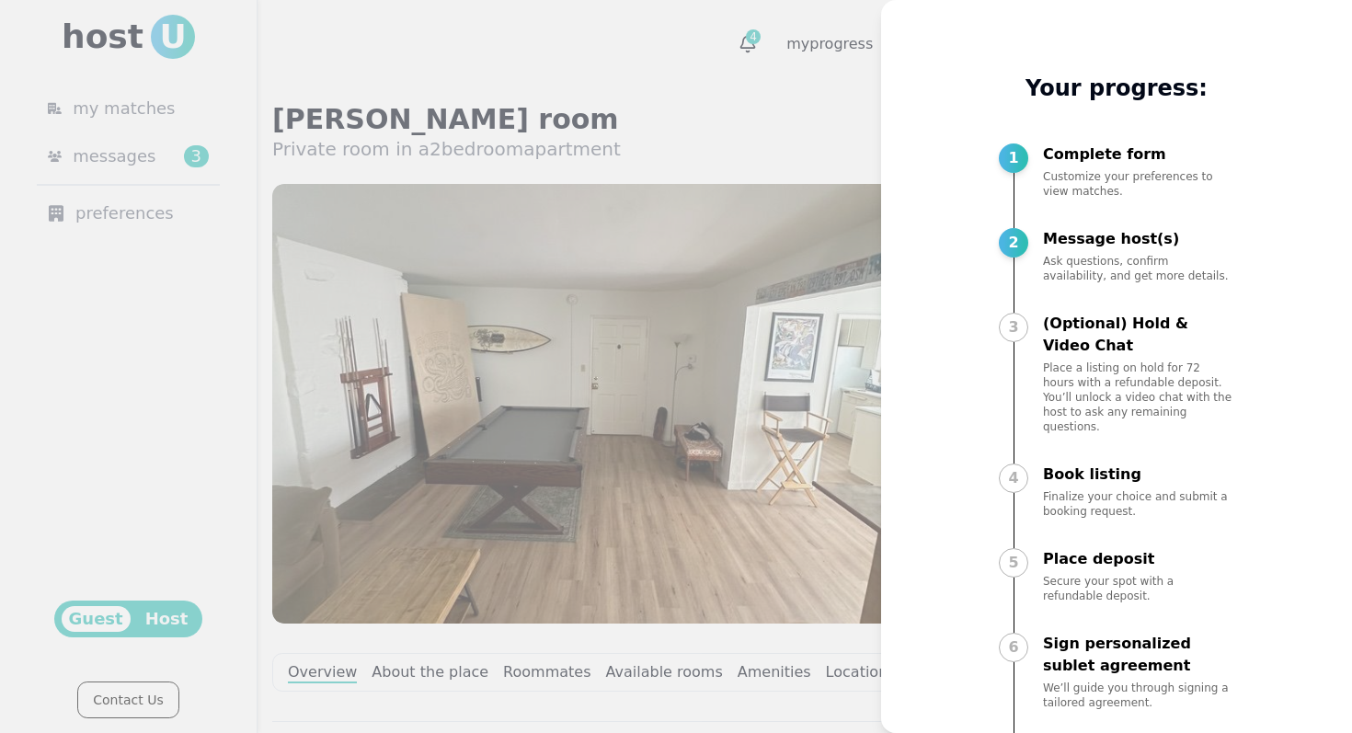
click at [774, 122] on div at bounding box center [676, 366] width 1352 height 733
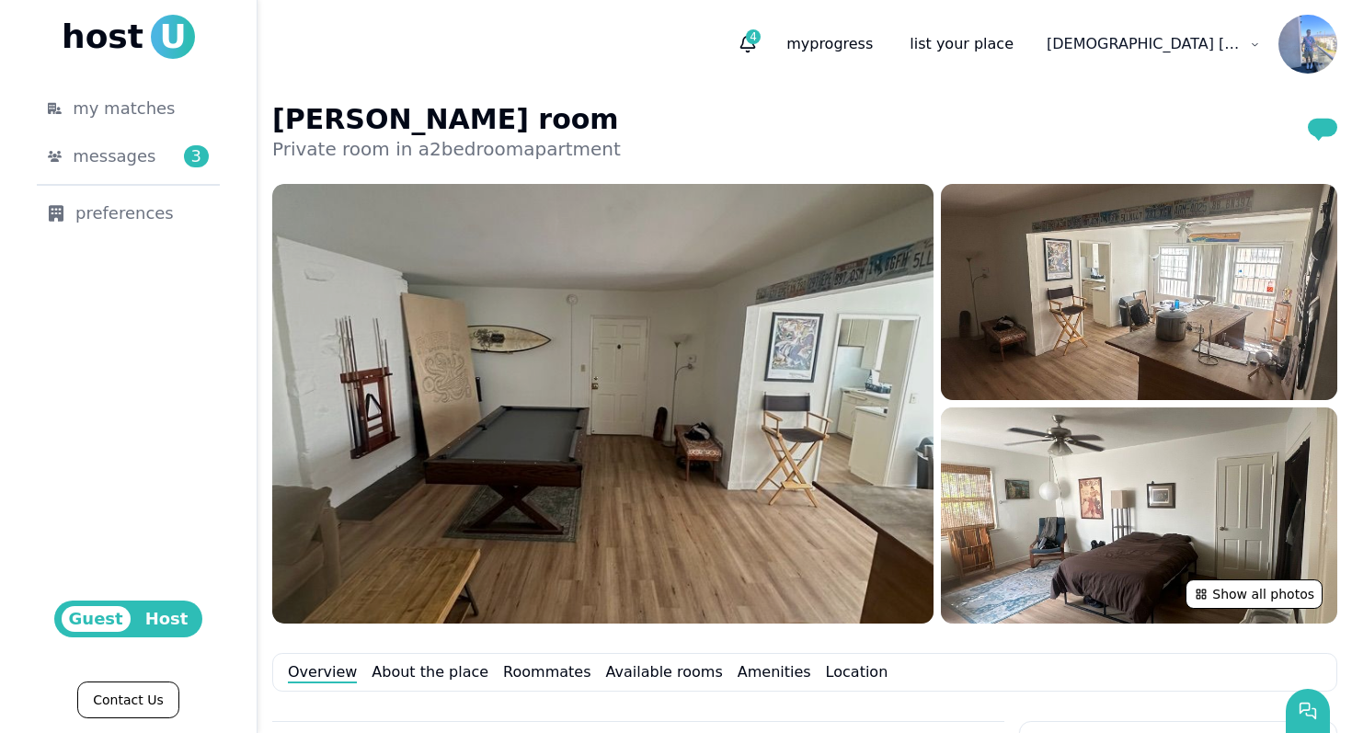
click at [778, 394] on img at bounding box center [602, 403] width 661 height 439
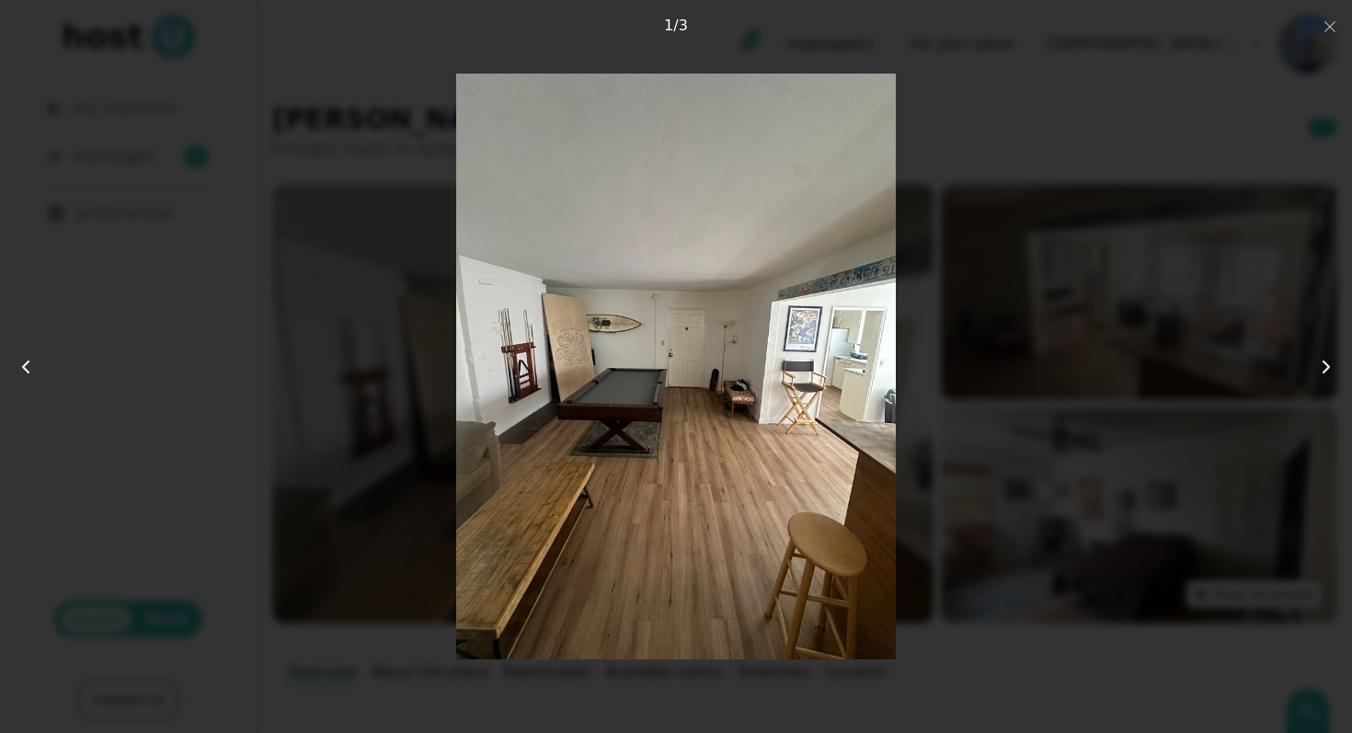
click at [1331, 365] on icon at bounding box center [1326, 367] width 22 height 22
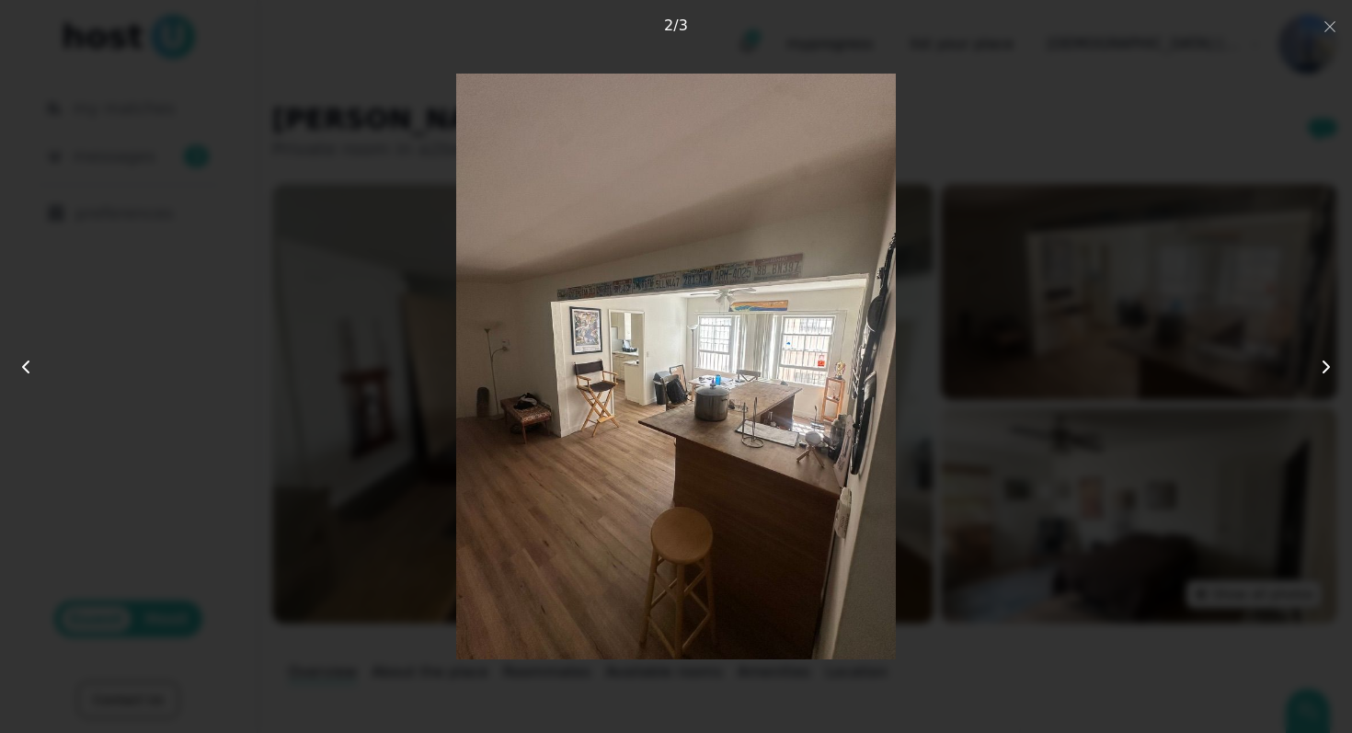
click at [1331, 365] on icon at bounding box center [1326, 367] width 22 height 22
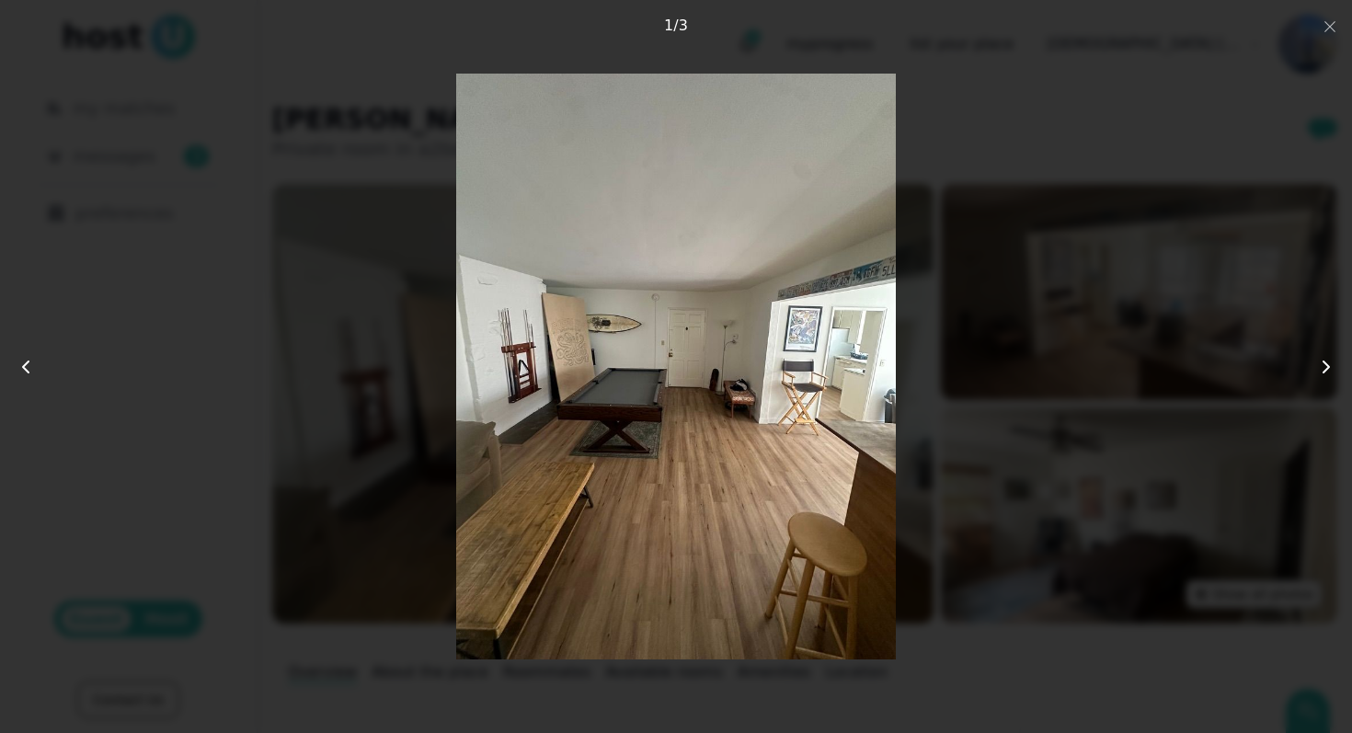
click at [1172, 246] on div at bounding box center [675, 367] width 1081 height 587
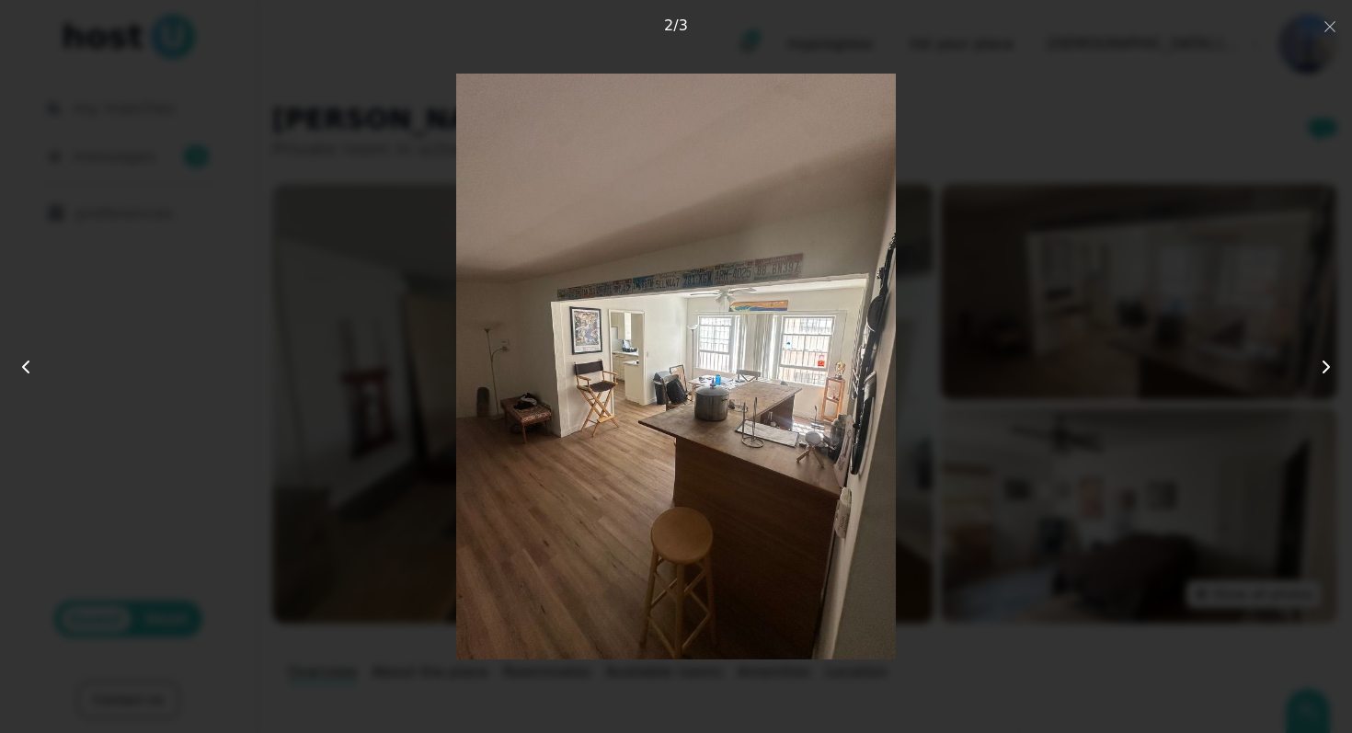
click at [907, 108] on div at bounding box center [675, 367] width 1081 height 587
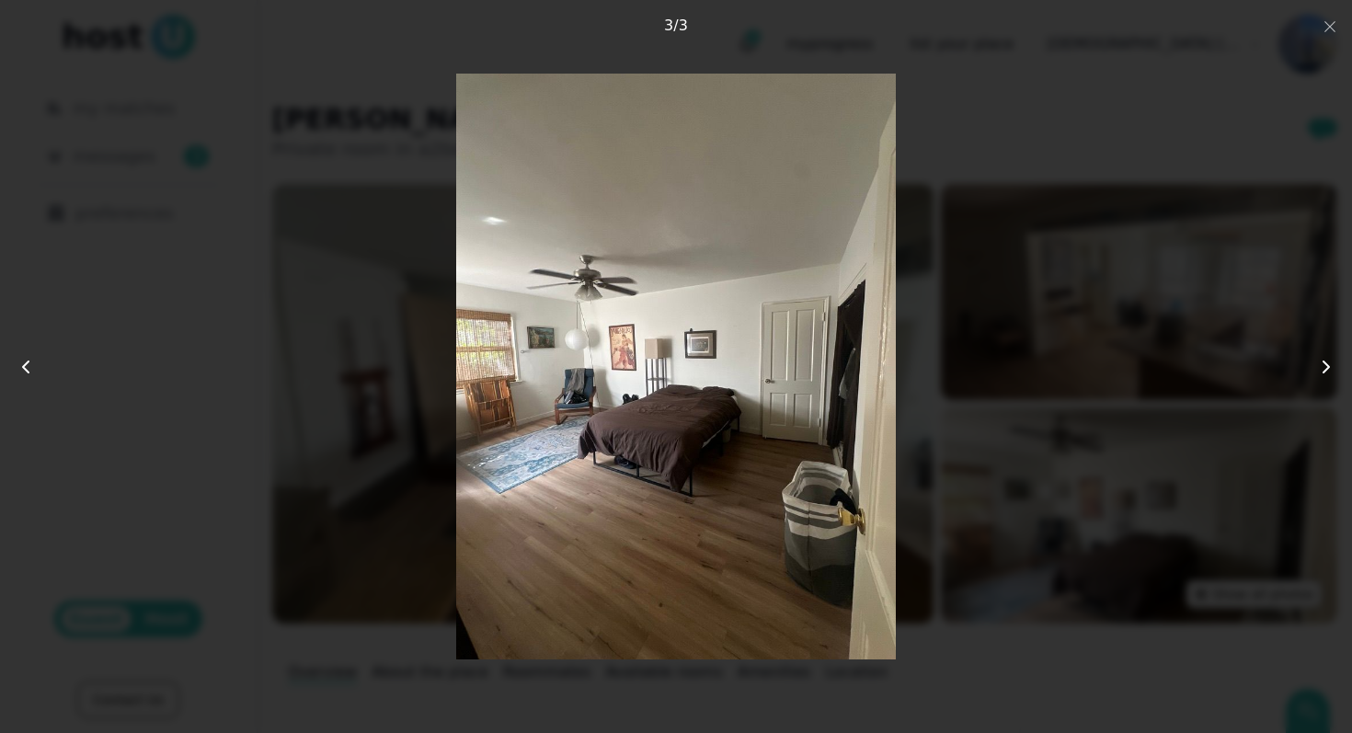
click at [1339, 24] on div at bounding box center [676, 366] width 1352 height 733
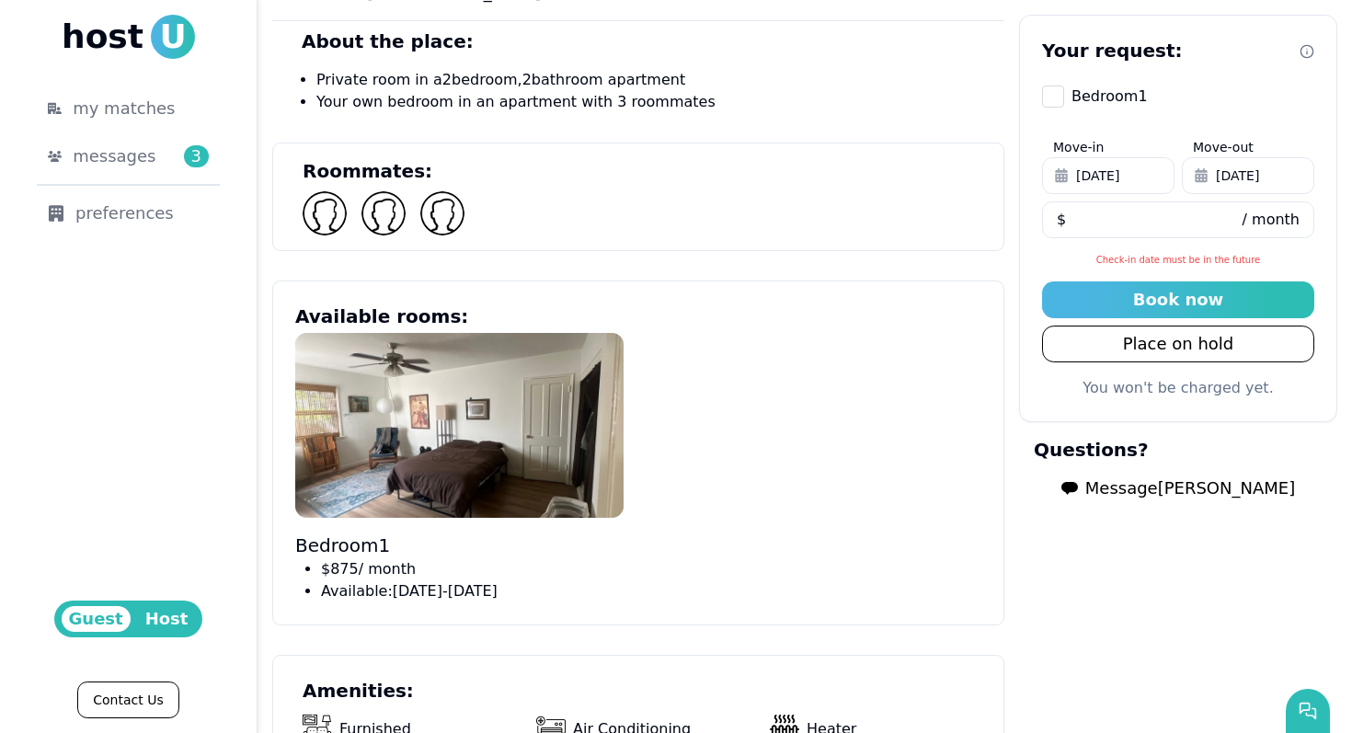
scroll to position [683, 0]
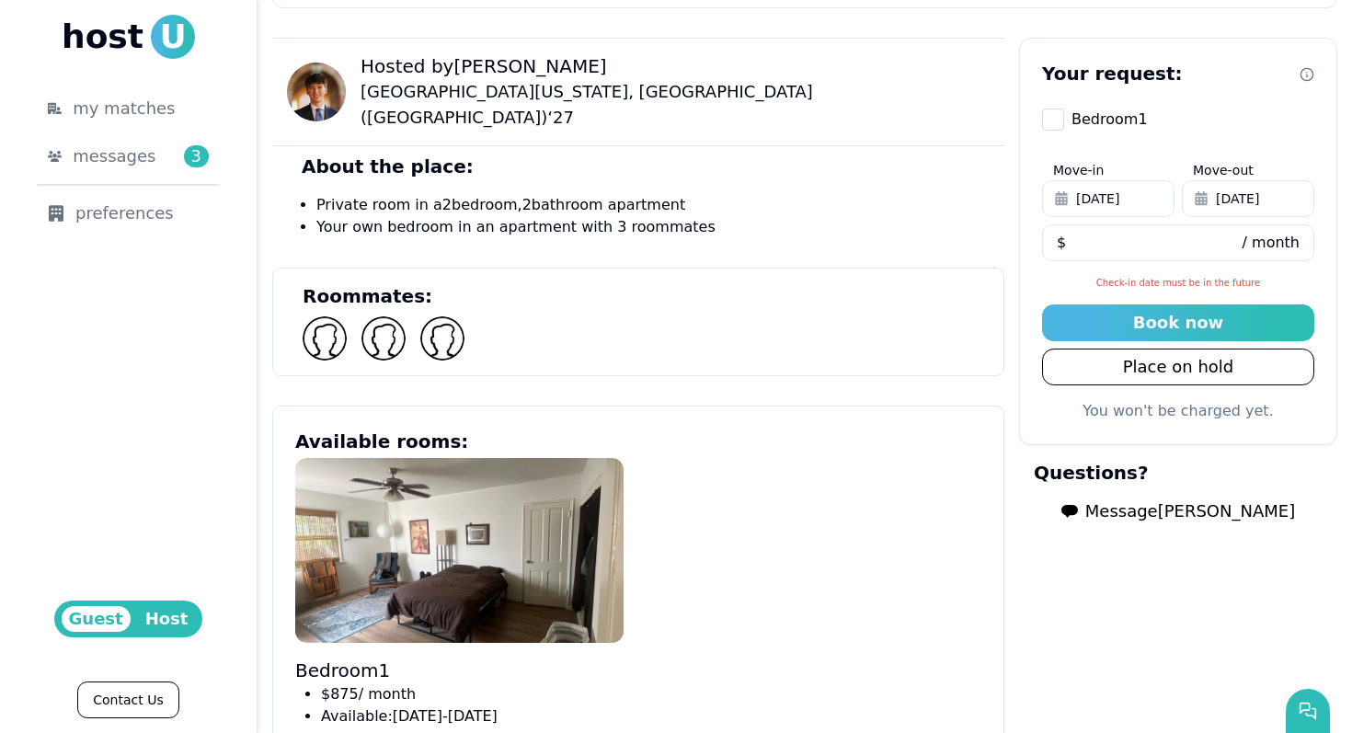
click at [328, 75] on img at bounding box center [316, 92] width 59 height 59
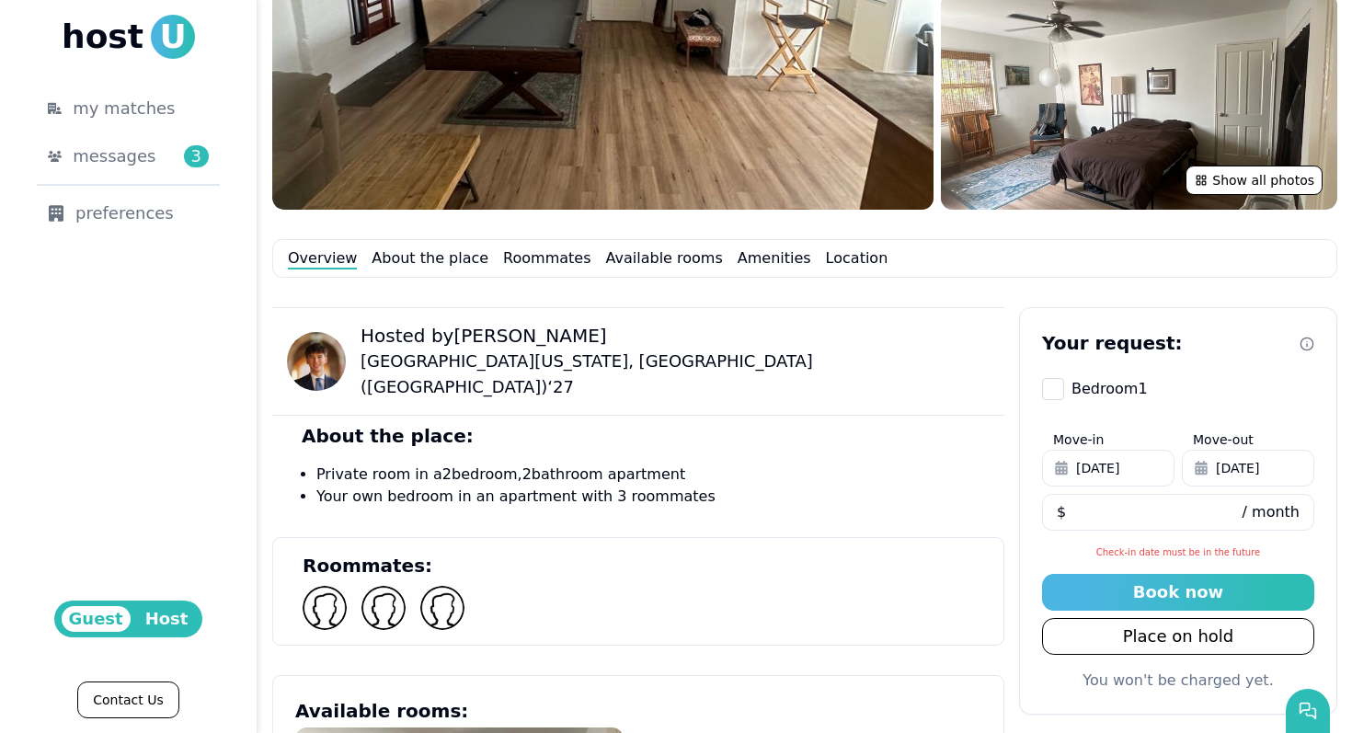
scroll to position [153, 0]
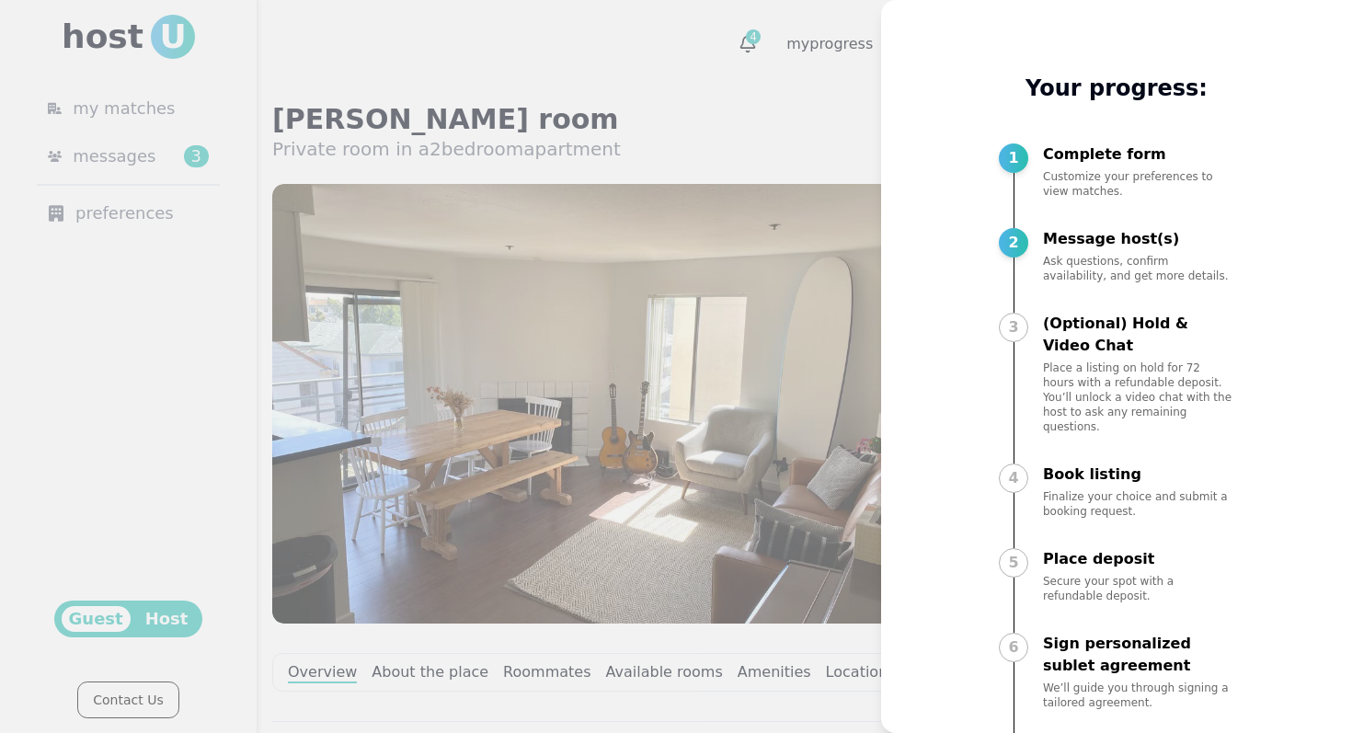
click at [653, 81] on div at bounding box center [676, 366] width 1352 height 733
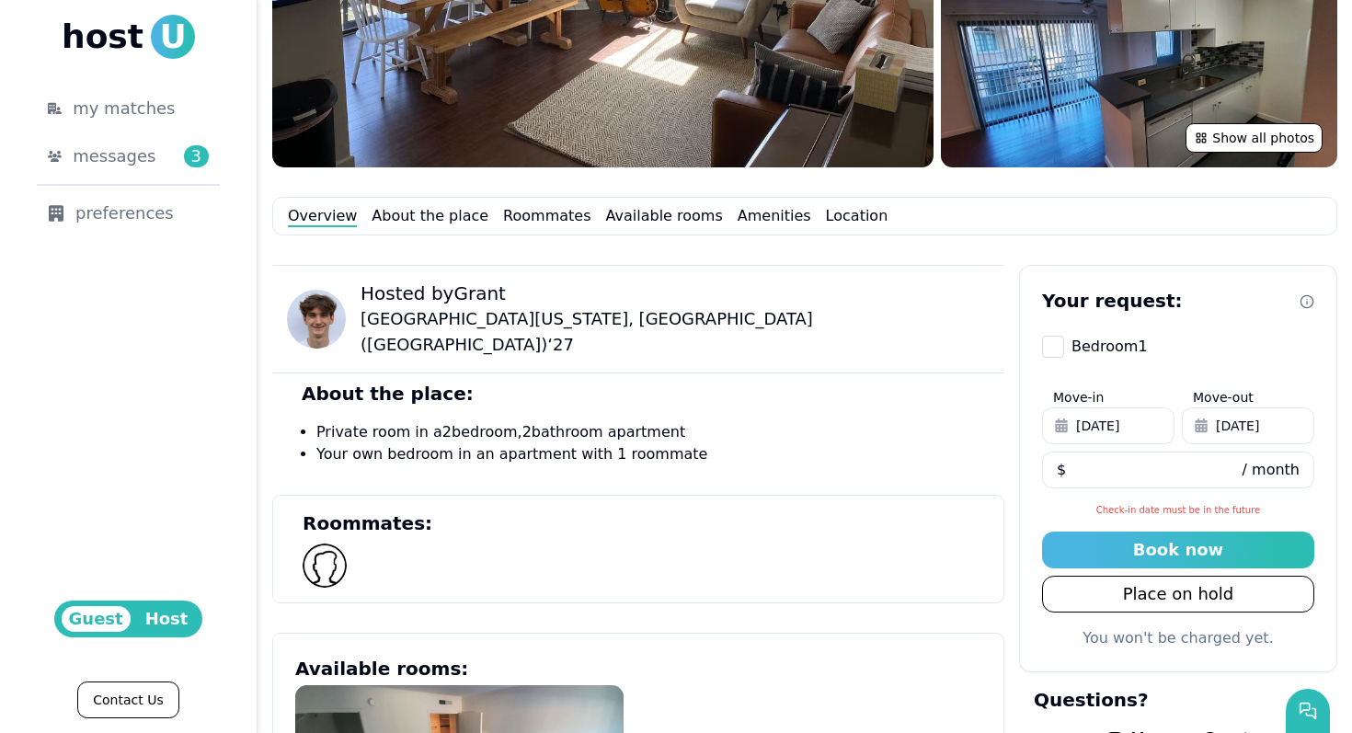
scroll to position [43, 0]
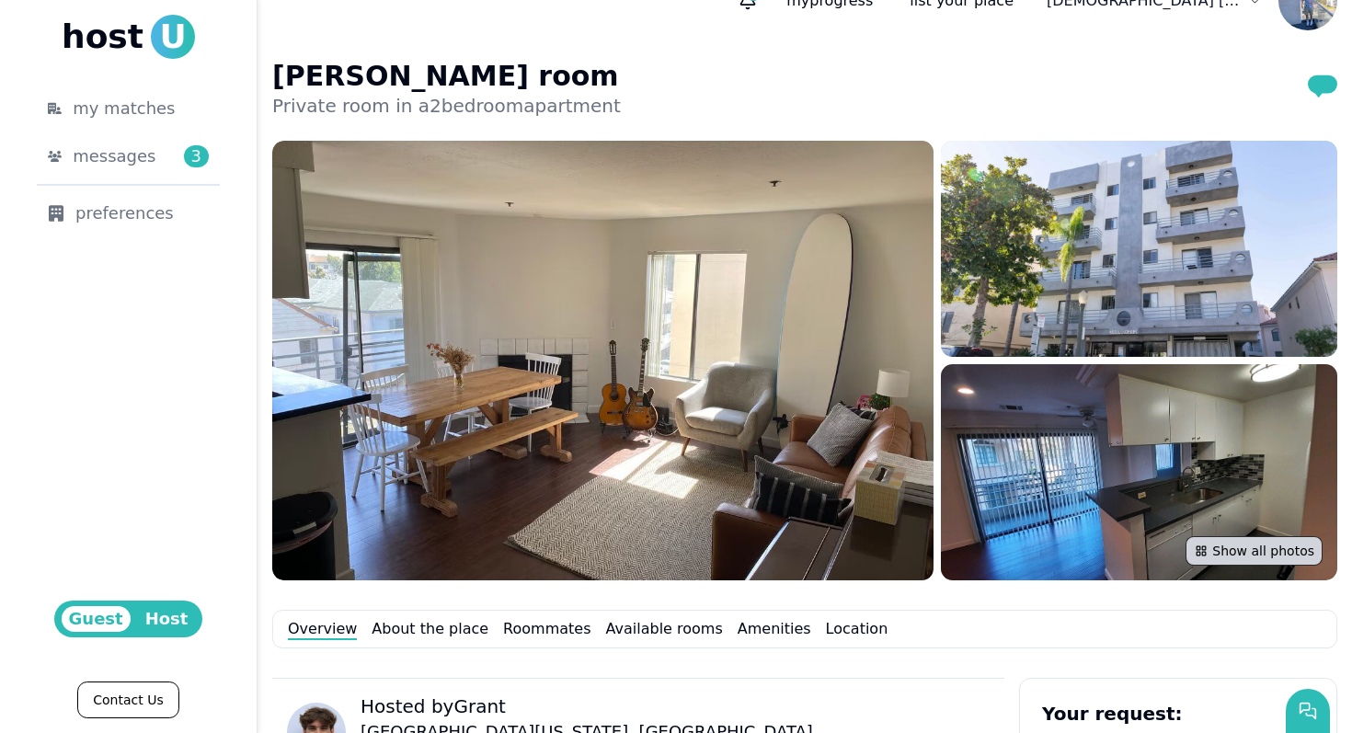
click at [1208, 561] on button "Show all photos" at bounding box center [1253, 550] width 137 height 29
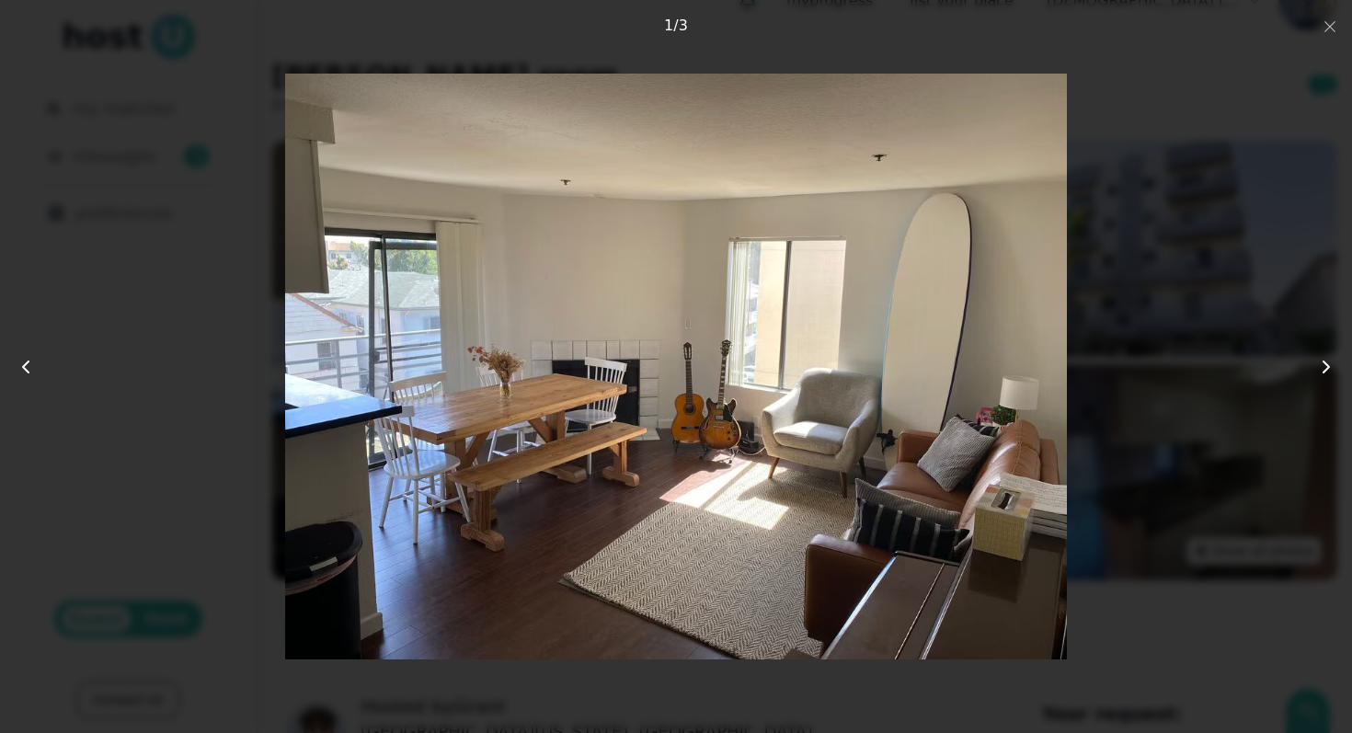
click at [1308, 363] on button at bounding box center [1311, 366] width 81 height 111
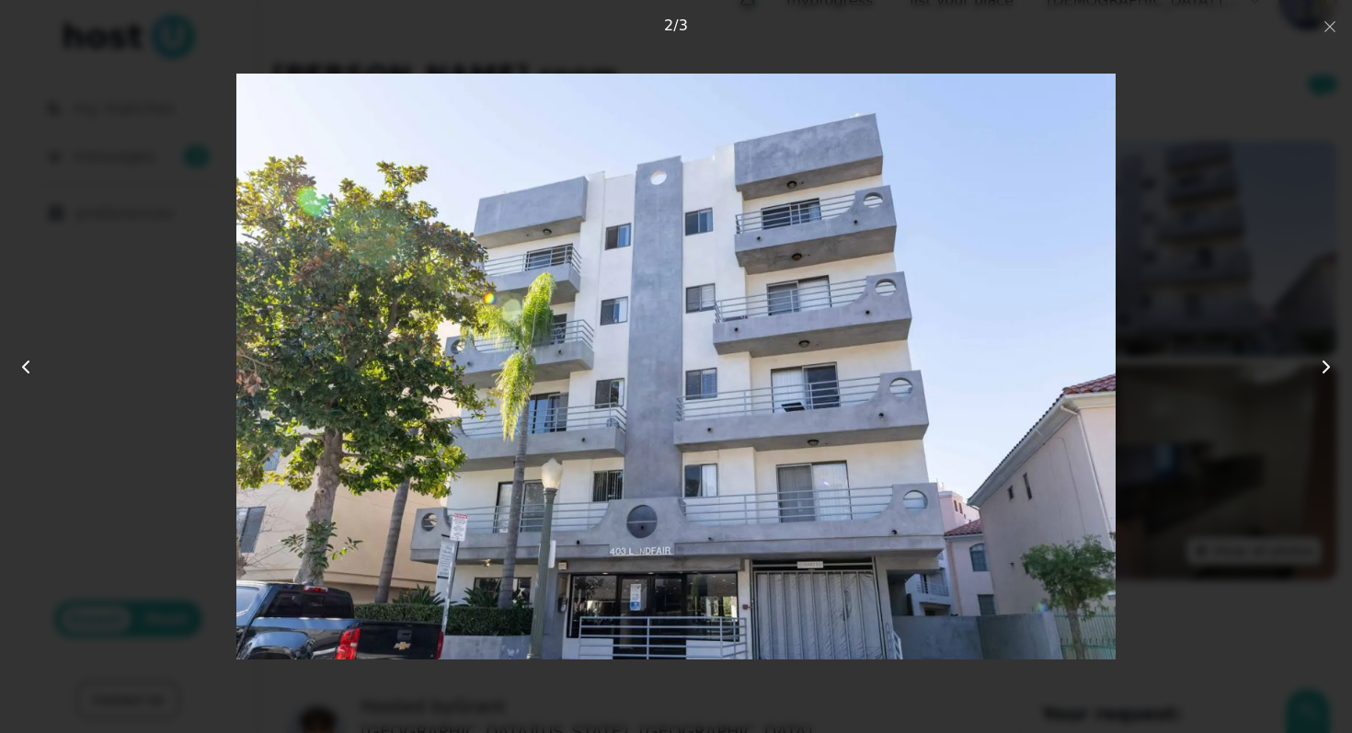
click at [1308, 363] on button at bounding box center [1311, 366] width 81 height 111
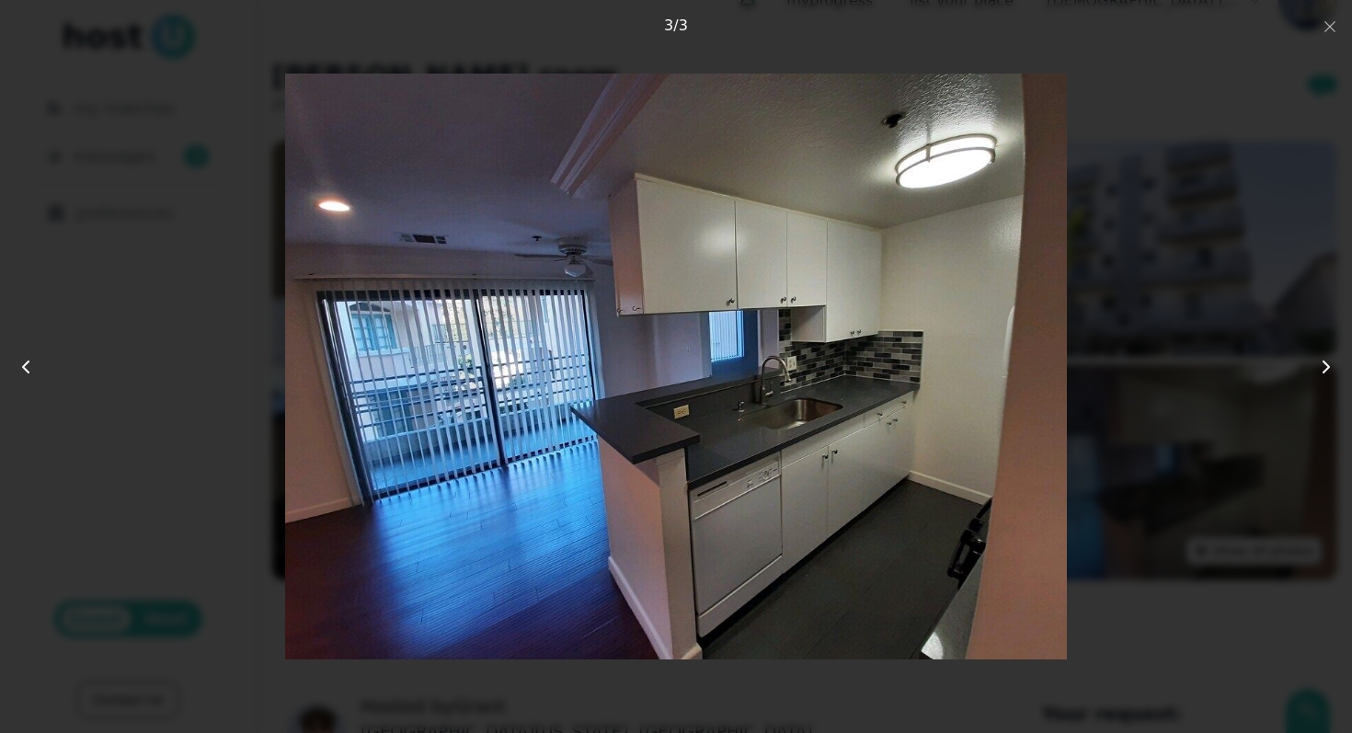
click at [1266, 354] on div "3 photos Close 3 / 3" at bounding box center [676, 366] width 1234 height 615
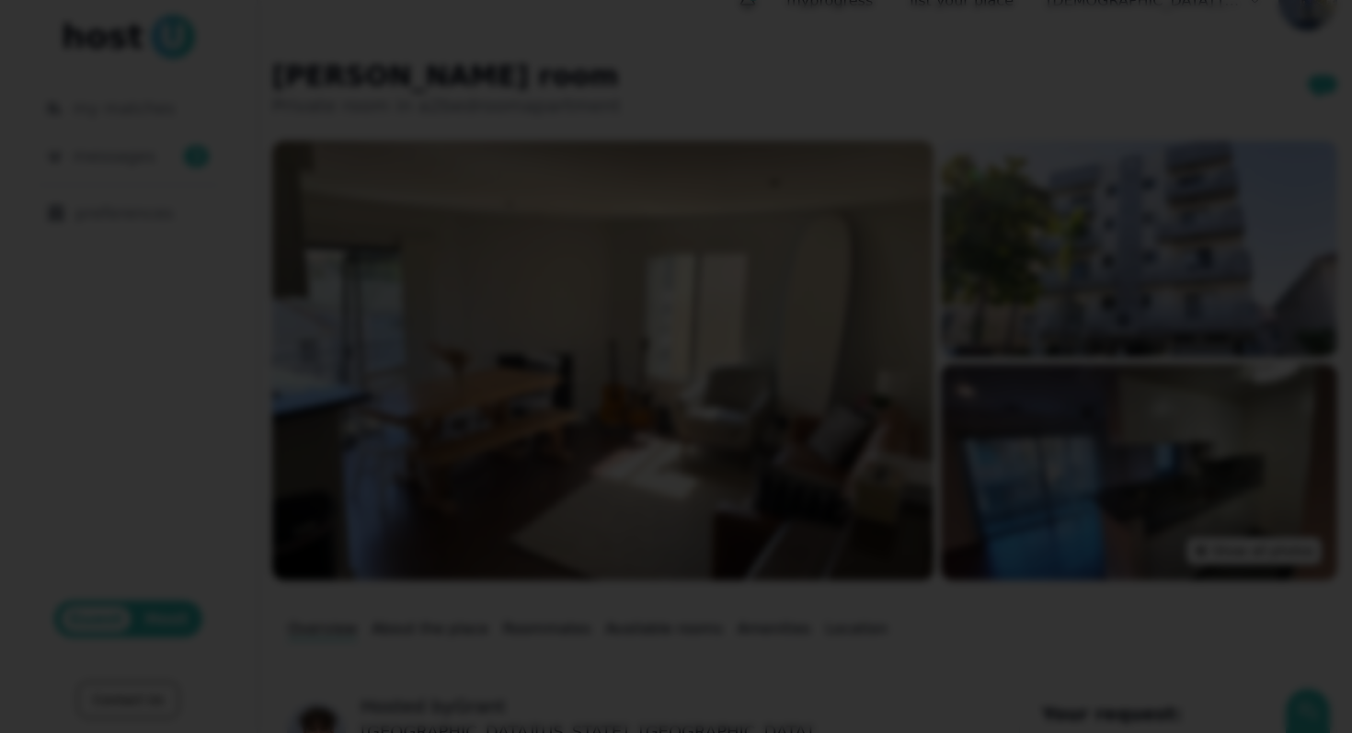
click at [947, 6] on div at bounding box center [676, 366] width 1352 height 733
